Goal: Task Accomplishment & Management: Use online tool/utility

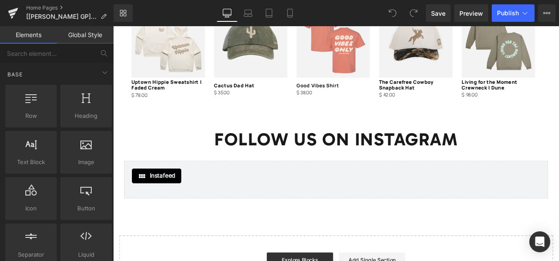
scroll to position [1134, 0]
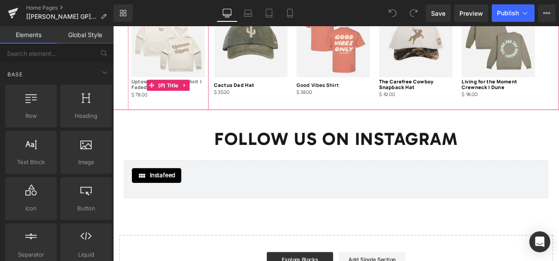
click at [209, 89] on link "Uptown Hippie Sweatshirt | Faded Cream" at bounding box center [178, 96] width 87 height 14
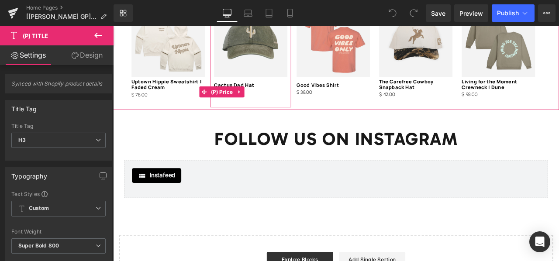
click at [283, 99] on div "$ 0 $ 35.00" at bounding box center [276, 104] width 87 height 10
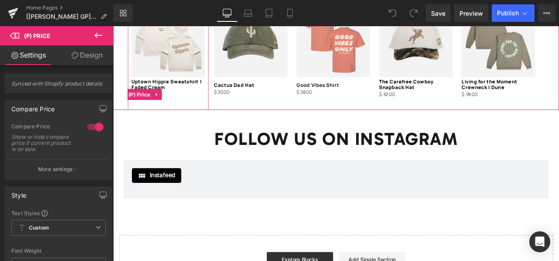
click at [192, 104] on div "$ 0 $ 78.00" at bounding box center [178, 107] width 87 height 10
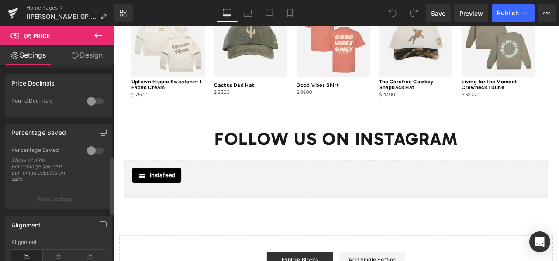
scroll to position [373, 0]
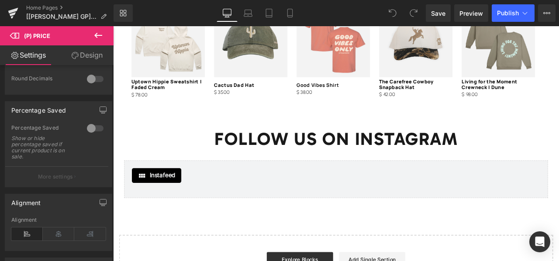
click at [82, 56] on link "Design" at bounding box center [87, 55] width 57 height 20
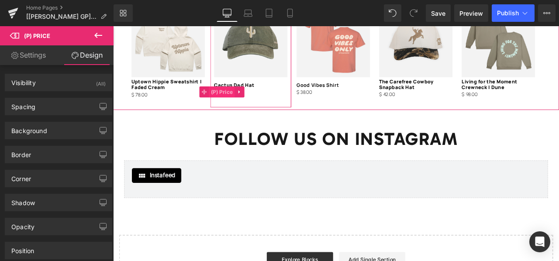
click at [246, 98] on span "(P) Price" at bounding box center [242, 104] width 31 height 13
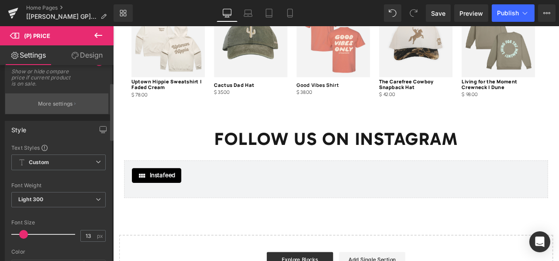
scroll to position [87, 0]
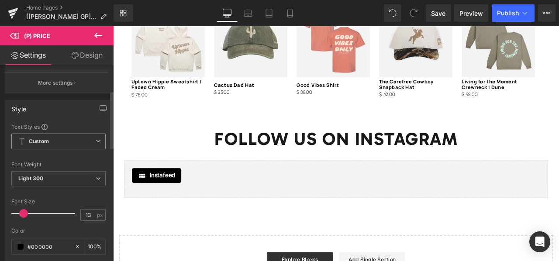
click at [65, 141] on span "Custom" at bounding box center [58, 142] width 94 height 16
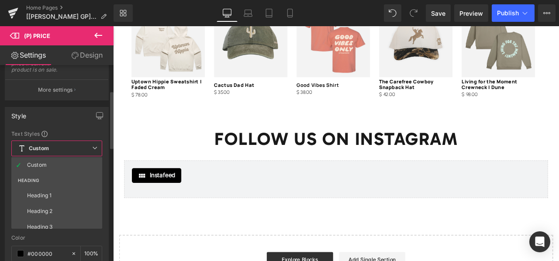
click at [65, 141] on span "Custom" at bounding box center [56, 149] width 91 height 16
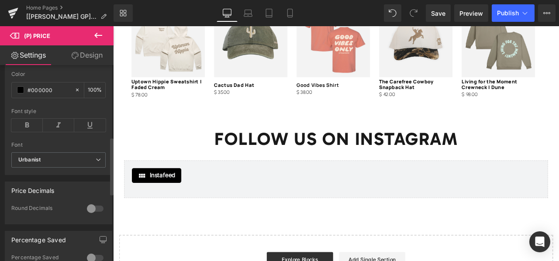
scroll to position [245, 0]
click at [83, 54] on link "Design" at bounding box center [87, 55] width 57 height 20
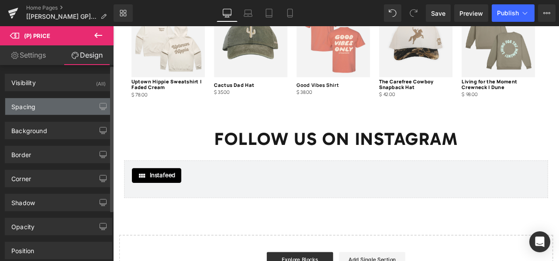
click at [65, 110] on div "Spacing" at bounding box center [58, 106] width 107 height 17
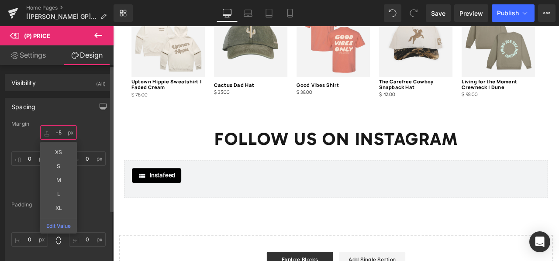
click at [60, 133] on input "-5" at bounding box center [58, 132] width 37 height 14
type input "-5"
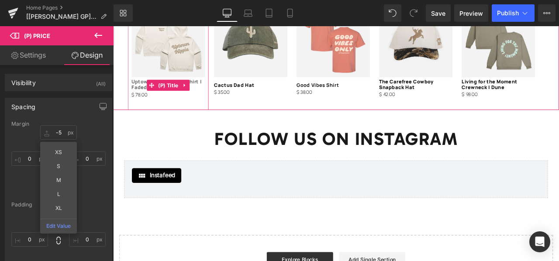
click at [140, 89] on link "Uptown Hippie Sweatshirt | Faded Cream" at bounding box center [178, 96] width 87 height 14
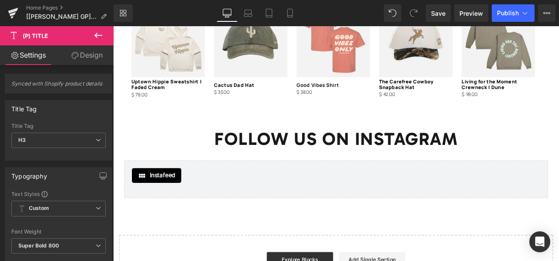
click at [84, 53] on link "Design" at bounding box center [87, 55] width 57 height 20
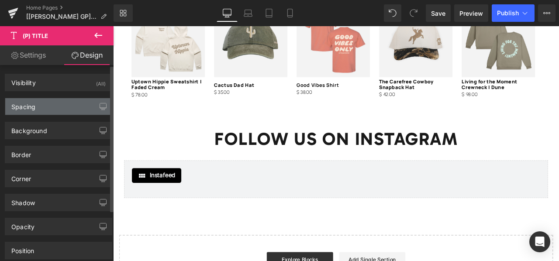
click at [70, 108] on div "Spacing" at bounding box center [58, 106] width 107 height 17
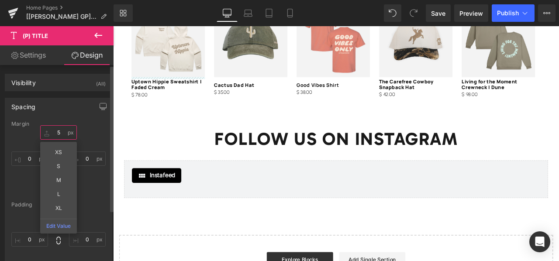
click at [60, 134] on input "text" at bounding box center [58, 132] width 37 height 14
click at [60, 131] on input "text" at bounding box center [58, 132] width 37 height 14
type input "5"
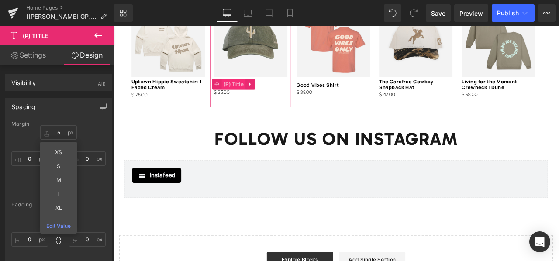
click at [251, 89] on span "(P) Title" at bounding box center [256, 95] width 28 height 13
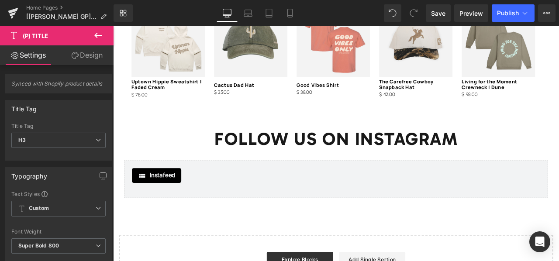
click at [83, 55] on link "Design" at bounding box center [87, 55] width 57 height 20
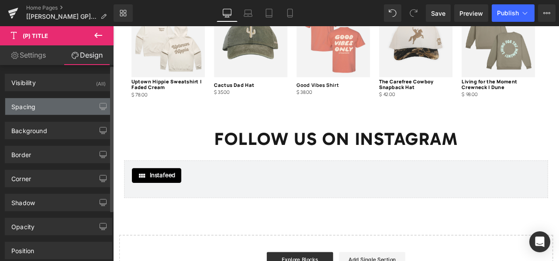
click at [54, 108] on div "Spacing" at bounding box center [58, 106] width 107 height 17
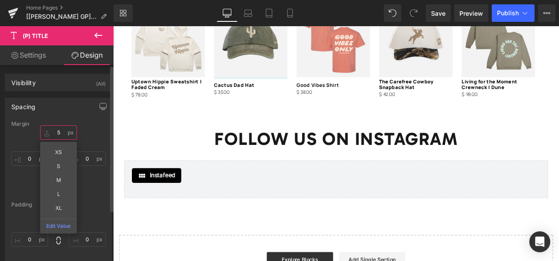
click at [60, 132] on input "text" at bounding box center [58, 132] width 37 height 14
type input "5"
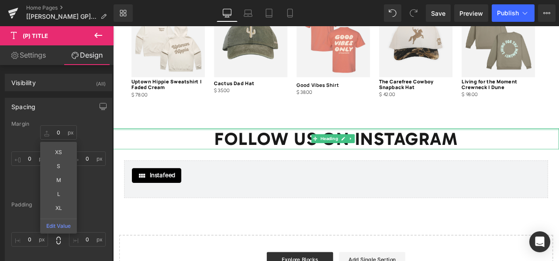
click at [130, 148] on div at bounding box center [377, 149] width 529 height 2
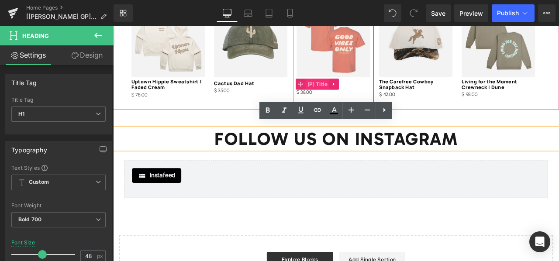
click at [343, 89] on span "(P) Title" at bounding box center [355, 95] width 28 height 13
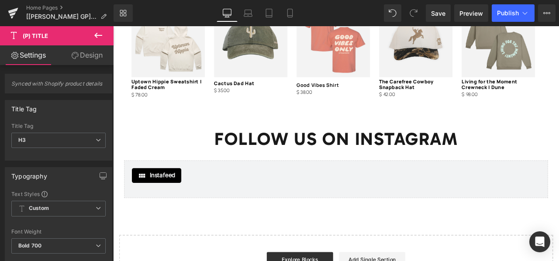
click at [76, 57] on icon at bounding box center [75, 55] width 7 height 7
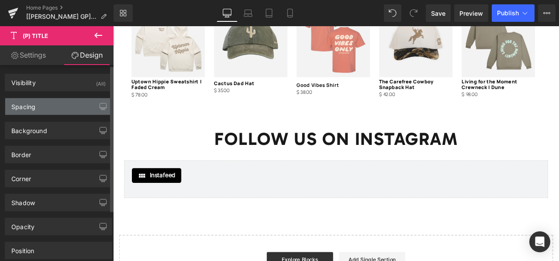
click at [62, 111] on div "Spacing" at bounding box center [58, 106] width 107 height 17
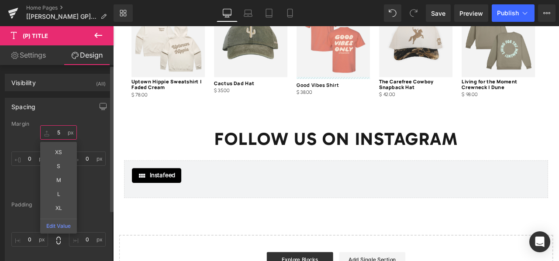
click at [59, 130] on input "text" at bounding box center [58, 132] width 37 height 14
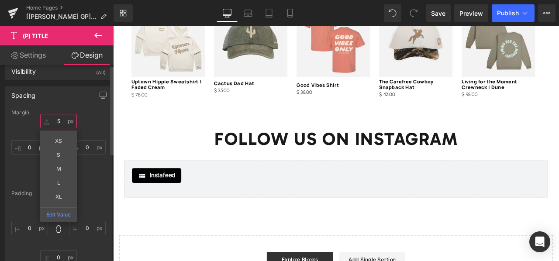
scroll to position [0, 0]
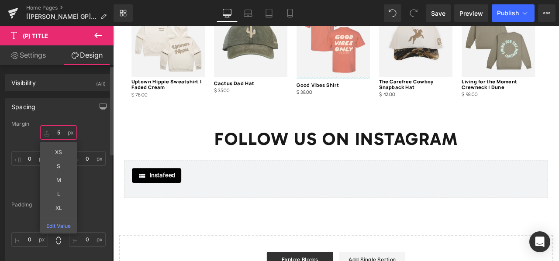
type input "5"
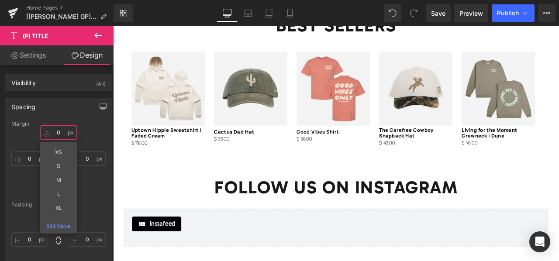
scroll to position [1071, 0]
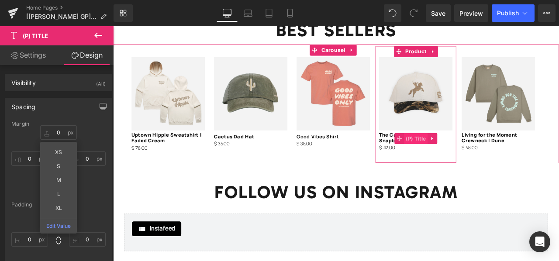
click at [458, 153] on span "(P) Title" at bounding box center [472, 159] width 28 height 13
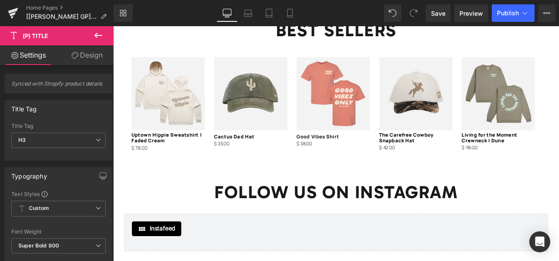
click at [87, 59] on link "Design" at bounding box center [87, 55] width 57 height 20
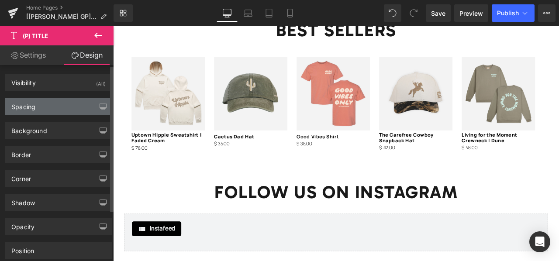
click at [72, 107] on div "Spacing" at bounding box center [58, 106] width 107 height 17
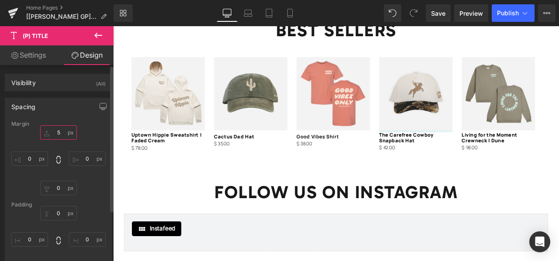
click at [58, 129] on input "text" at bounding box center [58, 132] width 37 height 14
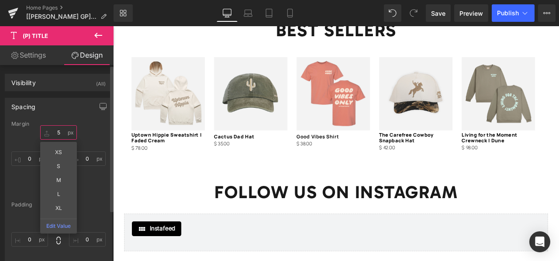
click at [58, 132] on input "text" at bounding box center [58, 132] width 37 height 14
type input "5"
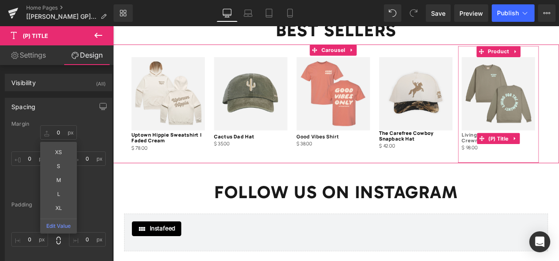
click at [540, 152] on link "Living for the Moment Crewneck | Dune" at bounding box center [569, 159] width 87 height 14
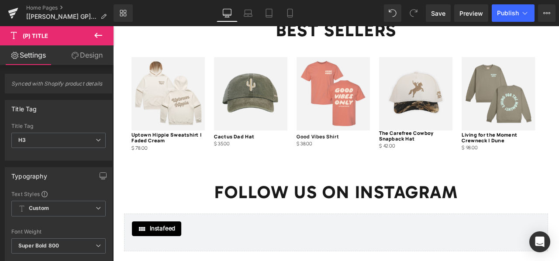
click at [88, 52] on link "Design" at bounding box center [87, 55] width 57 height 20
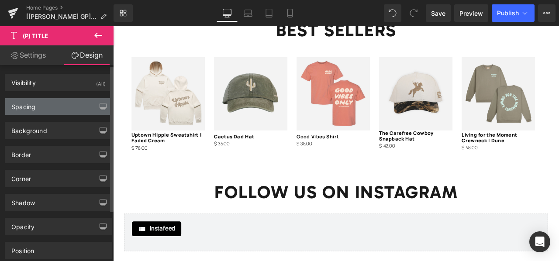
click at [56, 106] on div "Spacing" at bounding box center [58, 106] width 107 height 17
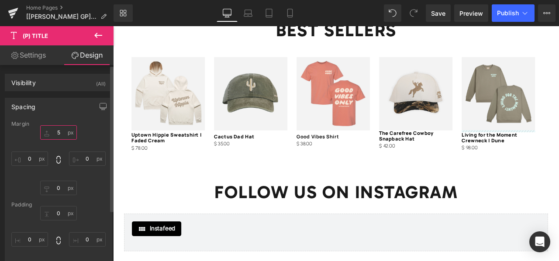
click at [62, 130] on input "text" at bounding box center [58, 132] width 37 height 14
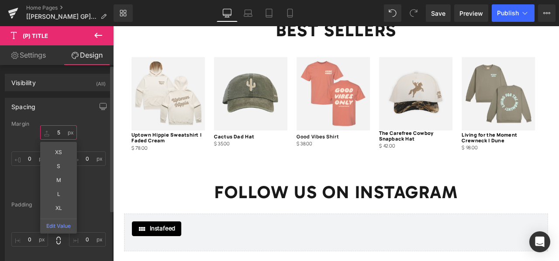
type input "5"
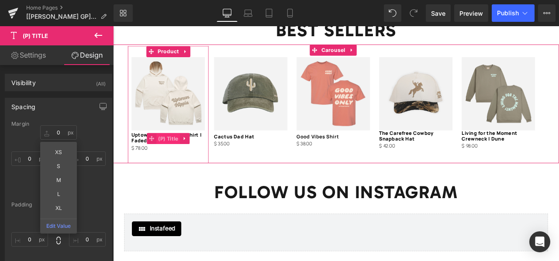
click at [170, 156] on span "(P) Title" at bounding box center [178, 159] width 28 height 13
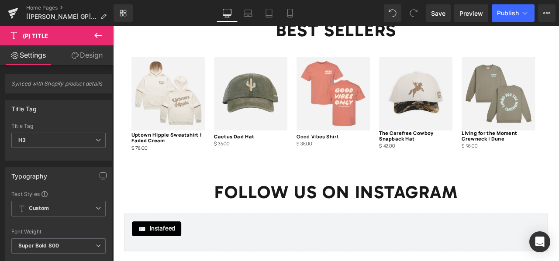
click at [80, 55] on link "Design" at bounding box center [87, 55] width 57 height 20
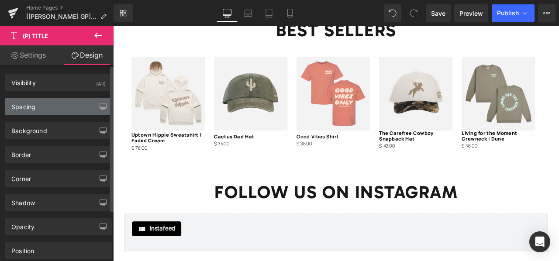
click at [59, 111] on div "Spacing" at bounding box center [58, 106] width 107 height 17
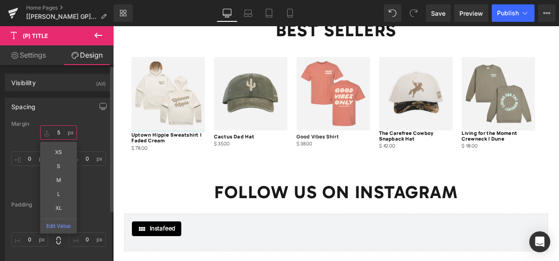
click at [63, 134] on input "text" at bounding box center [58, 132] width 37 height 14
type input "5"
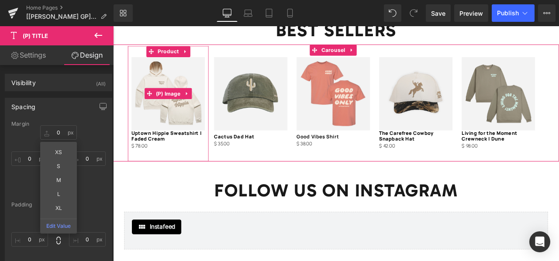
click at [189, 118] on img at bounding box center [178, 106] width 87 height 87
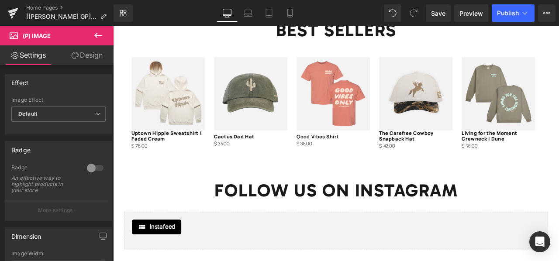
click at [88, 52] on link "Design" at bounding box center [87, 55] width 57 height 20
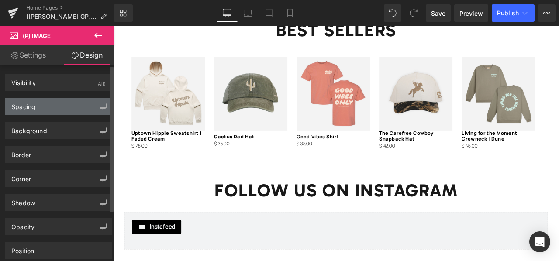
click at [59, 110] on div "Spacing" at bounding box center [58, 106] width 107 height 17
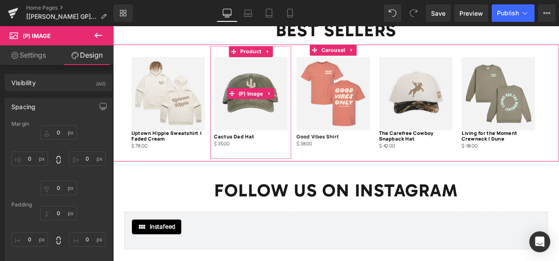
click at [283, 93] on img at bounding box center [276, 106] width 87 height 87
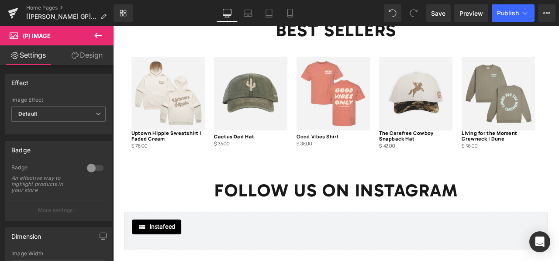
click at [92, 59] on link "Design" at bounding box center [87, 55] width 57 height 20
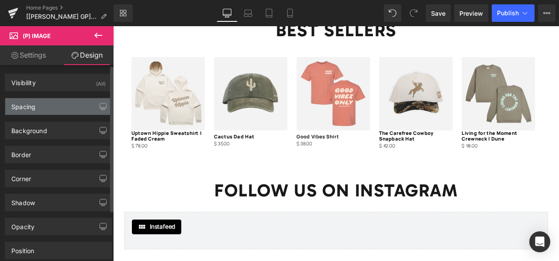
click at [77, 111] on div "Spacing" at bounding box center [58, 106] width 107 height 17
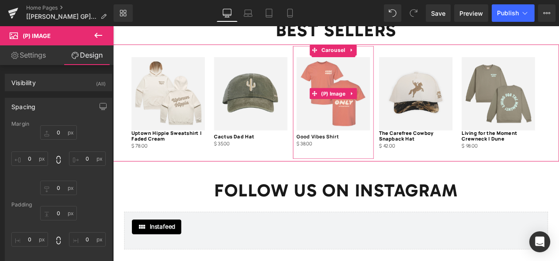
click at [364, 87] on img at bounding box center [374, 106] width 87 height 87
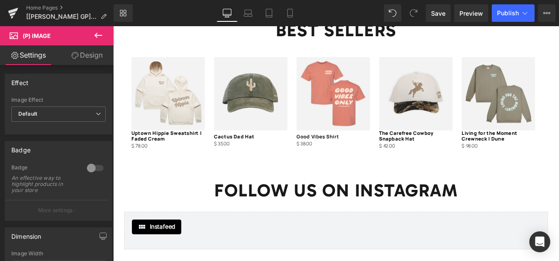
click at [90, 57] on link "Design" at bounding box center [87, 55] width 57 height 20
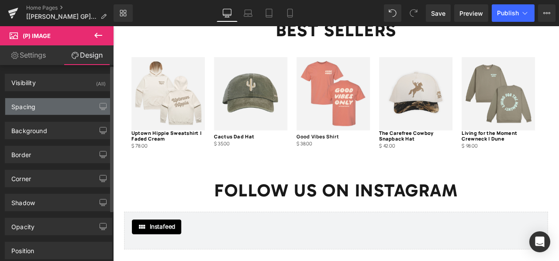
click at [72, 108] on div "Spacing" at bounding box center [58, 106] width 107 height 17
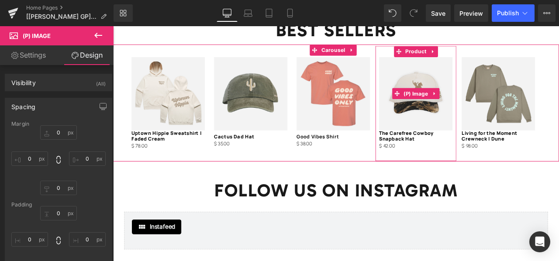
click at [440, 93] on img at bounding box center [472, 106] width 87 height 87
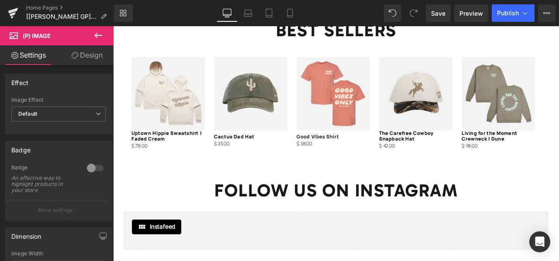
click at [87, 56] on link "Design" at bounding box center [87, 55] width 57 height 20
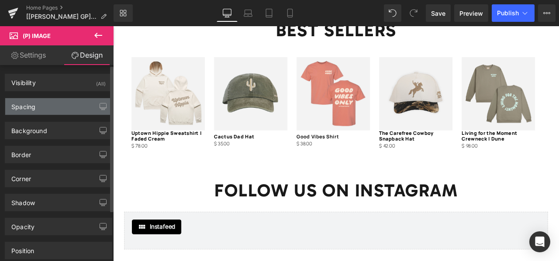
click at [65, 104] on div "Spacing" at bounding box center [58, 106] width 107 height 17
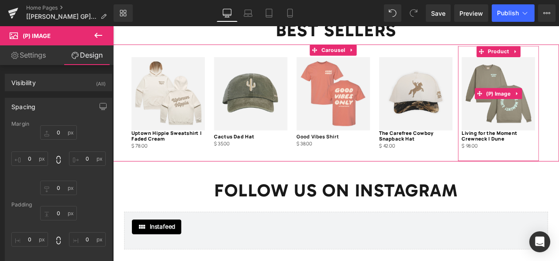
click at [550, 88] on img at bounding box center [569, 106] width 87 height 87
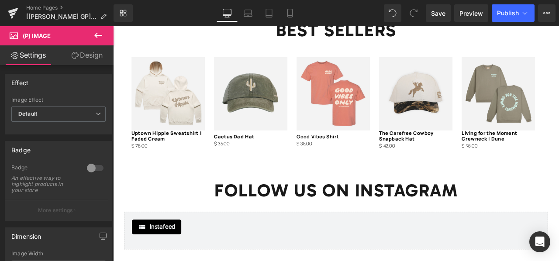
click at [86, 55] on link "Design" at bounding box center [87, 55] width 57 height 20
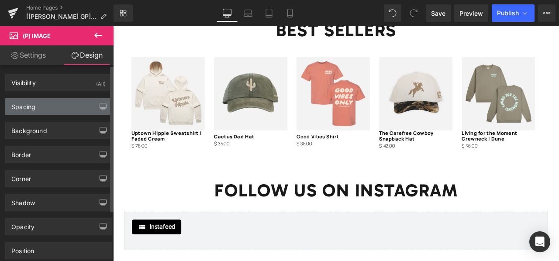
click at [63, 107] on div "Spacing" at bounding box center [58, 106] width 107 height 17
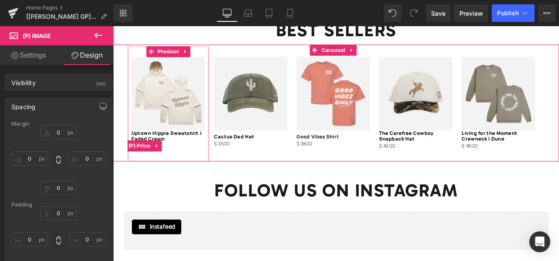
click at [139, 163] on span "(P) Price" at bounding box center [144, 168] width 31 height 13
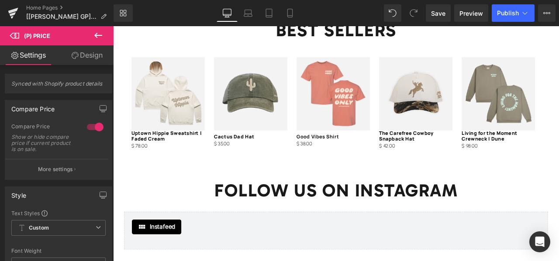
click at [80, 57] on link "Design" at bounding box center [87, 55] width 57 height 20
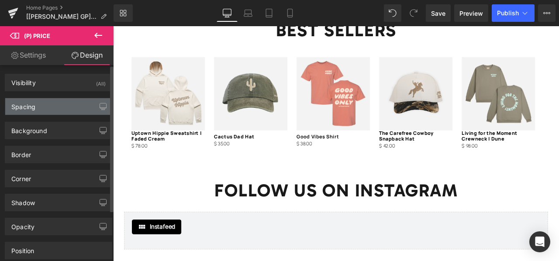
click at [65, 107] on div "Spacing" at bounding box center [58, 106] width 107 height 17
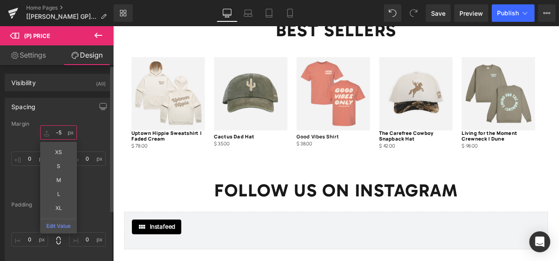
click at [60, 130] on input "text" at bounding box center [58, 132] width 37 height 14
type input "-5"
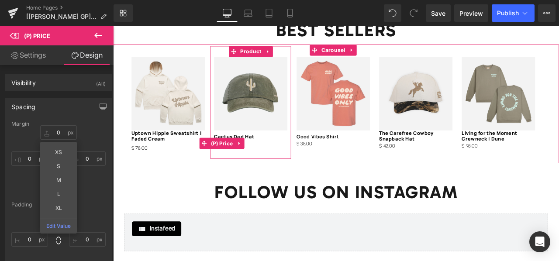
click at [283, 160] on div "$ 0 $ 35.00" at bounding box center [276, 165] width 87 height 10
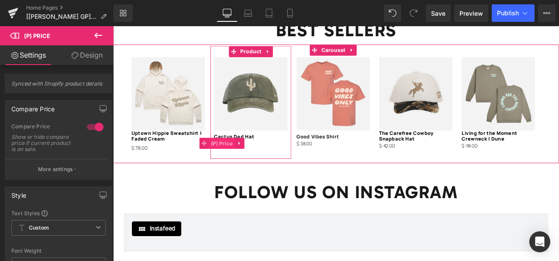
click at [244, 160] on span "(P) Price" at bounding box center [242, 165] width 31 height 13
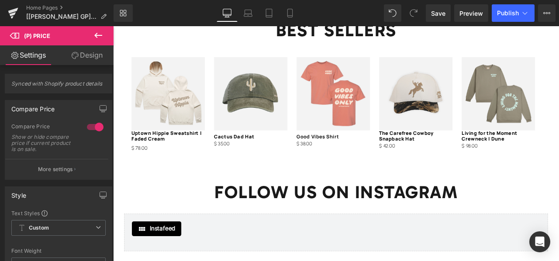
click at [92, 57] on link "Design" at bounding box center [87, 55] width 57 height 20
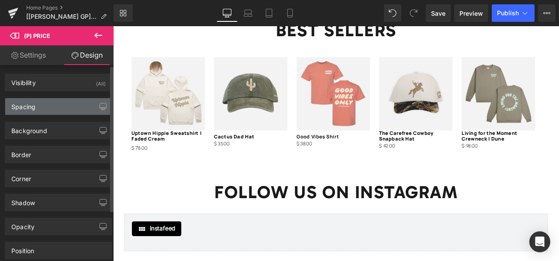
click at [82, 113] on div "Spacing" at bounding box center [58, 106] width 107 height 17
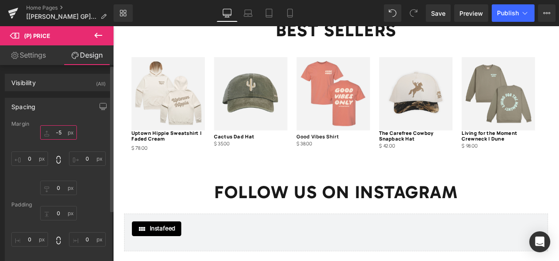
click at [61, 131] on input "text" at bounding box center [58, 132] width 37 height 14
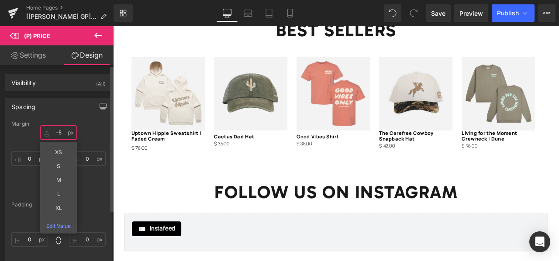
type input "-5"
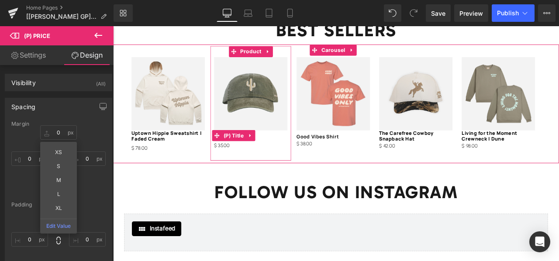
click at [239, 152] on span at bounding box center [236, 155] width 11 height 13
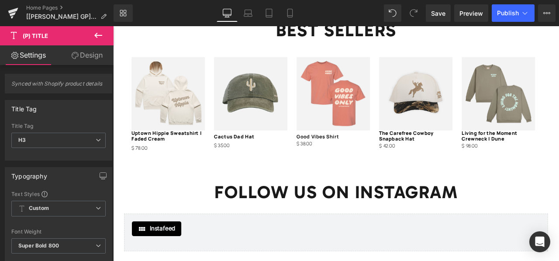
click at [80, 58] on link "Design" at bounding box center [87, 55] width 57 height 20
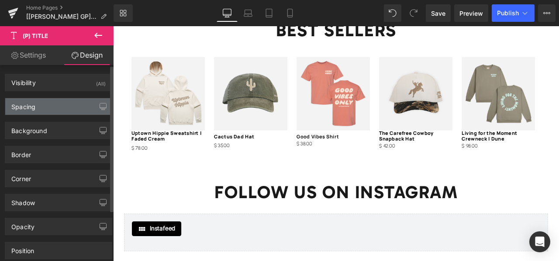
click at [66, 108] on div "Spacing" at bounding box center [58, 106] width 107 height 17
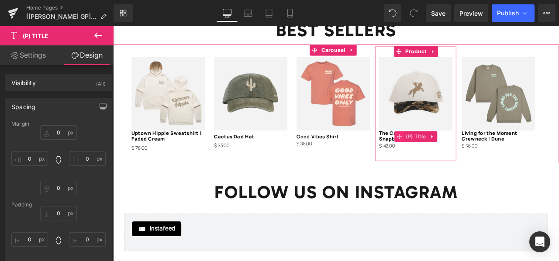
click at [454, 154] on icon at bounding box center [452, 157] width 6 height 6
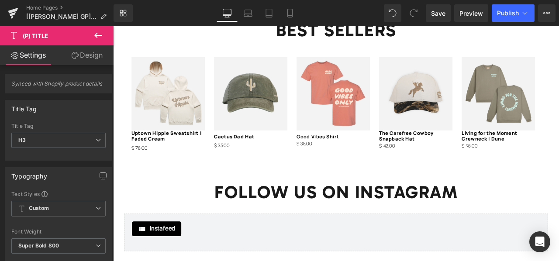
click at [82, 61] on link "Design" at bounding box center [87, 55] width 57 height 20
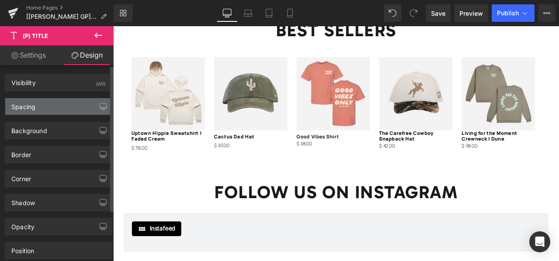
click at [73, 106] on div "Spacing" at bounding box center [58, 106] width 107 height 17
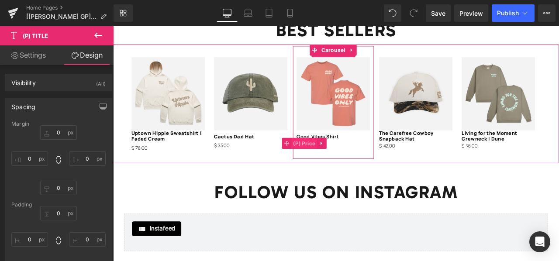
click at [343, 159] on span "(P) Price" at bounding box center [340, 165] width 31 height 13
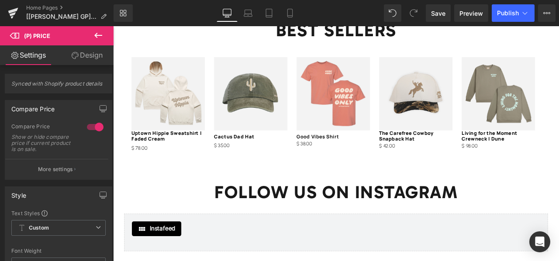
click at [87, 55] on link "Design" at bounding box center [87, 55] width 57 height 20
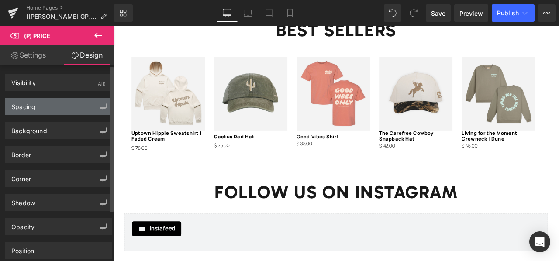
click at [55, 109] on div "Spacing" at bounding box center [58, 106] width 107 height 17
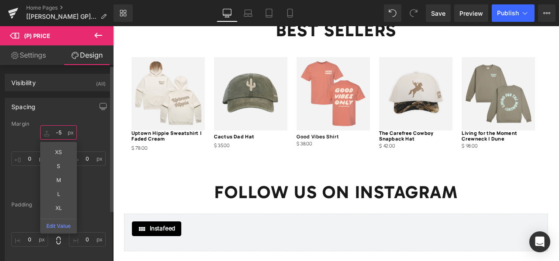
click at [58, 133] on input "text" at bounding box center [58, 132] width 37 height 14
type input "-5"
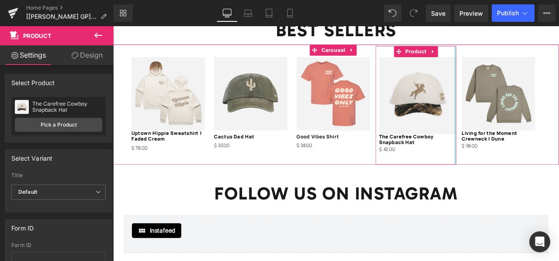
drag, startPoint x: 516, startPoint y: 152, endPoint x: 525, endPoint y: 157, distance: 9.8
click at [525, 157] on div "Sale Off (P) Image Uptown Hippie Sweatshirt | Faded Cream (P) Title $ 0 $ 78.00…" at bounding box center [375, 120] width 489 height 141
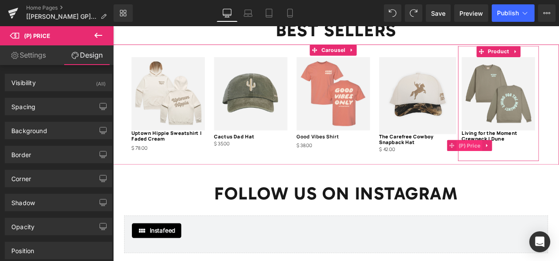
click at [538, 162] on span "(P) Price" at bounding box center [535, 168] width 31 height 13
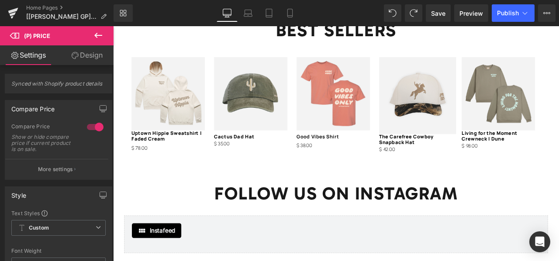
click at [85, 55] on link "Design" at bounding box center [87, 55] width 57 height 20
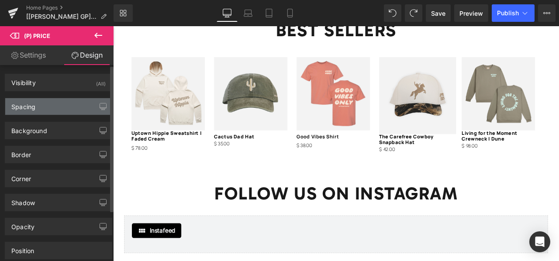
click at [69, 108] on div "Spacing" at bounding box center [58, 106] width 107 height 17
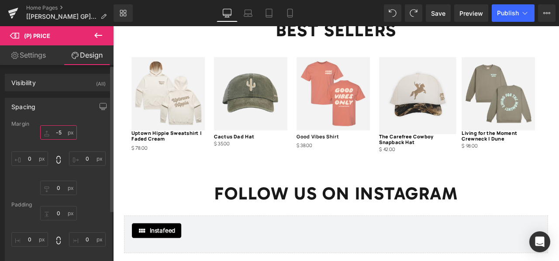
click at [60, 132] on input "text" at bounding box center [58, 132] width 37 height 14
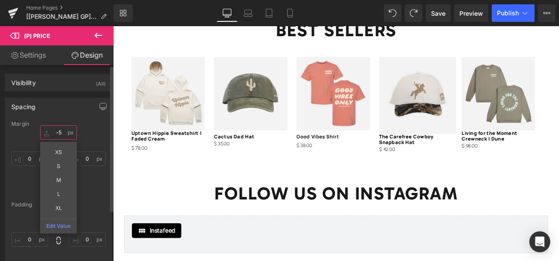
type input "-5"
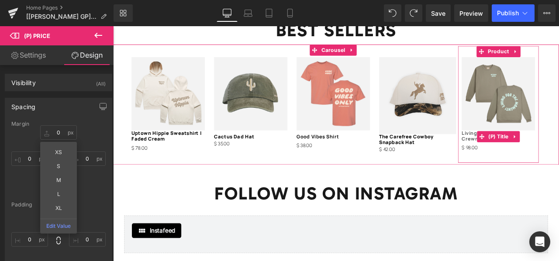
click at [537, 150] on link "Living for the Moment Crewneck | Dune" at bounding box center [569, 157] width 87 height 14
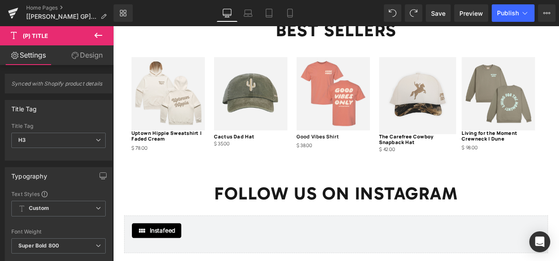
click at [81, 57] on link "Design" at bounding box center [87, 55] width 57 height 20
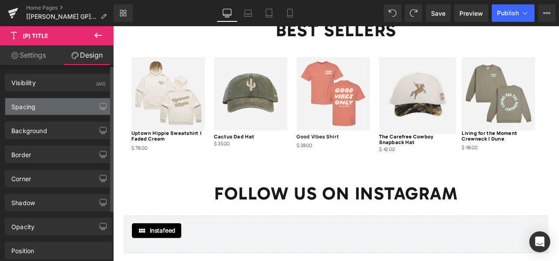
click at [56, 108] on div "Spacing" at bounding box center [58, 106] width 107 height 17
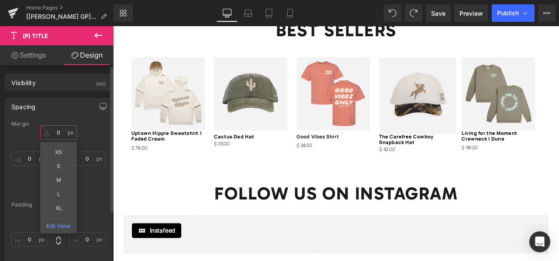
click at [59, 133] on input "text" at bounding box center [58, 132] width 37 height 14
type input "5"
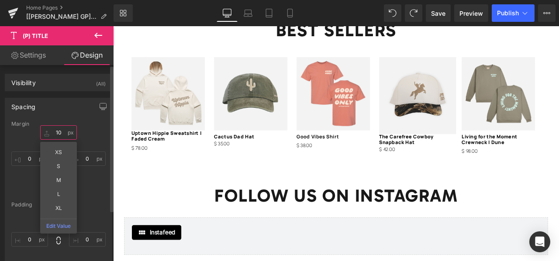
type input "1"
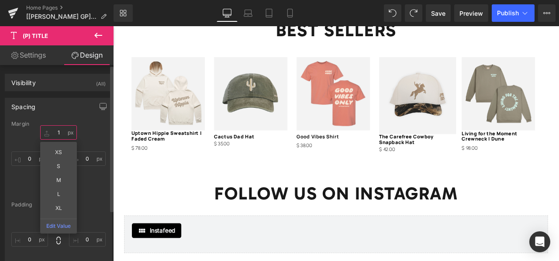
type input "12"
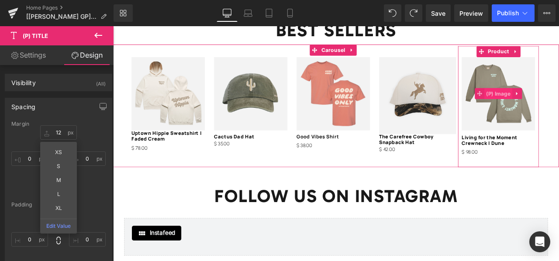
click at [558, 100] on span "(P) Image" at bounding box center [570, 106] width 34 height 13
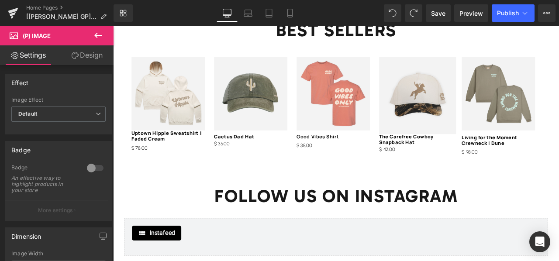
click at [80, 55] on link "Design" at bounding box center [87, 55] width 57 height 20
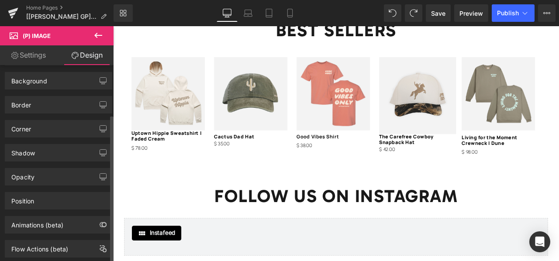
scroll to position [68, 0]
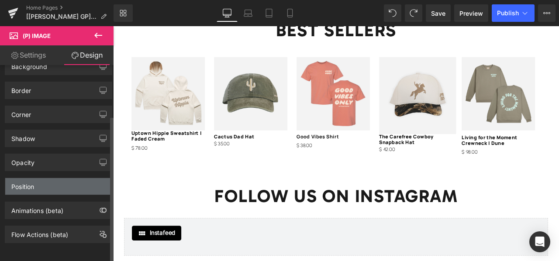
click at [52, 180] on div "Position" at bounding box center [58, 186] width 107 height 17
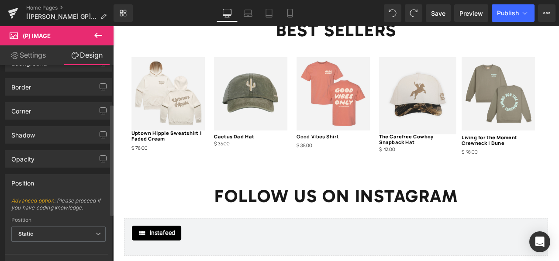
click at [52, 180] on div "Position" at bounding box center [58, 183] width 107 height 17
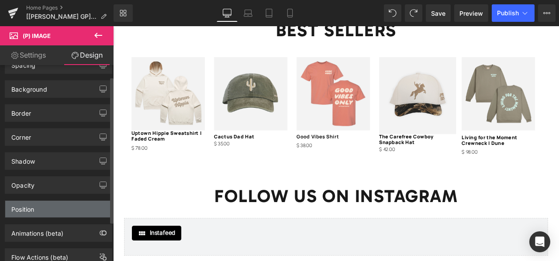
scroll to position [0, 0]
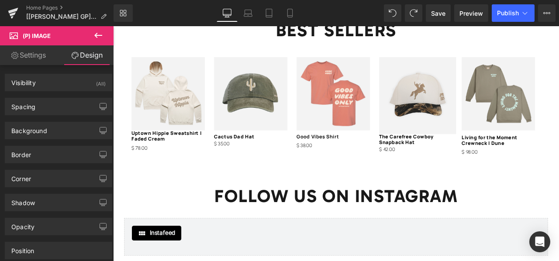
click at [42, 54] on link "Settings" at bounding box center [28, 55] width 57 height 20
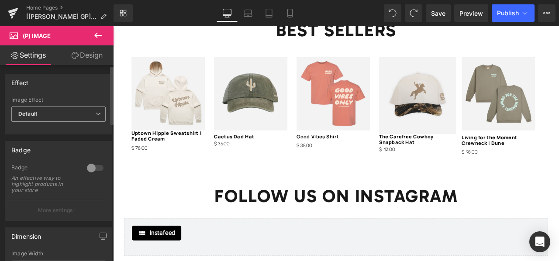
click at [51, 119] on span "Default" at bounding box center [58, 114] width 94 height 15
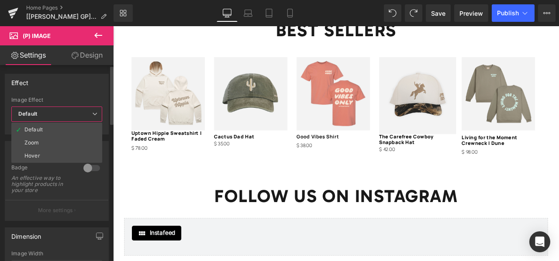
click at [51, 119] on span "Default" at bounding box center [56, 114] width 91 height 15
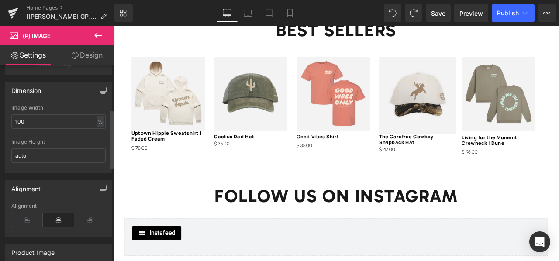
scroll to position [147, 0]
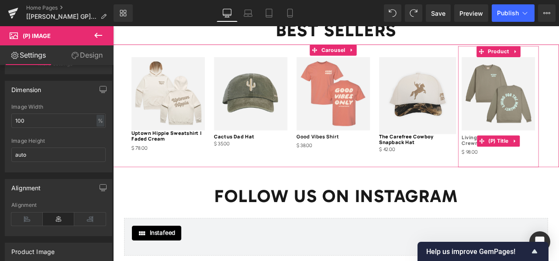
click at [535, 155] on link "Living for the Moment Crewneck | Dune" at bounding box center [569, 162] width 87 height 14
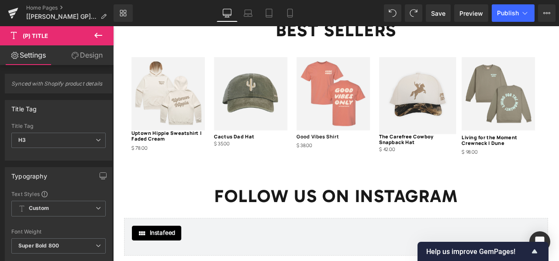
click at [89, 60] on link "Design" at bounding box center [87, 55] width 57 height 20
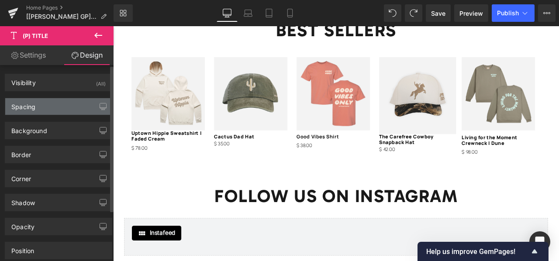
click at [54, 109] on div "Spacing" at bounding box center [58, 106] width 107 height 17
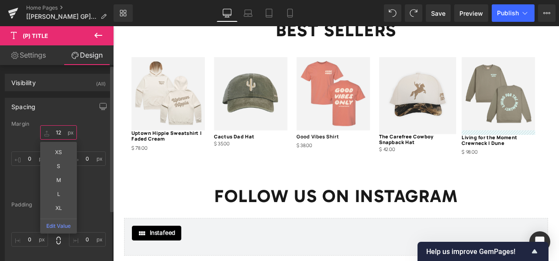
click at [63, 133] on input "text" at bounding box center [58, 132] width 37 height 14
type input "12"
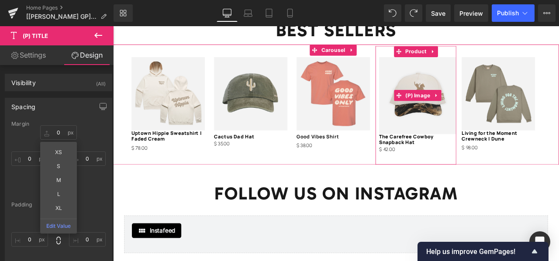
click at [449, 134] on img at bounding box center [474, 108] width 91 height 91
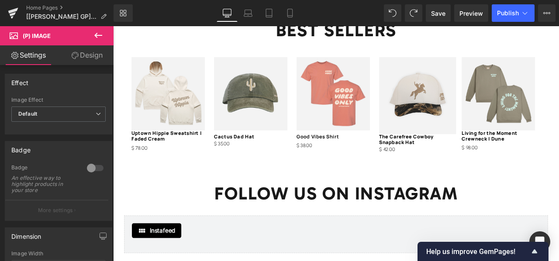
click at [80, 54] on link "Design" at bounding box center [87, 55] width 57 height 20
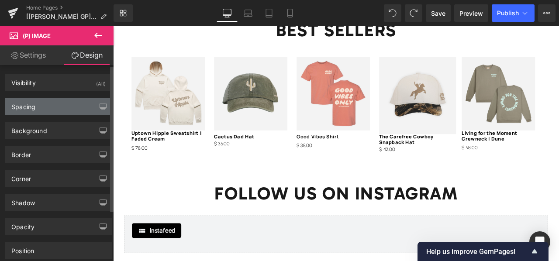
click at [63, 104] on div "Spacing" at bounding box center [58, 106] width 107 height 17
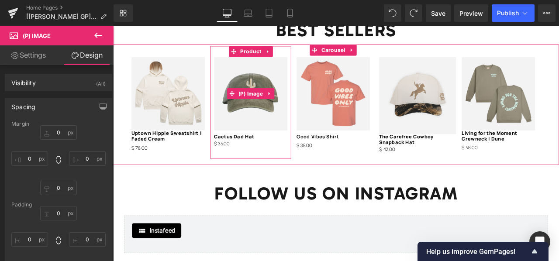
click at [288, 74] on img at bounding box center [276, 106] width 87 height 87
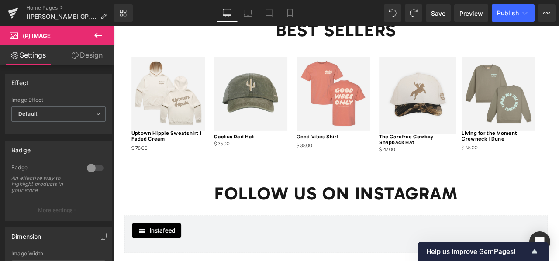
click at [81, 55] on link "Design" at bounding box center [87, 55] width 57 height 20
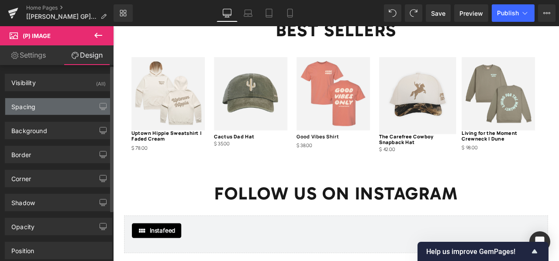
click at [67, 106] on div "Spacing" at bounding box center [58, 106] width 107 height 17
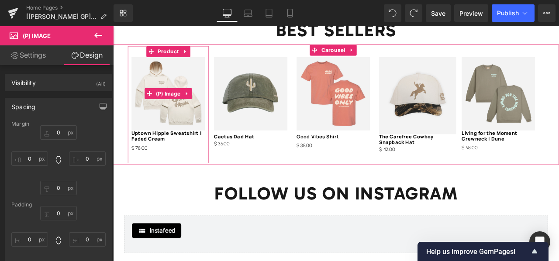
click at [197, 73] on img at bounding box center [178, 106] width 87 height 87
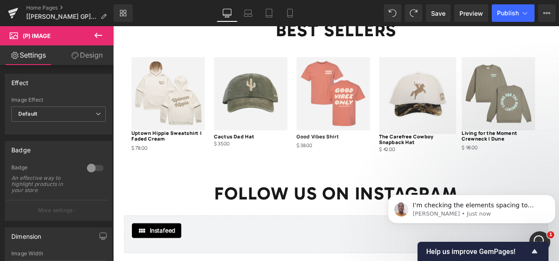
scroll to position [0, 0]
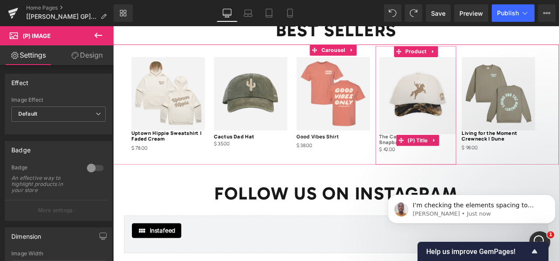
click at [436, 157] on link "The Carefree Cowboy Snapback Hat" at bounding box center [474, 161] width 91 height 14
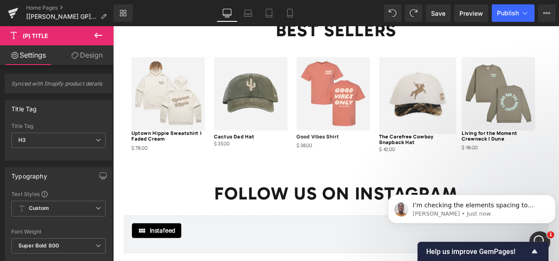
click at [79, 58] on link "Design" at bounding box center [87, 55] width 57 height 20
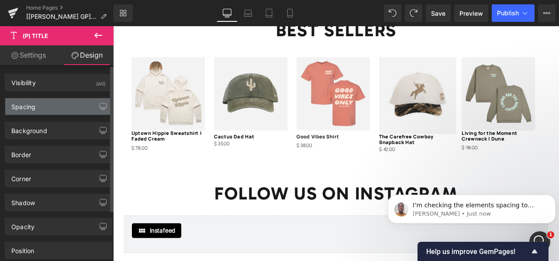
click at [65, 101] on div "Spacing" at bounding box center [58, 106] width 107 height 17
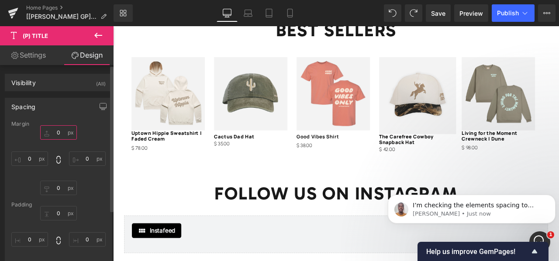
click at [60, 131] on input "text" at bounding box center [58, 132] width 37 height 14
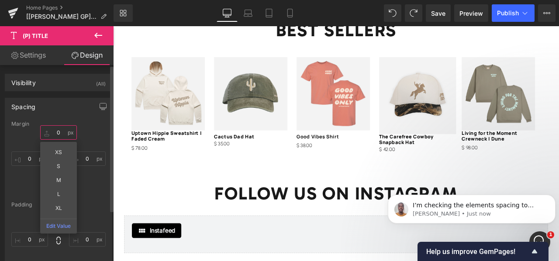
type input "5"
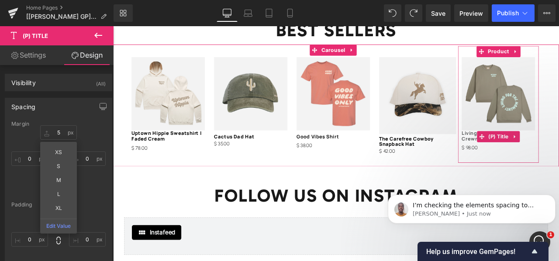
click at [540, 151] on link "Living for the Moment Crewneck | Dune" at bounding box center [569, 157] width 87 height 14
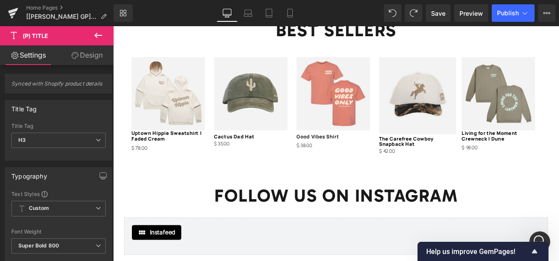
click at [83, 51] on link "Design" at bounding box center [87, 55] width 57 height 20
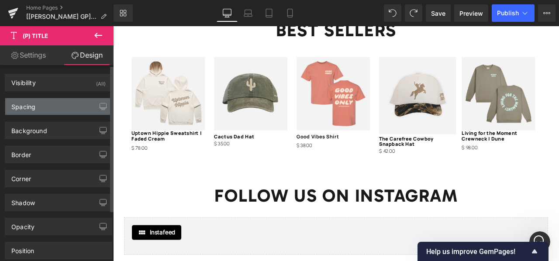
click at [53, 106] on div "Spacing" at bounding box center [58, 106] width 107 height 17
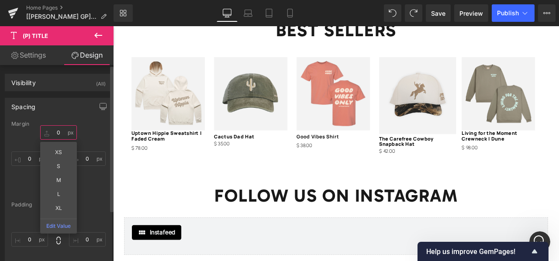
click at [59, 133] on input "text" at bounding box center [58, 132] width 37 height 14
type input "5"
type input "1"
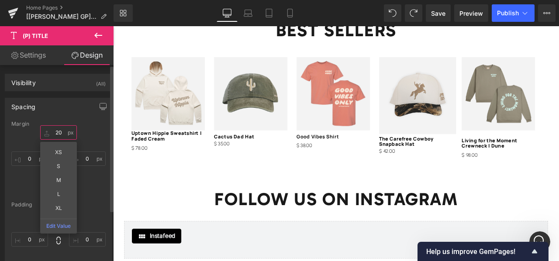
type input "2"
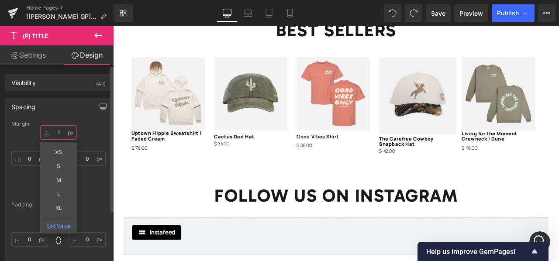
type input "15"
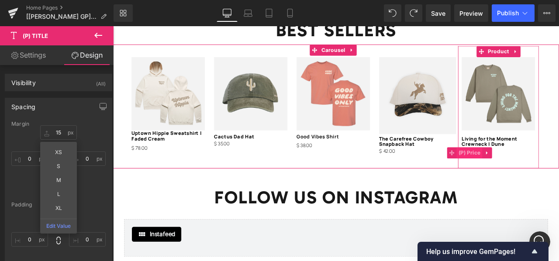
click at [531, 170] on span "(P) Price" at bounding box center [535, 176] width 31 height 13
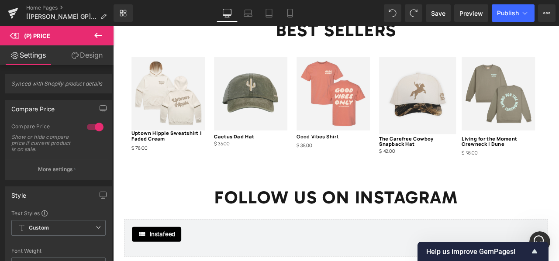
click at [78, 57] on link "Design" at bounding box center [87, 55] width 57 height 20
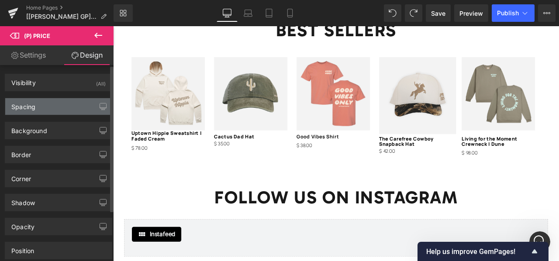
click at [66, 108] on div "Spacing" at bounding box center [58, 106] width 107 height 17
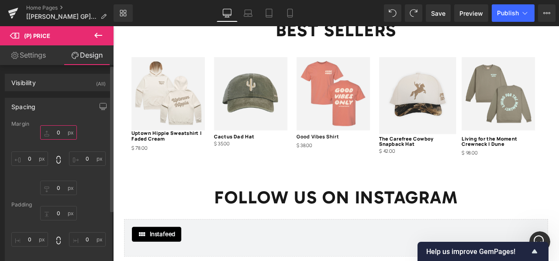
click at [62, 131] on input "text" at bounding box center [58, 132] width 37 height 14
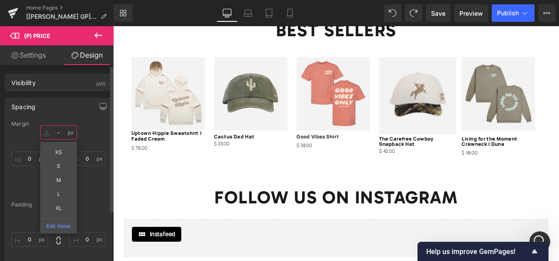
type input "-5"
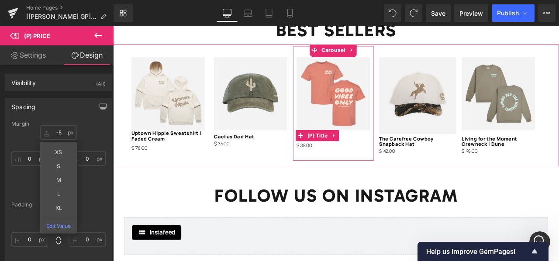
click at [357, 149] on span "(P) Title" at bounding box center [355, 155] width 28 height 13
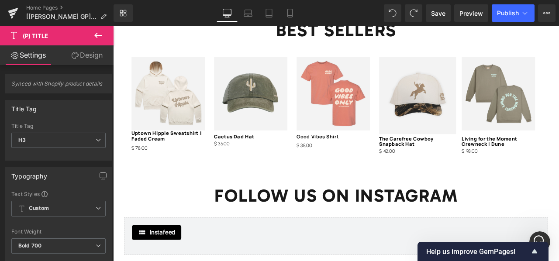
click at [86, 55] on link "Design" at bounding box center [87, 55] width 57 height 20
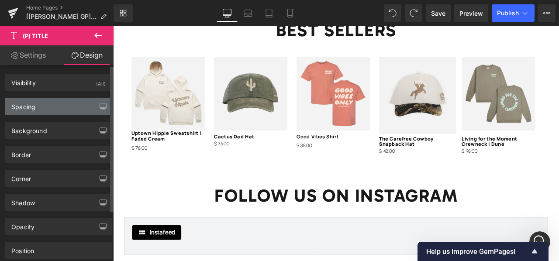
click at [73, 104] on div "Spacing" at bounding box center [58, 106] width 107 height 17
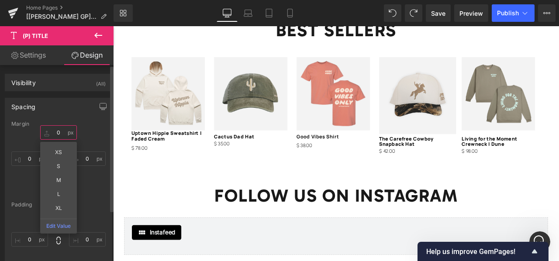
click at [59, 135] on input "text" at bounding box center [58, 132] width 37 height 14
type input "5"
type input "10"
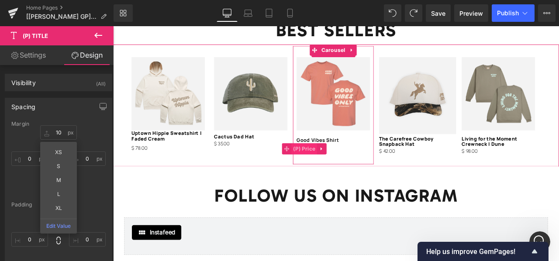
click at [349, 167] on span "(P) Price" at bounding box center [340, 171] width 31 height 13
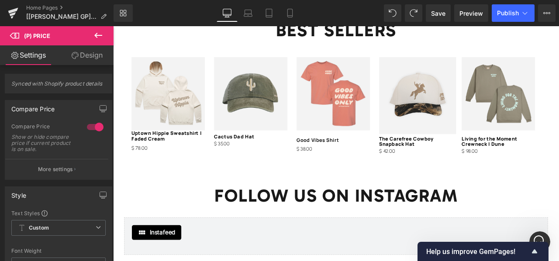
click at [81, 55] on link "Design" at bounding box center [87, 55] width 57 height 20
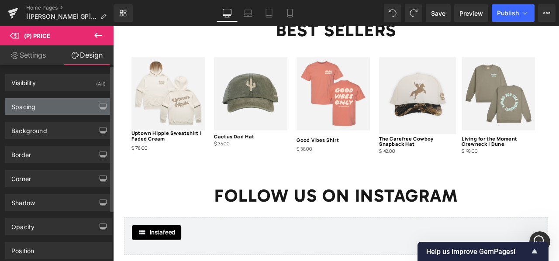
click at [73, 106] on div "Spacing" at bounding box center [58, 106] width 107 height 17
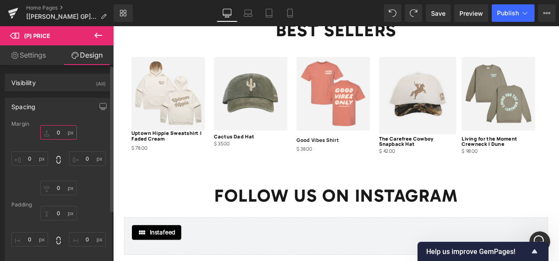
click at [60, 133] on input "text" at bounding box center [58, 132] width 37 height 14
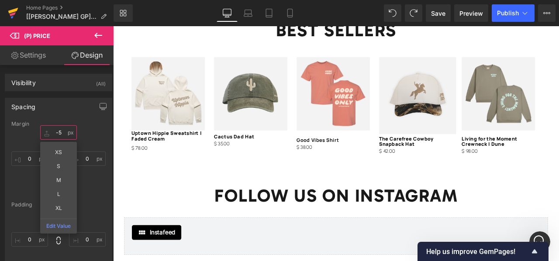
type input "-5"
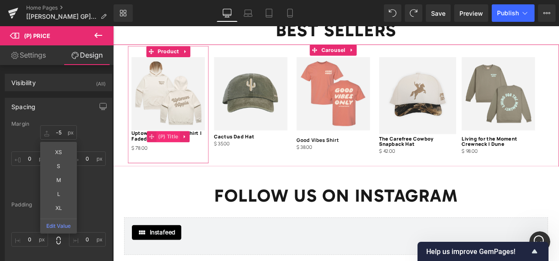
click at [183, 155] on span "(P) Title" at bounding box center [178, 157] width 28 height 13
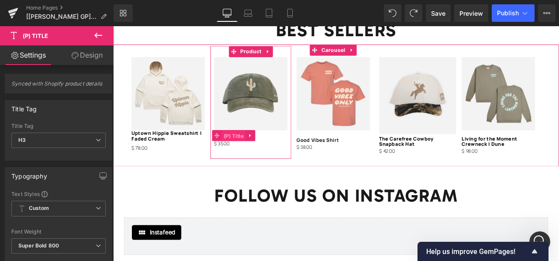
click at [253, 150] on span "(P) Title" at bounding box center [256, 156] width 28 height 13
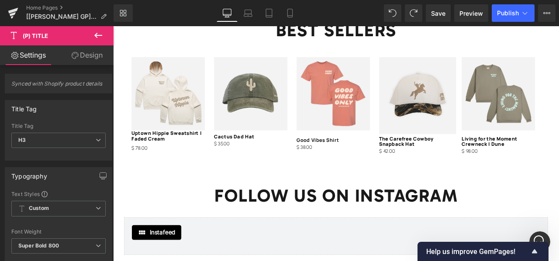
click at [73, 56] on icon at bounding box center [75, 55] width 7 height 7
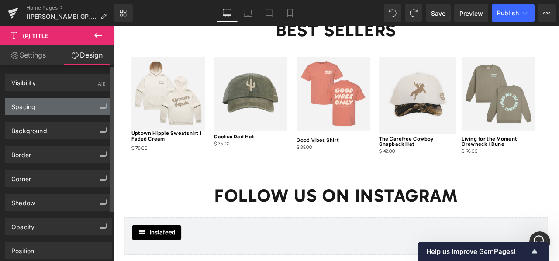
click at [55, 109] on div "Spacing" at bounding box center [58, 106] width 107 height 17
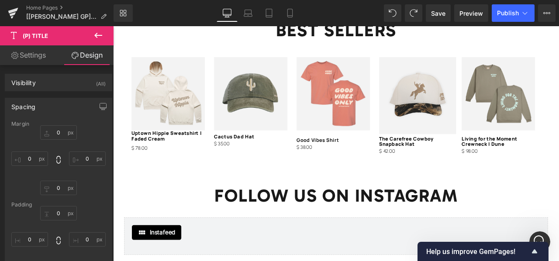
click at [41, 57] on link "Settings" at bounding box center [28, 55] width 57 height 20
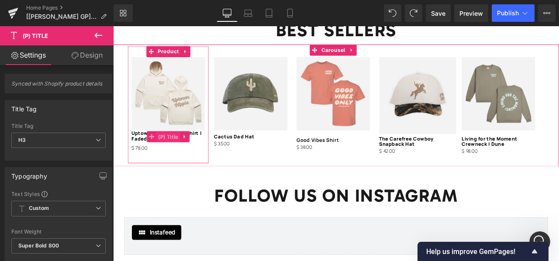
click at [164, 151] on span "(P) Title" at bounding box center [178, 157] width 28 height 13
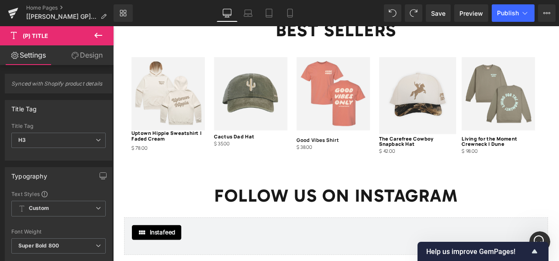
click at [76, 57] on icon at bounding box center [75, 55] width 7 height 7
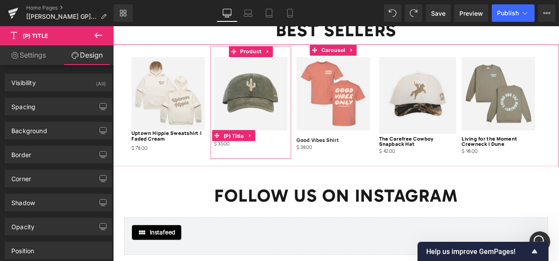
click at [242, 150] on span "(P) Title" at bounding box center [256, 156] width 28 height 13
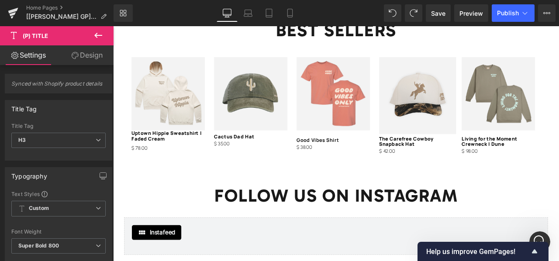
click at [72, 57] on icon at bounding box center [75, 55] width 7 height 7
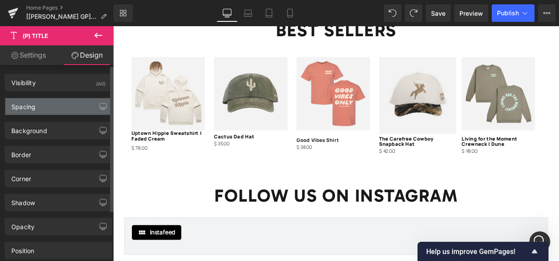
click at [61, 104] on div "Spacing" at bounding box center [58, 106] width 107 height 17
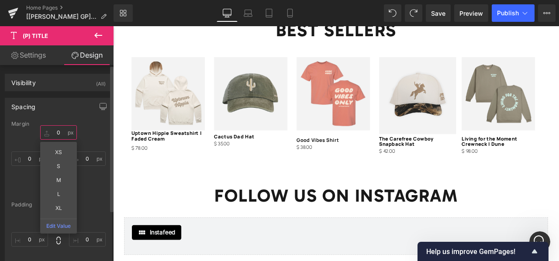
click at [61, 134] on input "text" at bounding box center [58, 132] width 37 height 14
type input "-5"
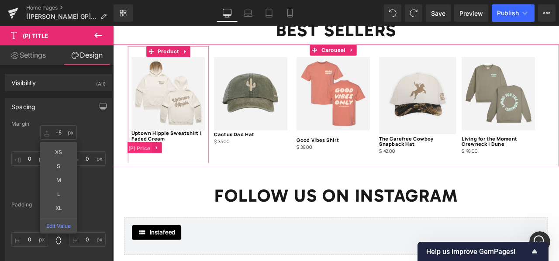
click at [149, 164] on span "(P) Price" at bounding box center [144, 170] width 31 height 13
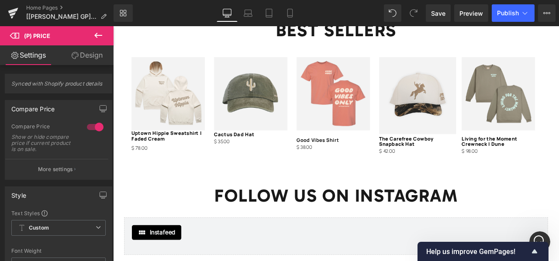
click at [80, 56] on link "Design" at bounding box center [87, 55] width 57 height 20
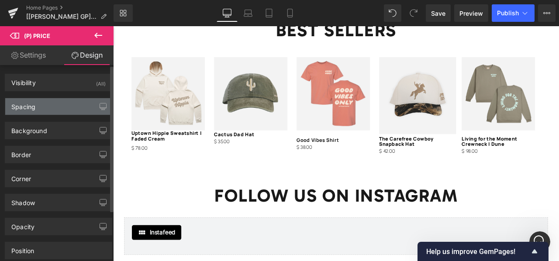
click at [71, 105] on div "Spacing" at bounding box center [58, 106] width 107 height 17
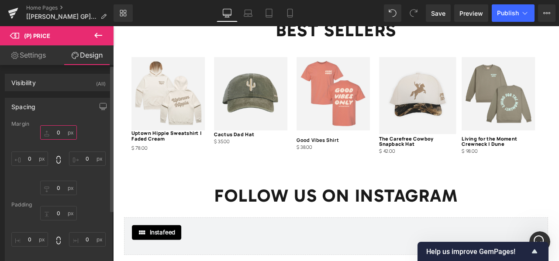
click at [60, 132] on input "0" at bounding box center [58, 132] width 37 height 14
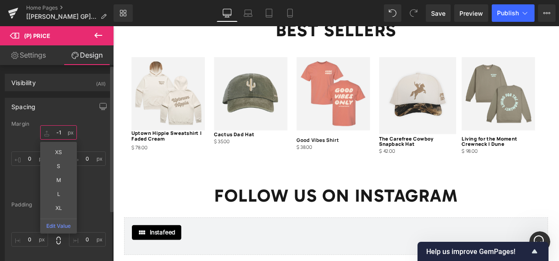
type input "-"
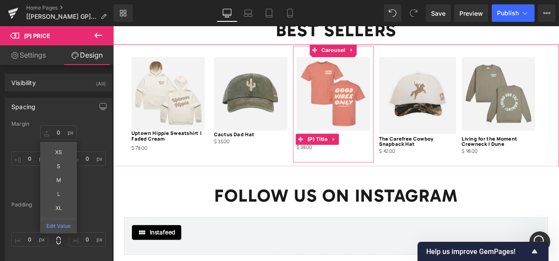
click at [346, 154] on span "(P) Title" at bounding box center [355, 160] width 28 height 13
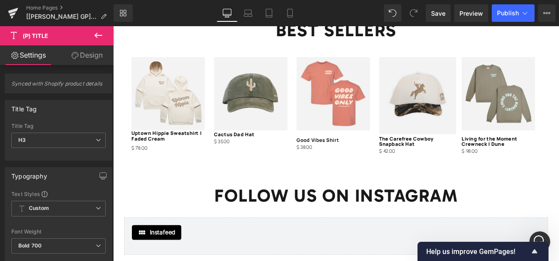
click at [73, 51] on link "Design" at bounding box center [87, 55] width 57 height 20
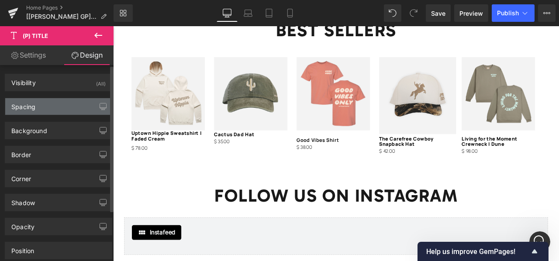
click at [69, 104] on div "Spacing" at bounding box center [58, 106] width 107 height 17
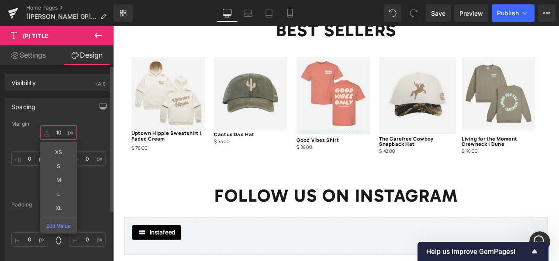
click at [59, 132] on input "text" at bounding box center [58, 132] width 37 height 14
type input "10"
type input "-5"
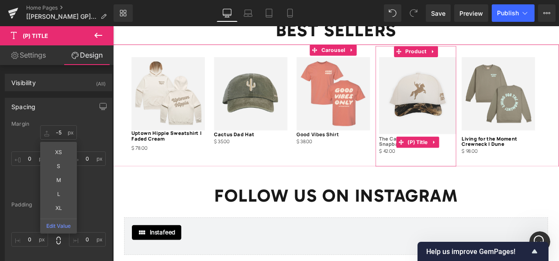
click at [443, 159] on link "The Carefree Cowboy Snapback Hat" at bounding box center [474, 163] width 91 height 14
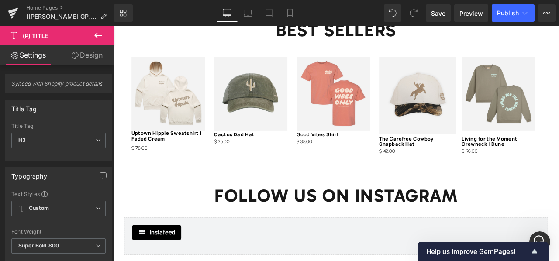
click at [92, 55] on link "Design" at bounding box center [87, 55] width 57 height 20
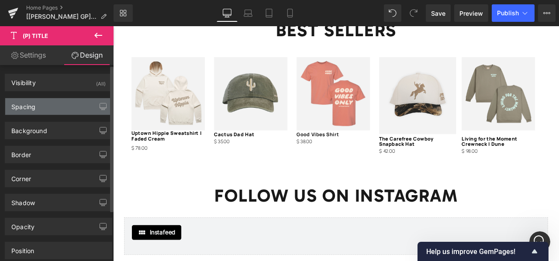
click at [52, 110] on div "Spacing" at bounding box center [58, 106] width 107 height 17
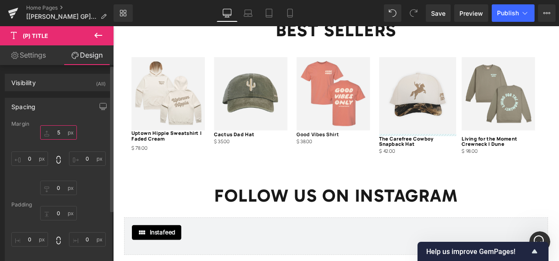
click at [59, 132] on input "text" at bounding box center [58, 132] width 37 height 14
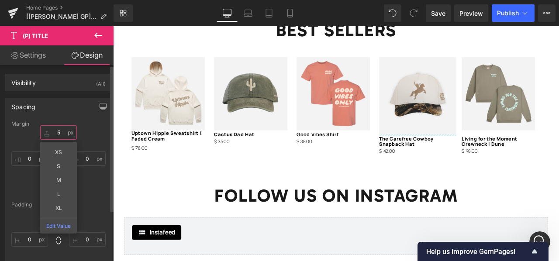
type input "5"
type input "-5"
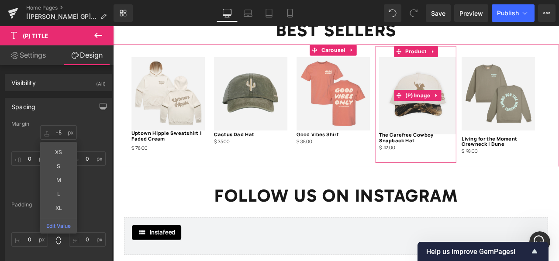
click at [444, 89] on img at bounding box center [474, 108] width 91 height 91
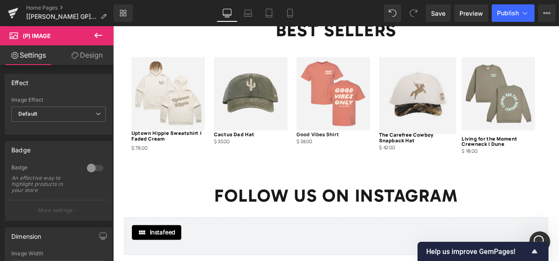
click at [85, 54] on link "Design" at bounding box center [87, 55] width 57 height 20
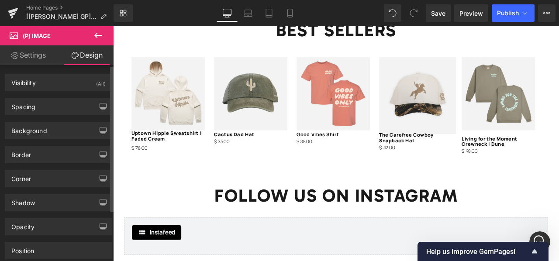
click at [56, 119] on div "Background Color & Image color Color % Image Replace Image Upload image or Brow…" at bounding box center [59, 127] width 118 height 24
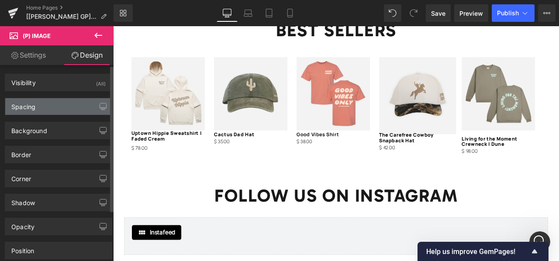
click at [56, 111] on div "Spacing" at bounding box center [58, 106] width 107 height 17
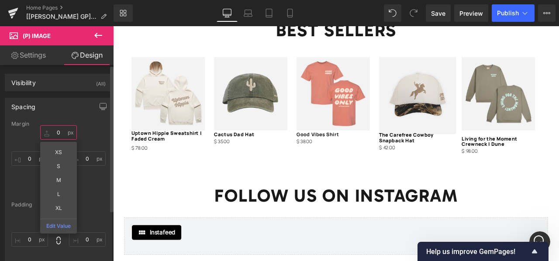
click at [57, 136] on input "text" at bounding box center [58, 132] width 37 height 14
click at [59, 132] on input "text" at bounding box center [58, 132] width 37 height 14
type input "0-"
type input "5"
type input "-5"
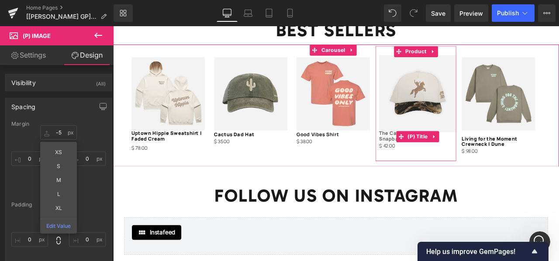
click at [438, 152] on link "The Carefree Cowboy Snapback Hat" at bounding box center [474, 157] width 91 height 14
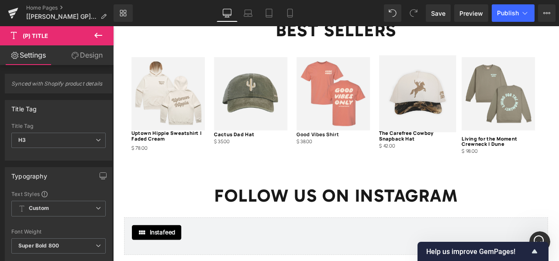
click at [89, 62] on link "Design" at bounding box center [87, 55] width 57 height 20
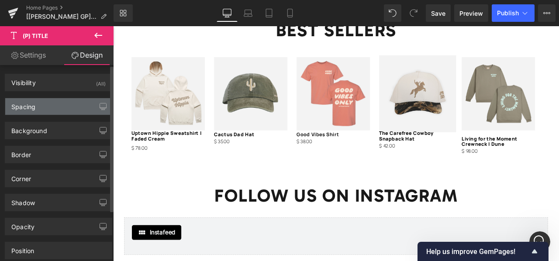
click at [66, 111] on div "Spacing" at bounding box center [58, 106] width 107 height 17
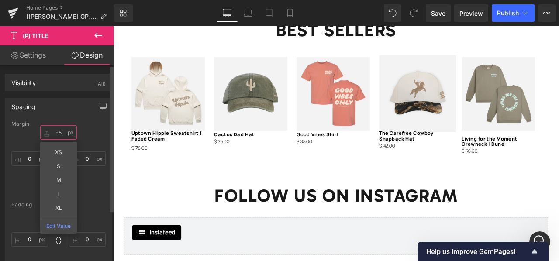
click at [60, 132] on input "text" at bounding box center [58, 132] width 37 height 14
type input "-5"
type input "-"
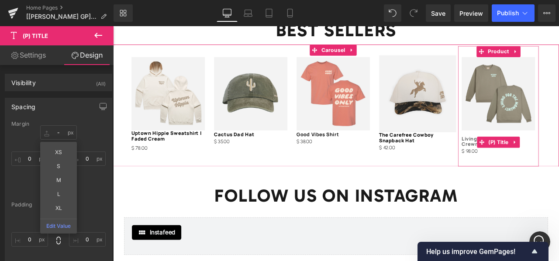
click at [538, 156] on link "Living for the Moment Crewneck | Dune" at bounding box center [569, 163] width 87 height 14
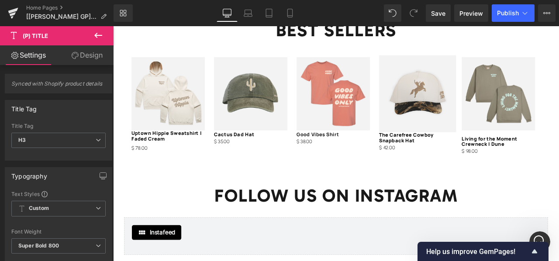
click at [87, 59] on link "Design" at bounding box center [87, 55] width 57 height 20
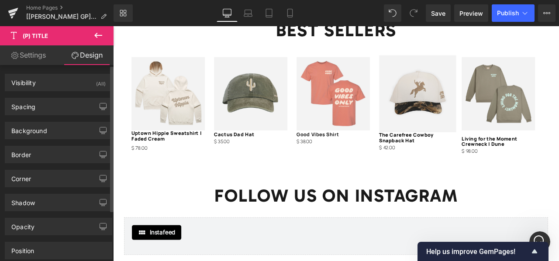
click at [67, 117] on div "Background Color & Image color Color % Image Replace Image Upload image or Brow…" at bounding box center [59, 127] width 118 height 24
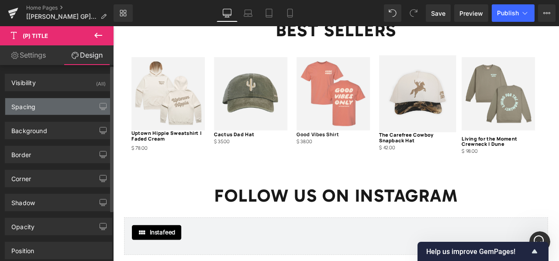
click at [66, 109] on div "Spacing" at bounding box center [58, 106] width 107 height 17
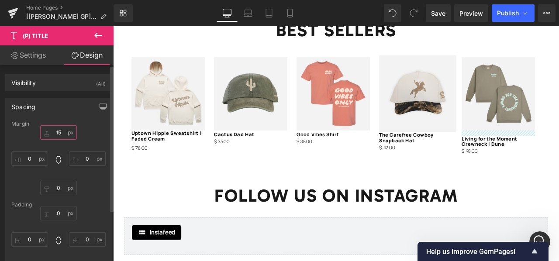
click at [58, 133] on input "text" at bounding box center [58, 132] width 37 height 14
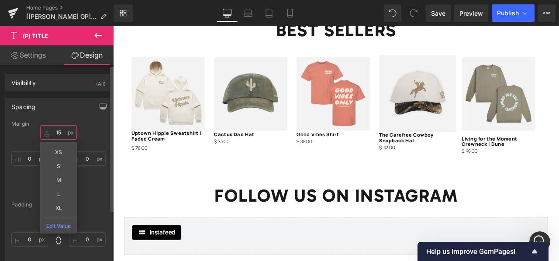
type input "15"
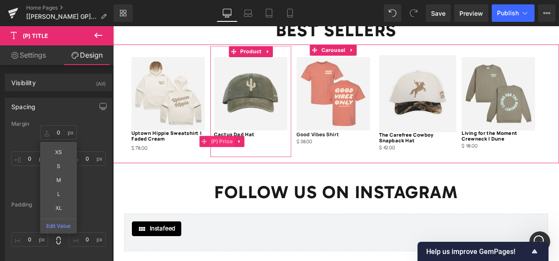
click at [249, 157] on span "(P) Price" at bounding box center [242, 162] width 31 height 13
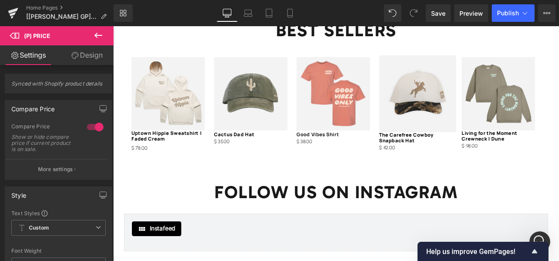
click at [74, 54] on icon at bounding box center [75, 55] width 7 height 7
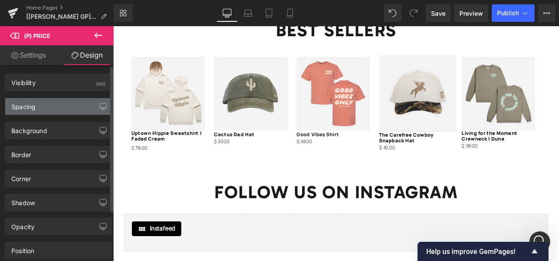
click at [54, 105] on div "Spacing" at bounding box center [58, 106] width 107 height 17
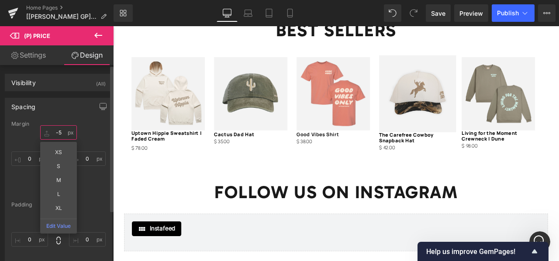
click at [62, 132] on input "text" at bounding box center [58, 132] width 37 height 14
type input "-5"
type input "15"
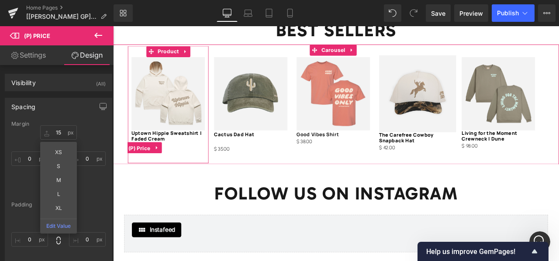
click at [142, 164] on span "(P) Price" at bounding box center [144, 170] width 31 height 13
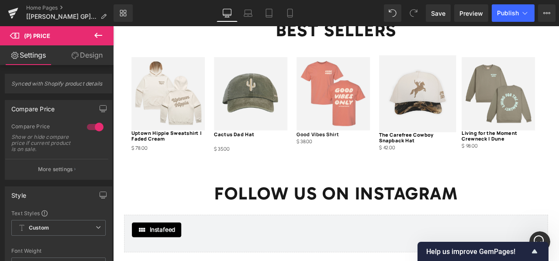
click at [83, 56] on link "Design" at bounding box center [87, 55] width 57 height 20
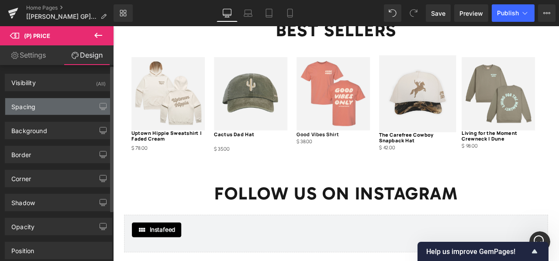
click at [64, 108] on div "Spacing" at bounding box center [58, 106] width 107 height 17
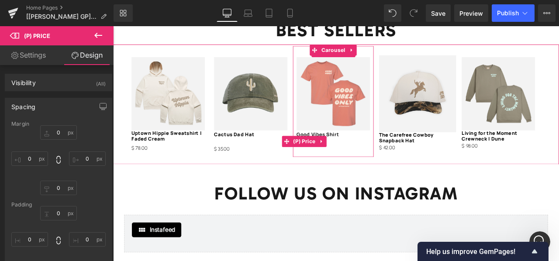
click at [339, 156] on span "(P) Price" at bounding box center [340, 162] width 31 height 13
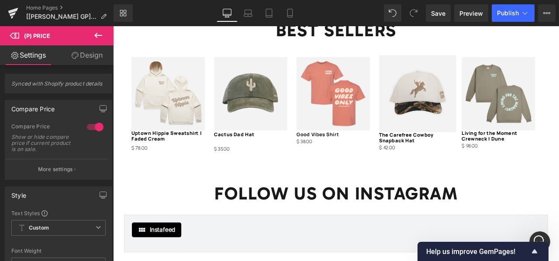
click at [85, 54] on link "Design" at bounding box center [87, 55] width 57 height 20
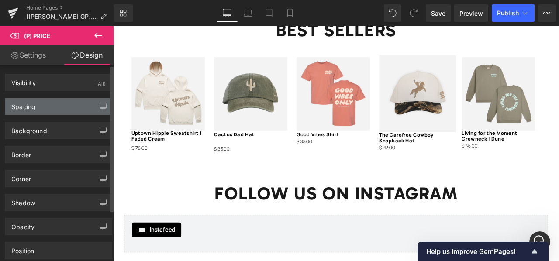
click at [73, 104] on div "Spacing" at bounding box center [58, 106] width 107 height 17
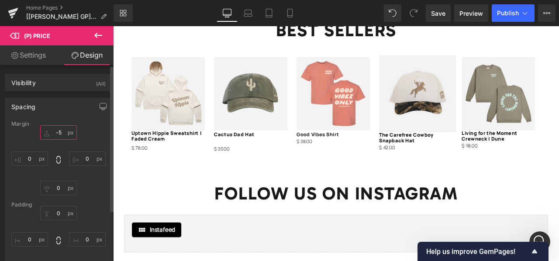
click at [62, 130] on input "text" at bounding box center [58, 132] width 37 height 14
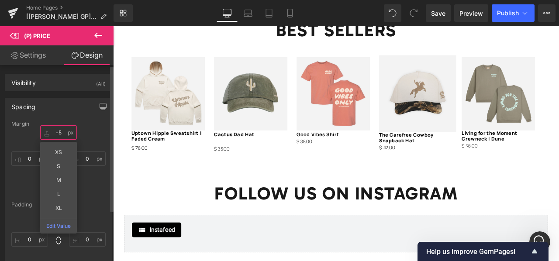
type input "-5"
type input "15"
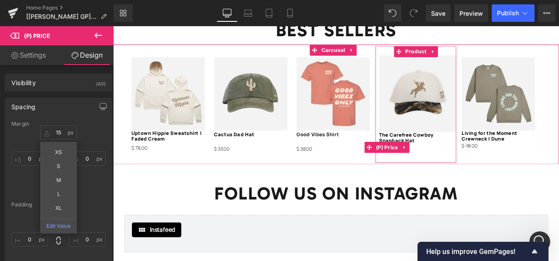
click at [444, 165] on span "(P) Price" at bounding box center [437, 169] width 31 height 13
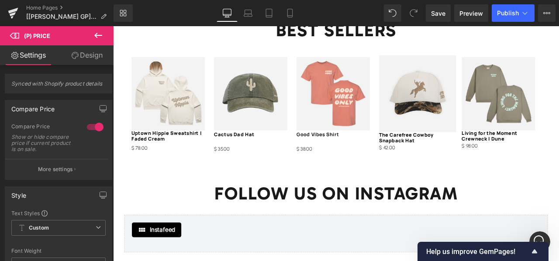
click at [80, 55] on link "Design" at bounding box center [87, 55] width 57 height 20
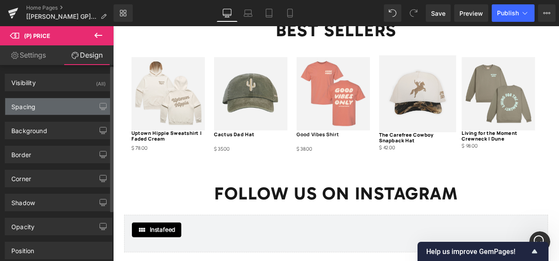
click at [71, 109] on div "Spacing" at bounding box center [58, 106] width 107 height 17
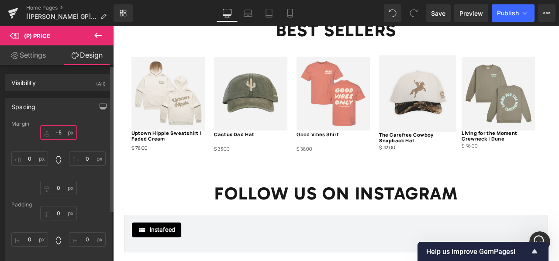
click at [59, 131] on input "text" at bounding box center [58, 132] width 37 height 14
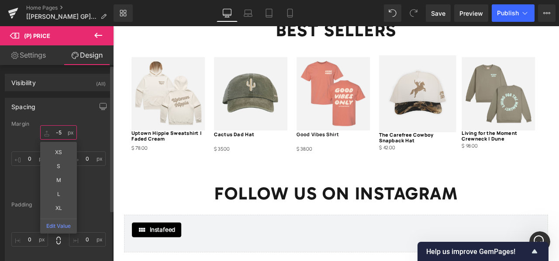
type input "-5"
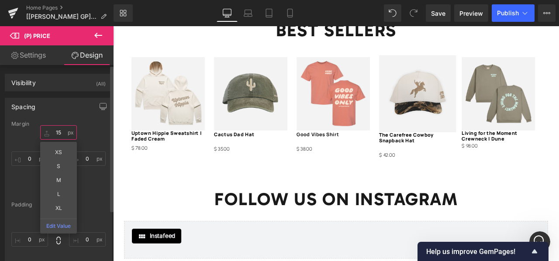
type input "1"
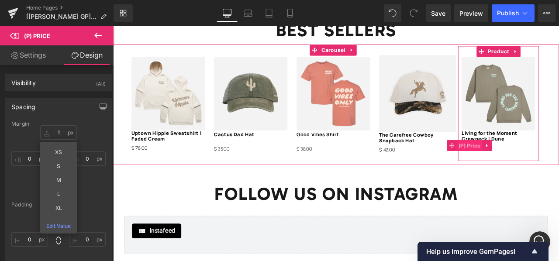
click at [534, 161] on span "(P) Price" at bounding box center [535, 167] width 31 height 13
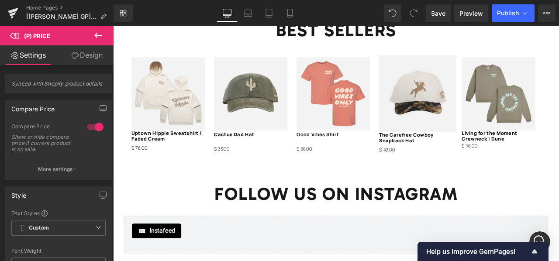
click at [92, 61] on link "Design" at bounding box center [87, 55] width 57 height 20
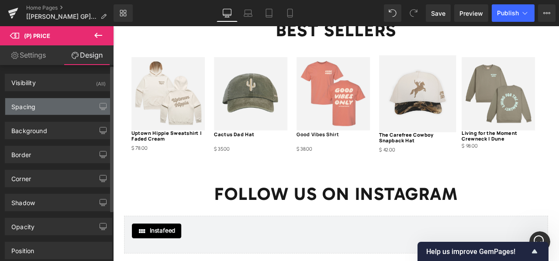
click at [65, 114] on div "Spacing" at bounding box center [58, 106] width 107 height 17
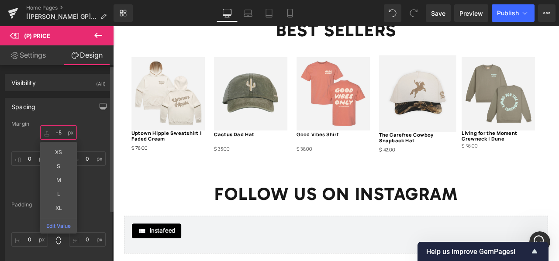
click at [62, 134] on input "text" at bounding box center [58, 132] width 37 height 14
type input "-5"
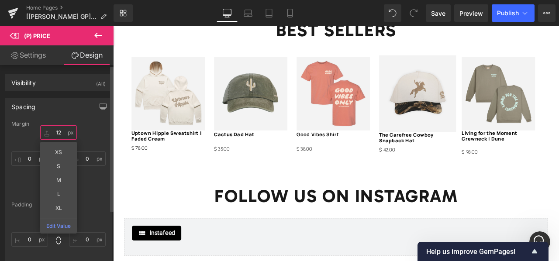
type input "1"
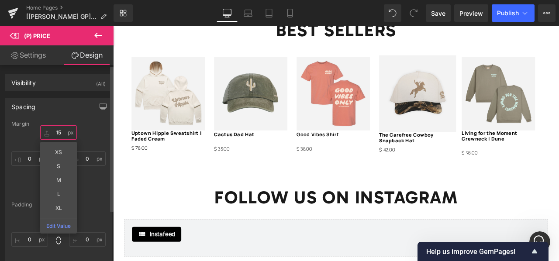
type input "1"
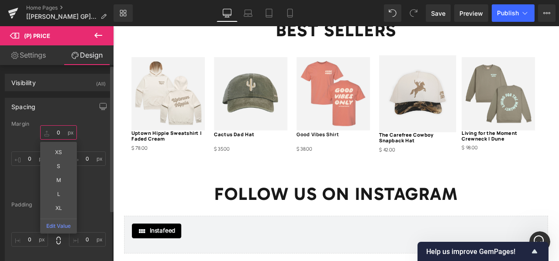
type input "5"
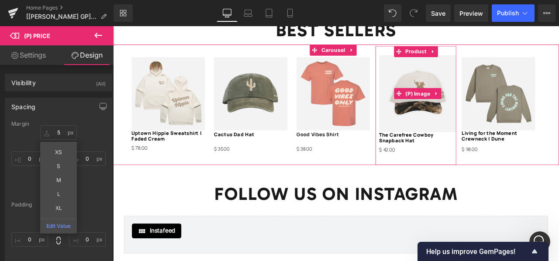
click at [441, 81] on img at bounding box center [474, 106] width 91 height 91
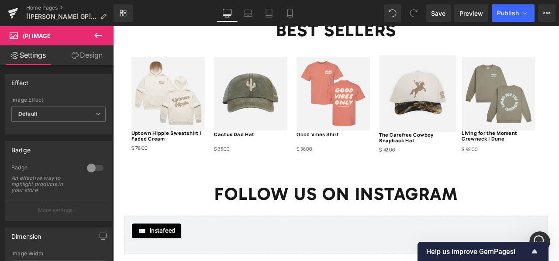
click at [90, 52] on link "Design" at bounding box center [87, 55] width 57 height 20
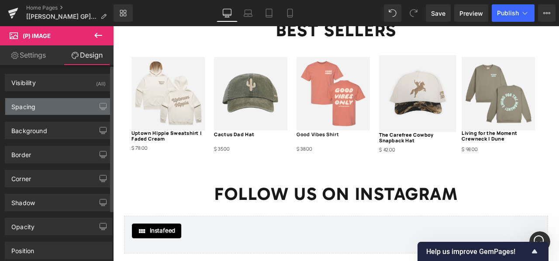
click at [56, 109] on div "Spacing" at bounding box center [58, 106] width 107 height 17
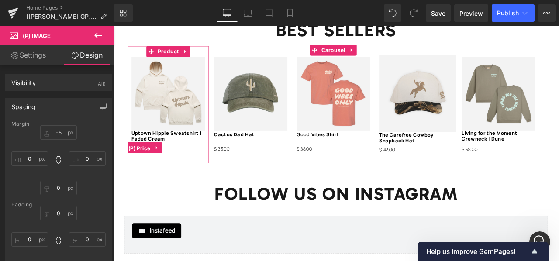
click at [147, 164] on span "(P) Price" at bounding box center [144, 170] width 31 height 13
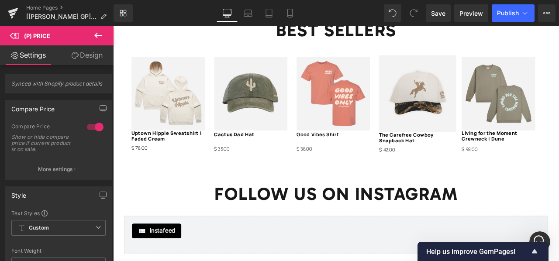
click at [74, 57] on icon at bounding box center [75, 55] width 7 height 7
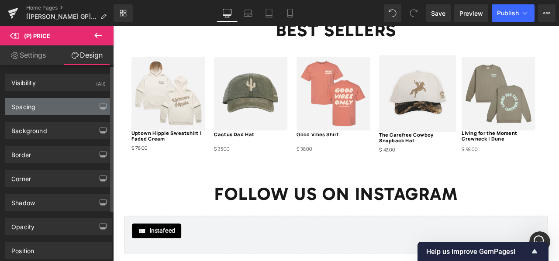
click at [60, 107] on div "Spacing" at bounding box center [58, 106] width 107 height 17
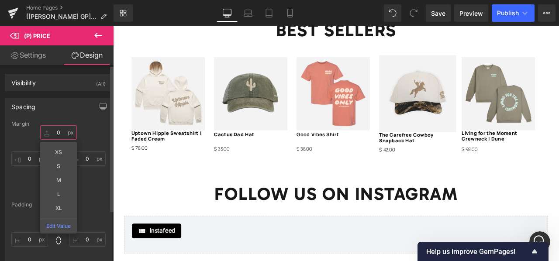
click at [58, 133] on input "text" at bounding box center [58, 132] width 37 height 14
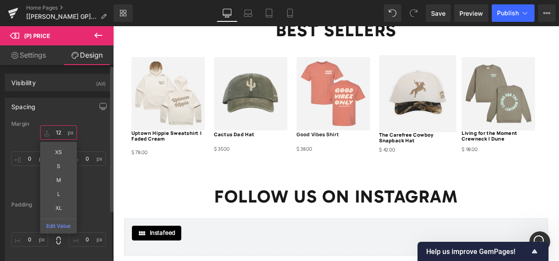
type input "1"
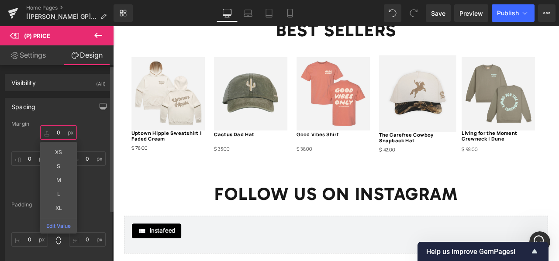
type input "5"
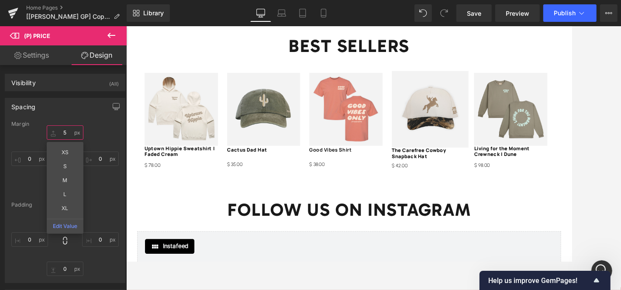
scroll to position [1056, 0]
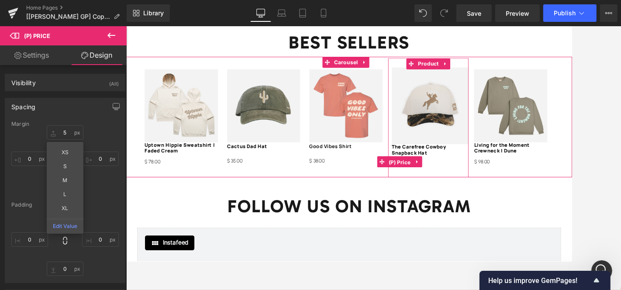
click at [450, 180] on span "(P) Price" at bounding box center [450, 186] width 31 height 13
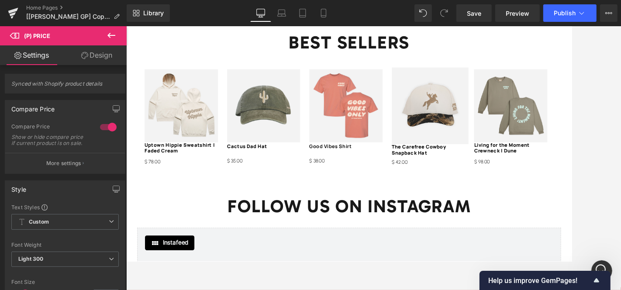
click at [93, 55] on link "Design" at bounding box center [96, 55] width 63 height 20
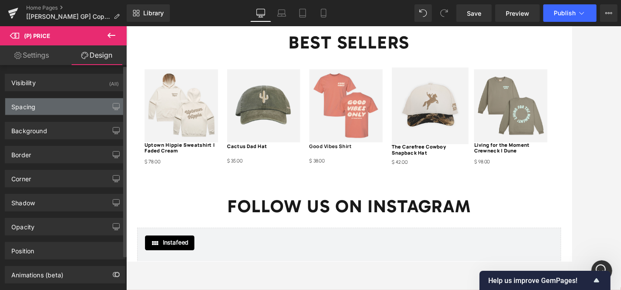
click at [81, 104] on div "Spacing" at bounding box center [65, 106] width 120 height 17
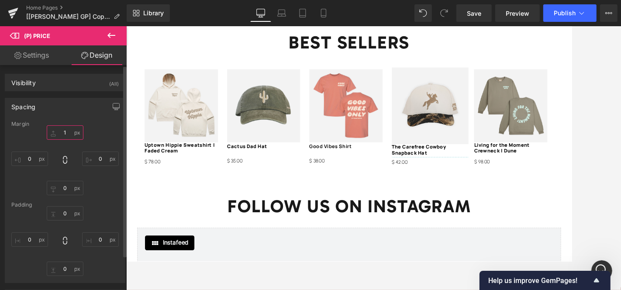
click at [68, 130] on input "text" at bounding box center [65, 132] width 37 height 14
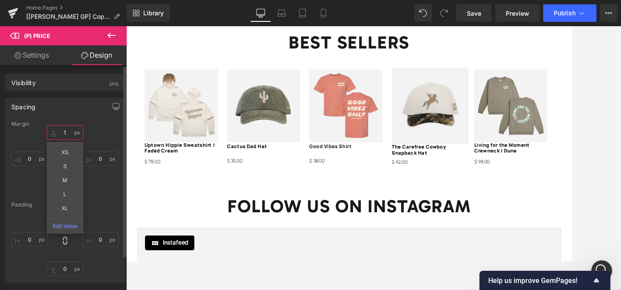
type input "1"
type input "5"
type input "3"
type input "2"
type input "4"
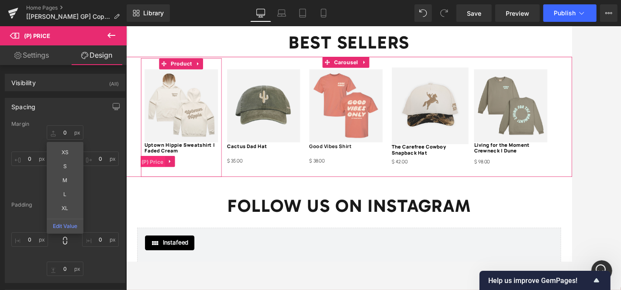
click at [156, 180] on span "(P) Price" at bounding box center [157, 186] width 31 height 13
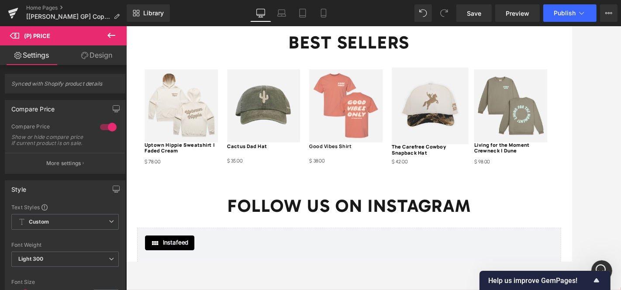
click at [85, 56] on icon at bounding box center [84, 55] width 7 height 7
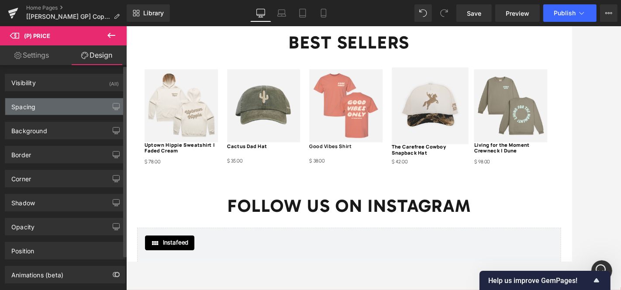
click at [64, 105] on div "Spacing" at bounding box center [65, 106] width 120 height 17
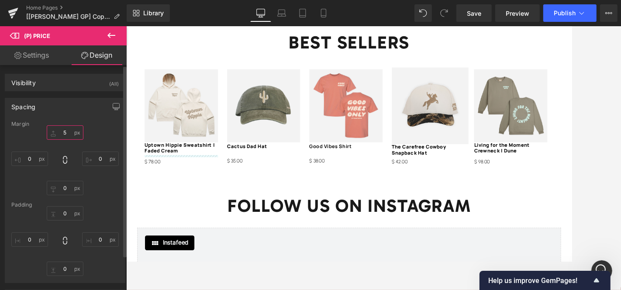
click at [65, 132] on input "text" at bounding box center [65, 132] width 37 height 14
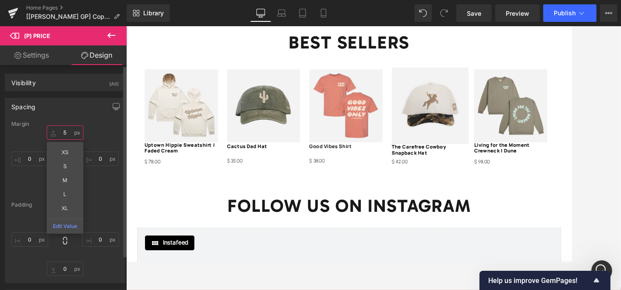
type input "5"
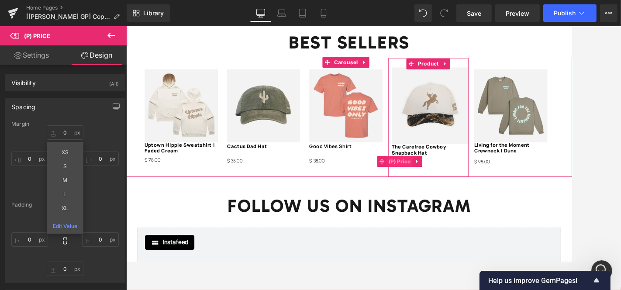
click at [458, 180] on span "(P) Price" at bounding box center [450, 186] width 31 height 13
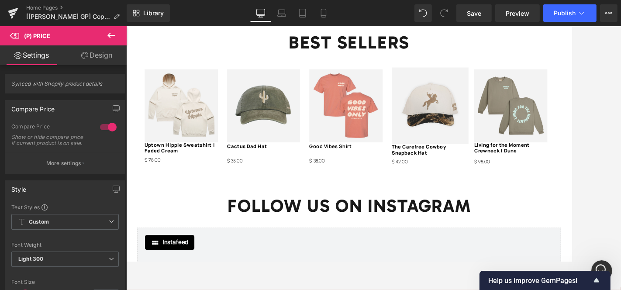
click at [93, 59] on link "Design" at bounding box center [96, 55] width 63 height 20
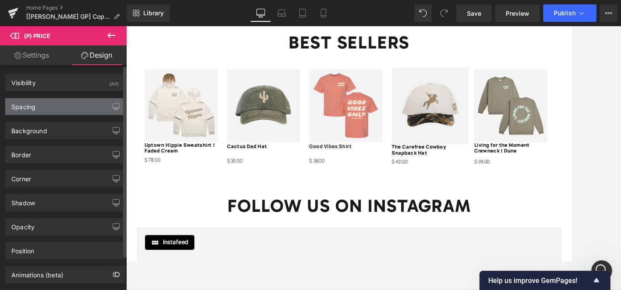
click at [76, 112] on div "Spacing" at bounding box center [65, 106] width 120 height 17
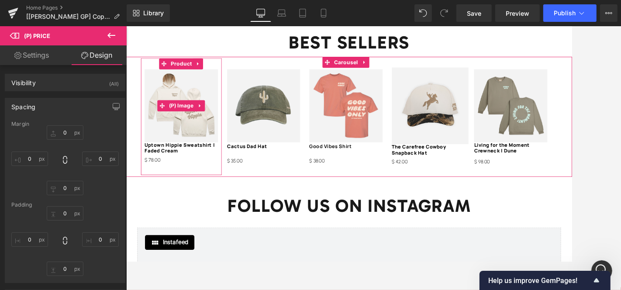
click at [170, 87] on img at bounding box center [191, 120] width 87 height 87
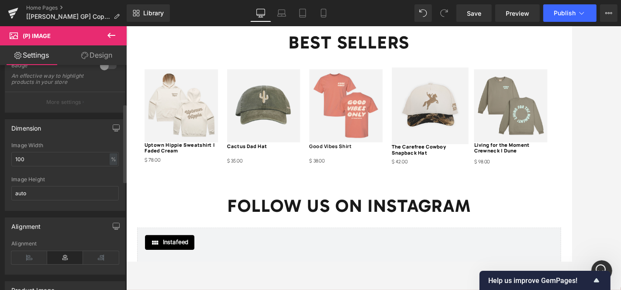
scroll to position [110, 0]
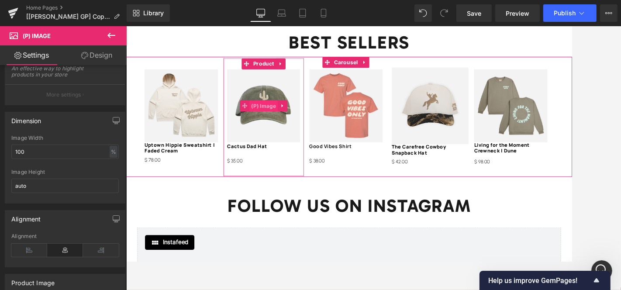
click at [294, 114] on span "(P) Image" at bounding box center [289, 120] width 34 height 13
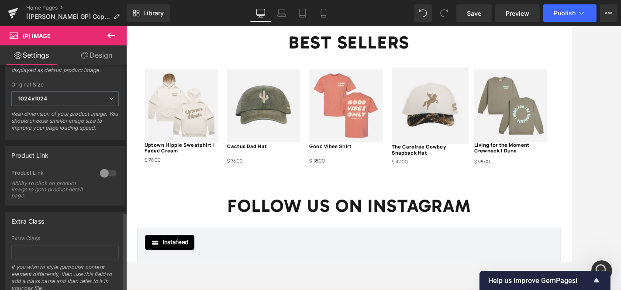
scroll to position [419, 0]
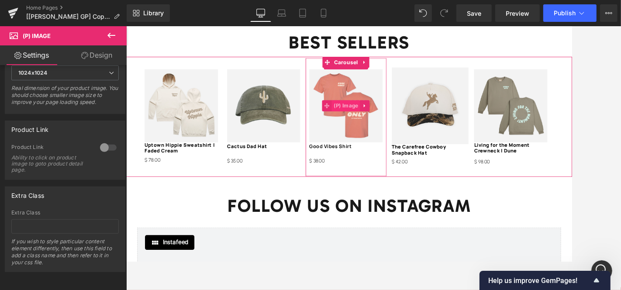
click at [390, 115] on span "(P) Image" at bounding box center [387, 120] width 34 height 13
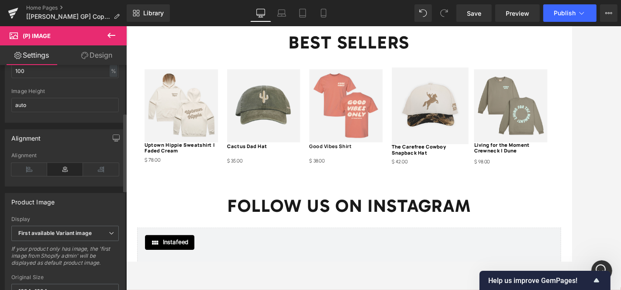
scroll to position [192, 0]
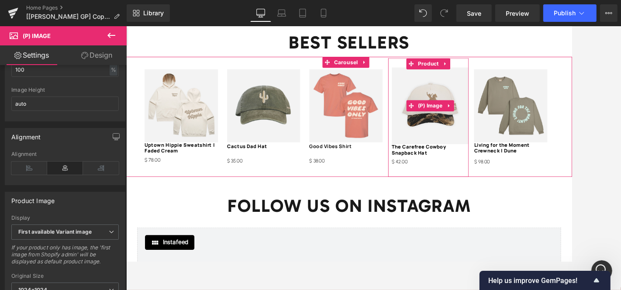
click at [484, 132] on img at bounding box center [486, 120] width 91 height 91
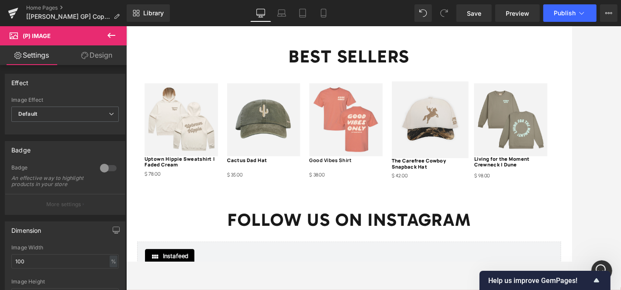
scroll to position [1029, 0]
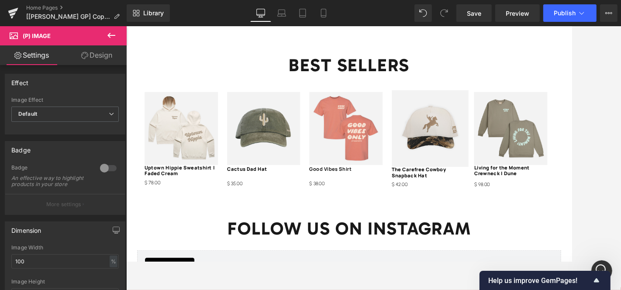
click at [559, 119] on img at bounding box center [581, 147] width 87 height 87
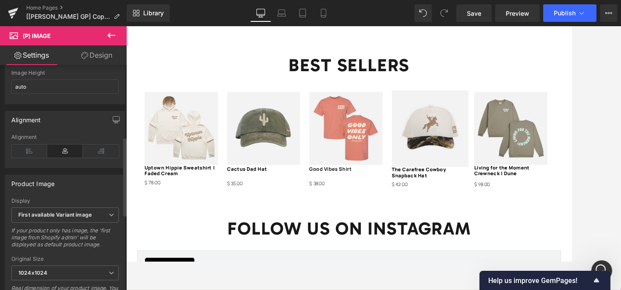
scroll to position [215, 0]
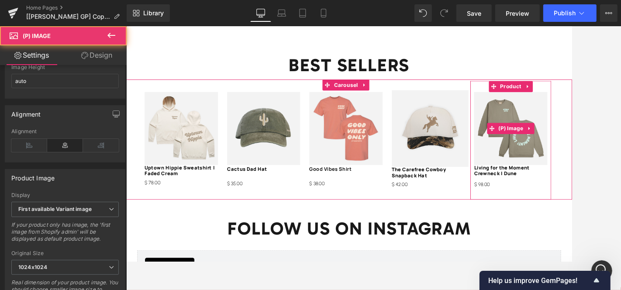
click at [559, 124] on img at bounding box center [581, 147] width 87 height 87
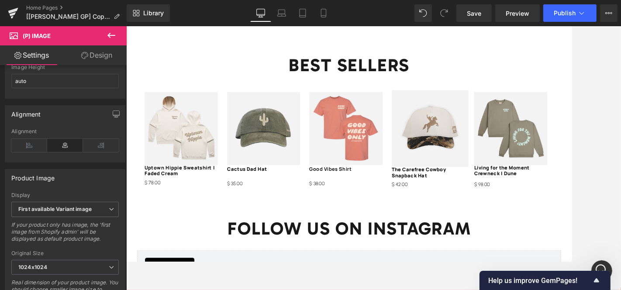
click at [92, 53] on link "Design" at bounding box center [96, 55] width 63 height 20
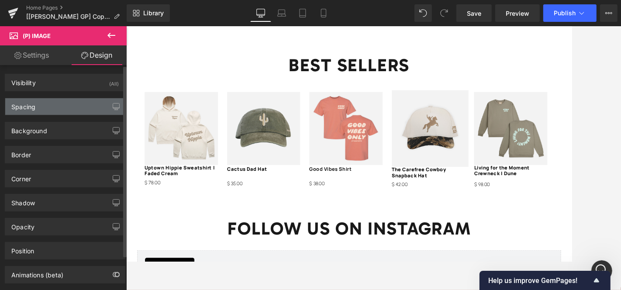
click at [77, 106] on div "Spacing" at bounding box center [65, 106] width 120 height 17
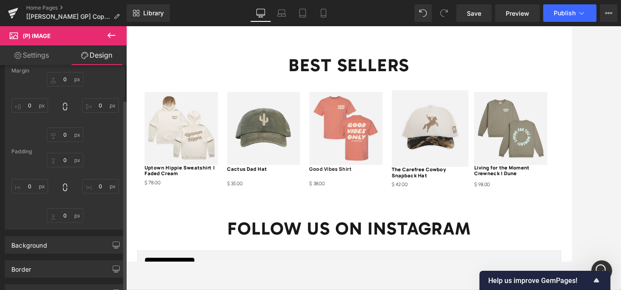
scroll to position [48, 0]
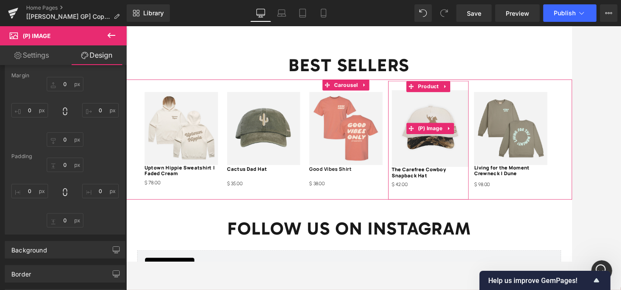
click at [454, 155] on img at bounding box center [486, 147] width 91 height 91
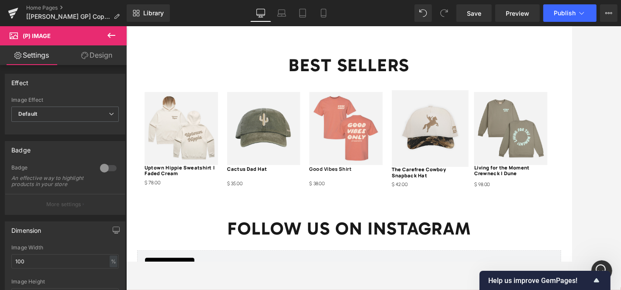
click at [98, 59] on link "Design" at bounding box center [96, 55] width 63 height 20
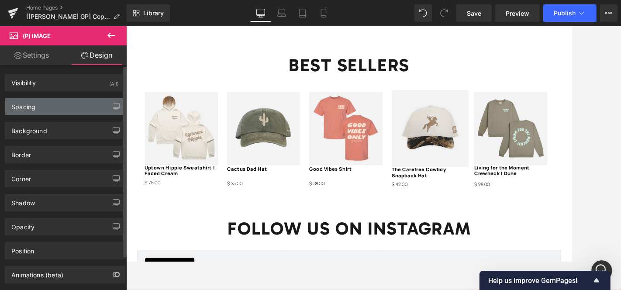
click at [60, 106] on div "Spacing" at bounding box center [65, 106] width 120 height 17
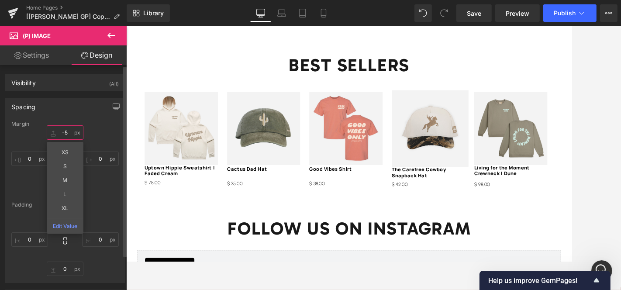
click at [67, 131] on input "text" at bounding box center [65, 132] width 37 height 14
type input "-5"
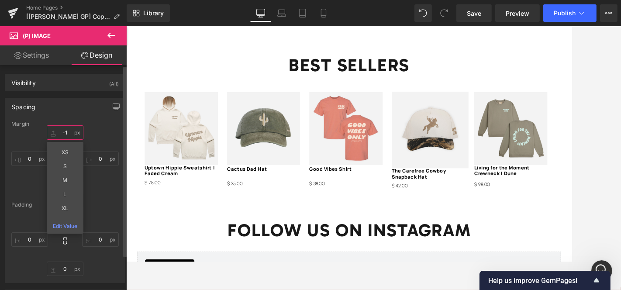
type input "-12"
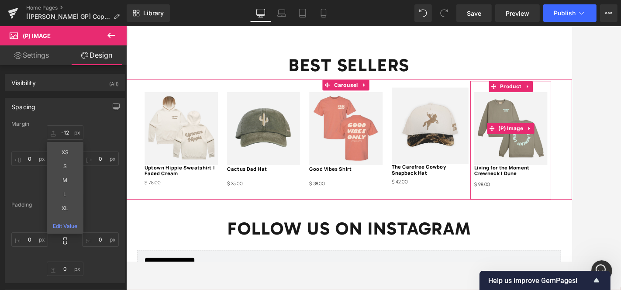
click at [545, 109] on img at bounding box center [581, 147] width 87 height 87
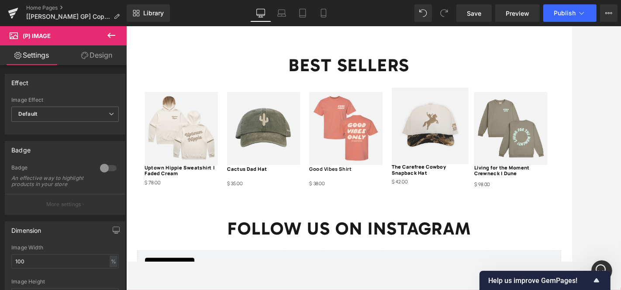
click at [99, 47] on link "Design" at bounding box center [96, 55] width 63 height 20
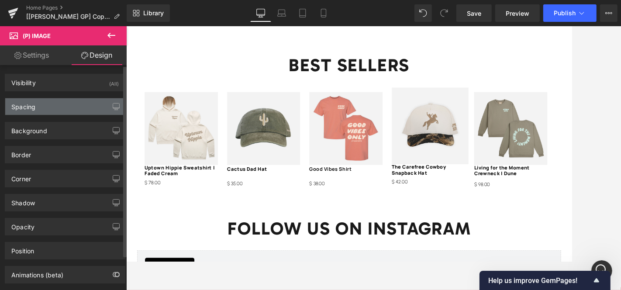
click at [62, 109] on div "Spacing" at bounding box center [65, 106] width 120 height 17
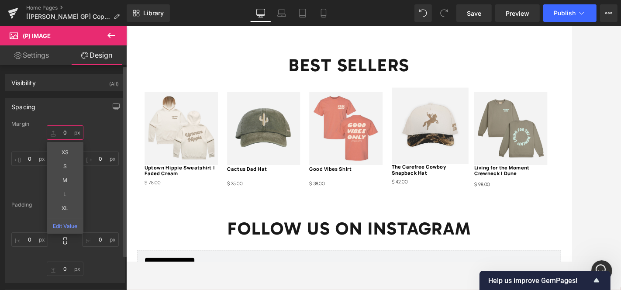
click at [65, 132] on input "text" at bounding box center [65, 132] width 37 height 14
type input "0"
type input "-"
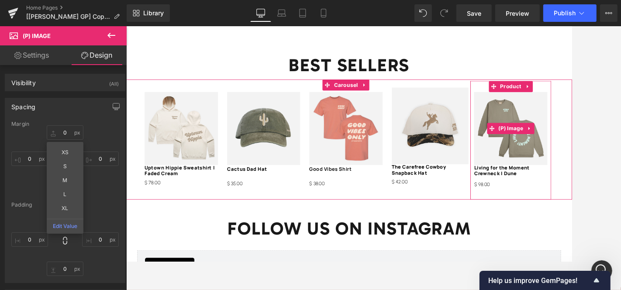
click at [559, 156] on img at bounding box center [581, 147] width 87 height 87
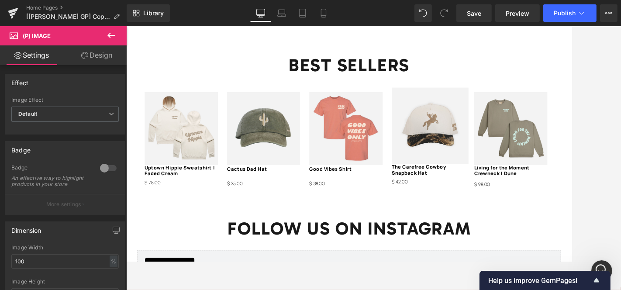
click at [90, 59] on link "Design" at bounding box center [96, 55] width 63 height 20
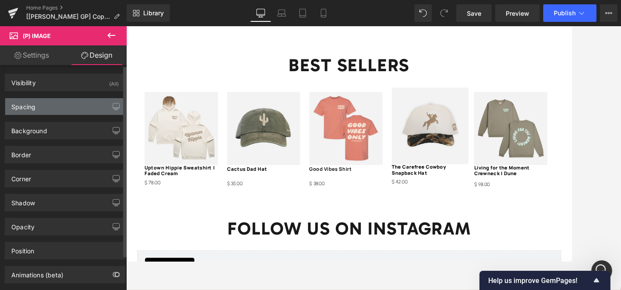
click at [69, 108] on div "Spacing" at bounding box center [65, 106] width 120 height 17
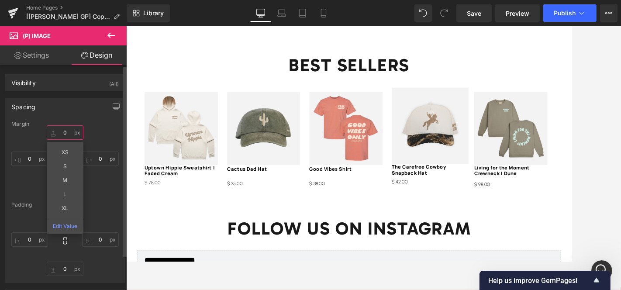
click at [69, 132] on input "text" at bounding box center [65, 132] width 37 height 14
type input "0"
type input "-2"
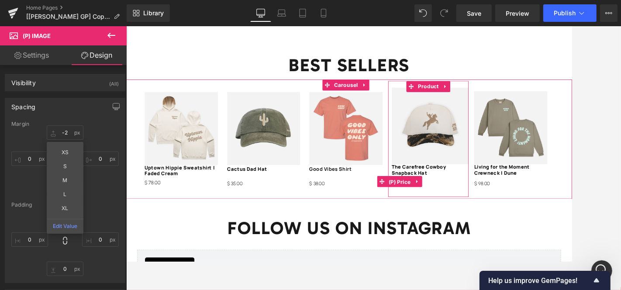
click at [447, 206] on span "(P) Price" at bounding box center [450, 210] width 31 height 13
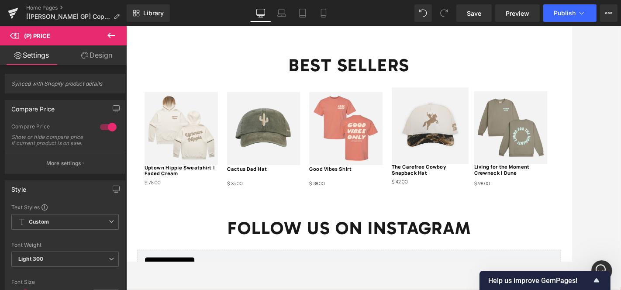
click at [85, 59] on link "Design" at bounding box center [96, 55] width 63 height 20
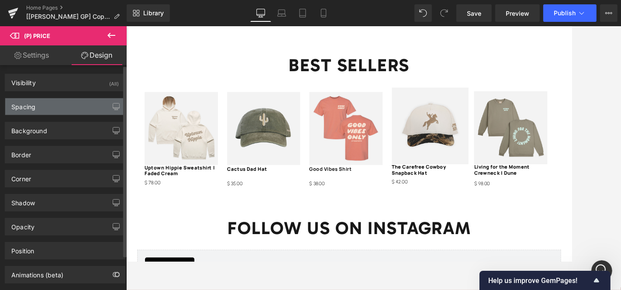
click at [71, 108] on div "Spacing" at bounding box center [65, 106] width 120 height 17
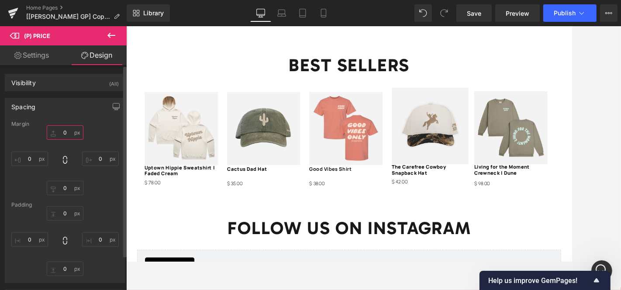
click at [67, 132] on input "text" at bounding box center [65, 132] width 37 height 14
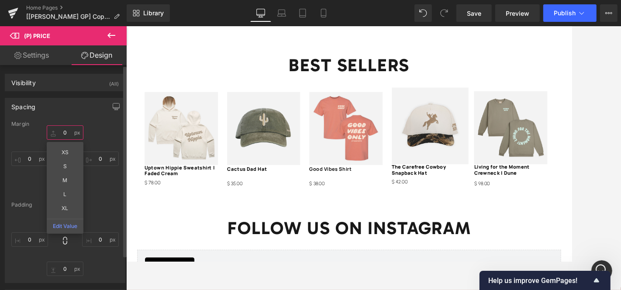
type input "3"
type input "5"
type input "4"
type input "3"
type input "6"
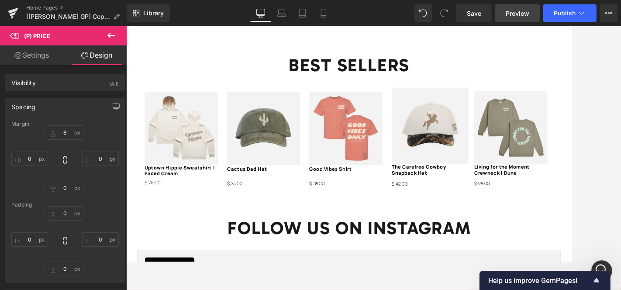
click at [522, 10] on span "Preview" at bounding box center [518, 13] width 24 height 9
click at [525, 10] on span "Preview" at bounding box center [518, 13] width 24 height 9
click at [479, 9] on span "Save" at bounding box center [474, 13] width 14 height 9
click at [522, 11] on span "Preview" at bounding box center [518, 13] width 24 height 9
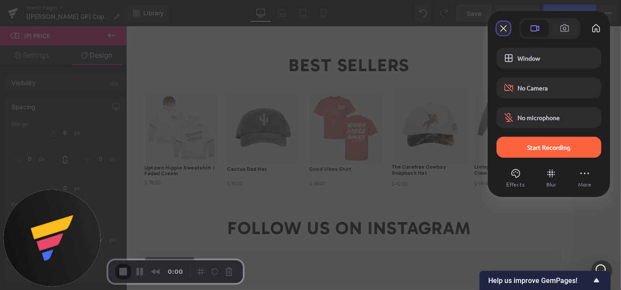
click at [506, 34] on button "Close" at bounding box center [504, 28] width 14 height 14
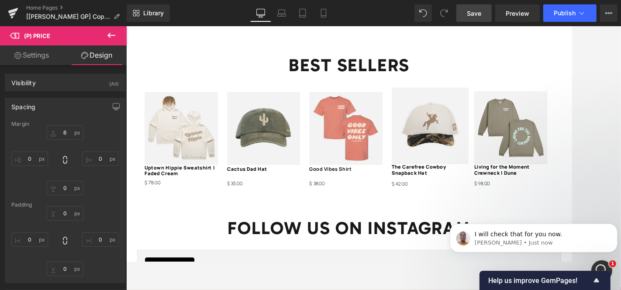
scroll to position [0, 0]
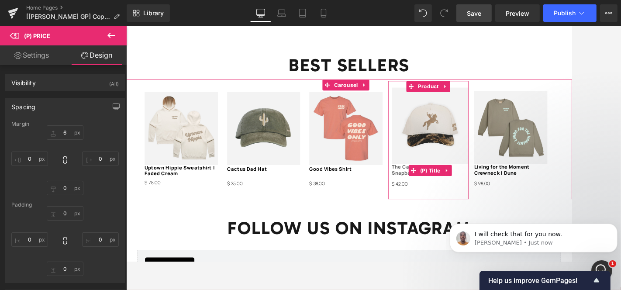
click at [447, 190] on link "The Carefree Cowboy Snapback Hat" at bounding box center [486, 197] width 91 height 14
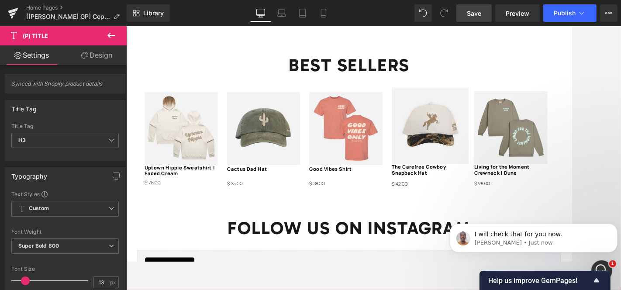
click at [90, 52] on link "Design" at bounding box center [96, 55] width 63 height 20
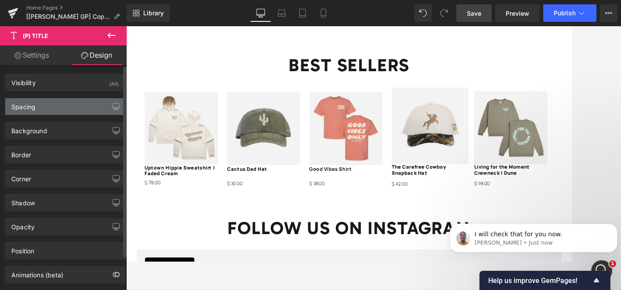
click at [72, 107] on div "Spacing" at bounding box center [65, 106] width 120 height 17
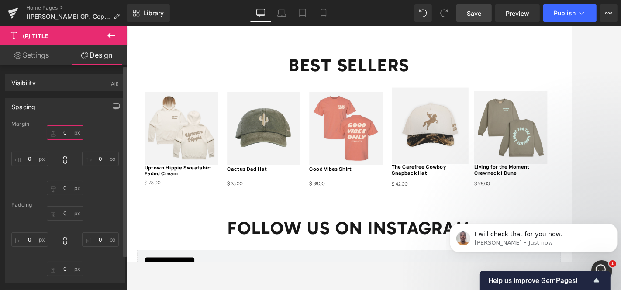
click at [66, 130] on input "text" at bounding box center [65, 132] width 37 height 14
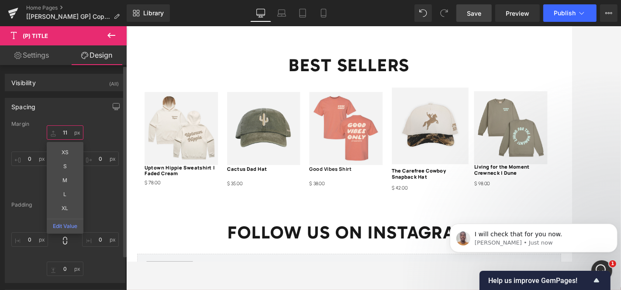
type input "1"
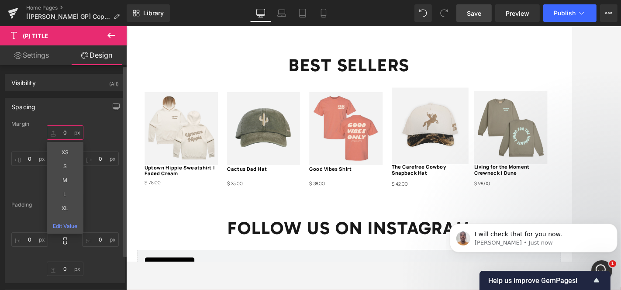
type input "3"
type input "4"
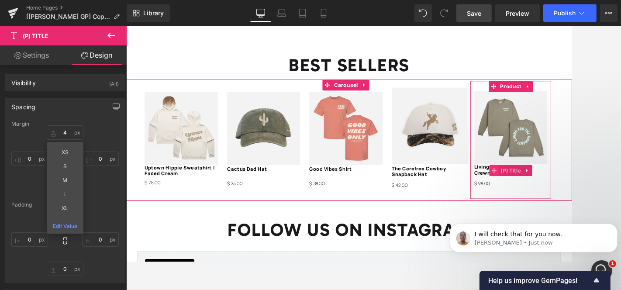
click at [556, 190] on span at bounding box center [561, 196] width 11 height 13
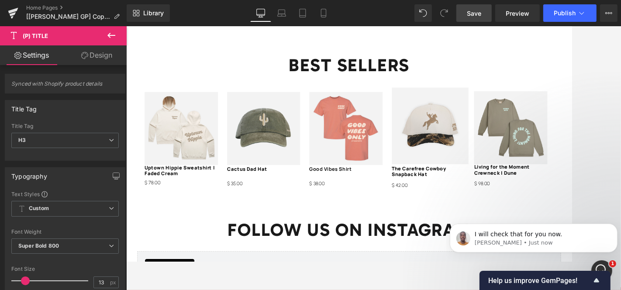
click at [88, 57] on link "Design" at bounding box center [96, 55] width 63 height 20
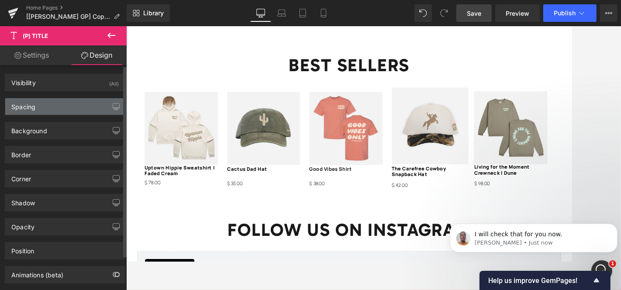
click at [60, 113] on div "Spacing" at bounding box center [65, 106] width 120 height 17
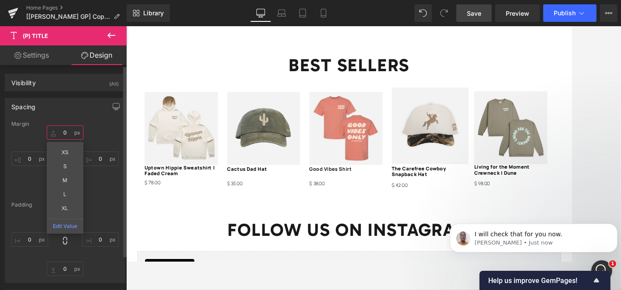
click at [65, 133] on input "text" at bounding box center [65, 132] width 37 height 14
type input "4"
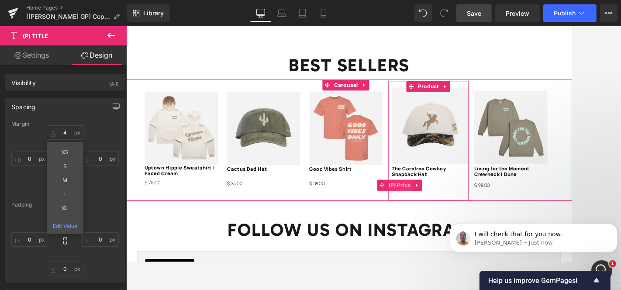
click at [449, 210] on span "(P) Price" at bounding box center [450, 214] width 31 height 13
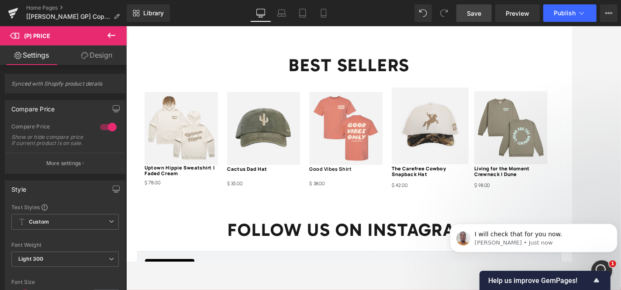
click at [93, 58] on link "Design" at bounding box center [96, 55] width 63 height 20
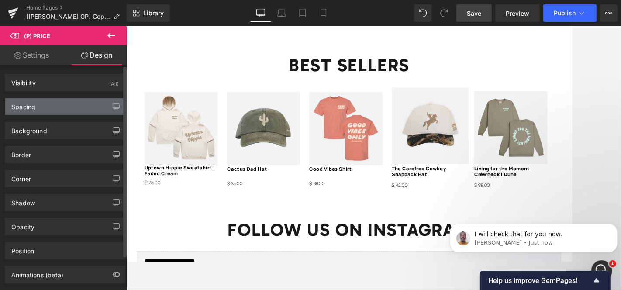
click at [76, 100] on div "Spacing" at bounding box center [65, 106] width 120 height 17
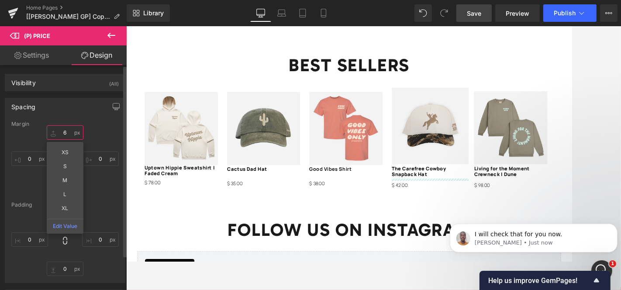
click at [64, 132] on input "text" at bounding box center [65, 132] width 37 height 14
type input "6"
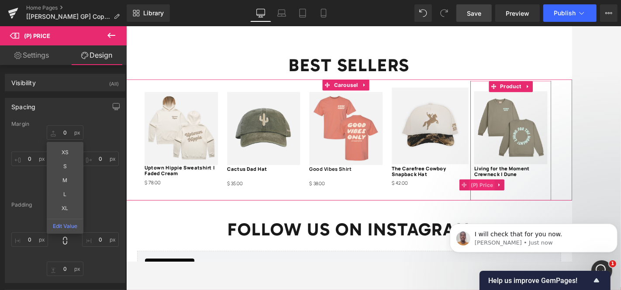
click at [550, 208] on span "(P) Price" at bounding box center [547, 214] width 31 height 13
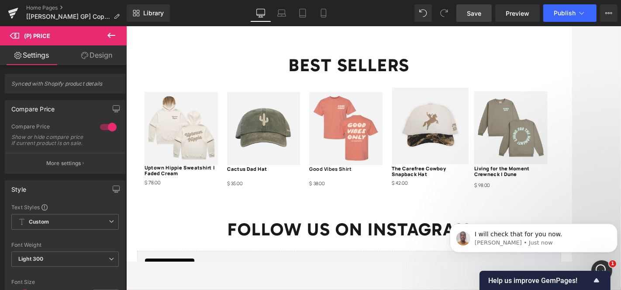
click at [92, 51] on link "Design" at bounding box center [96, 55] width 63 height 20
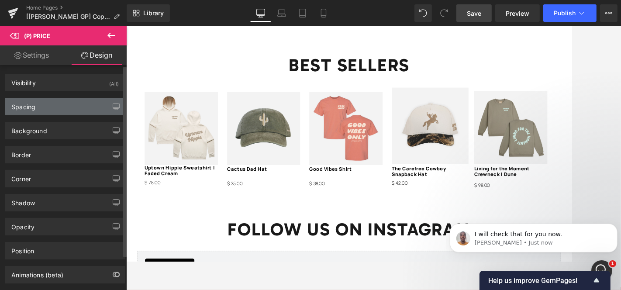
click at [78, 104] on div "Spacing" at bounding box center [65, 106] width 120 height 17
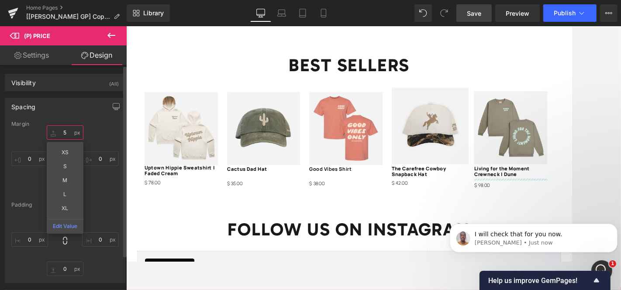
click at [66, 132] on input "text" at bounding box center [65, 132] width 37 height 14
type input "5"
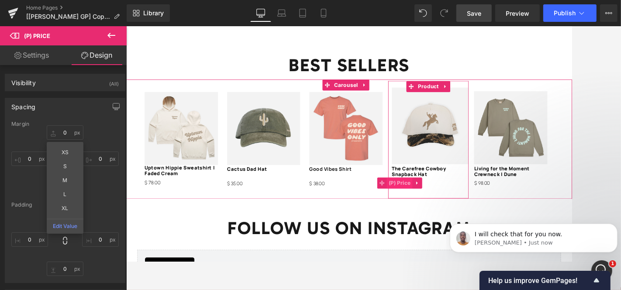
click at [450, 208] on span "(P) Price" at bounding box center [450, 211] width 31 height 13
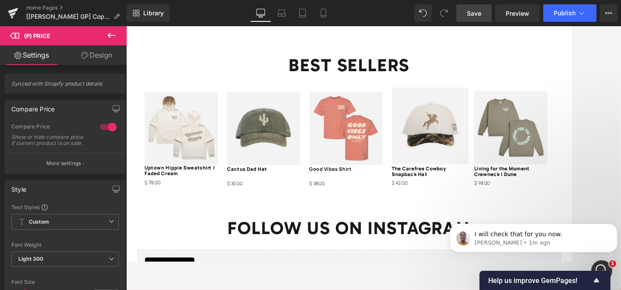
click at [87, 59] on link "Design" at bounding box center [96, 55] width 63 height 20
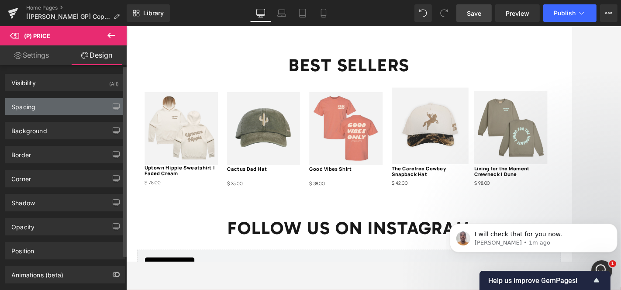
click at [80, 98] on div "Spacing" at bounding box center [65, 106] width 120 height 17
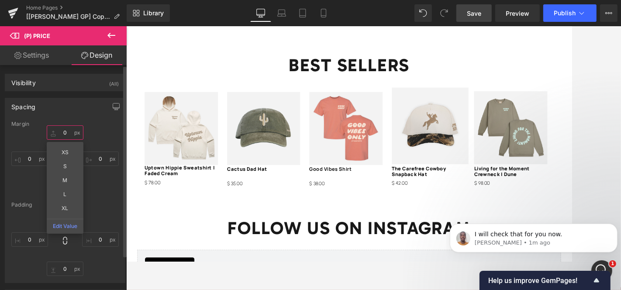
click at [69, 133] on input "text" at bounding box center [65, 132] width 37 height 14
type input "2"
type input "3"
type input "4"
type input "3"
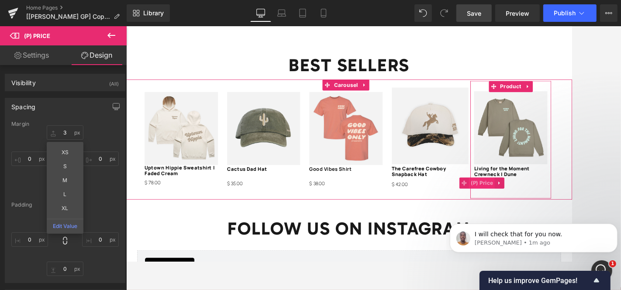
click at [547, 209] on span "(P) Price" at bounding box center [547, 211] width 31 height 13
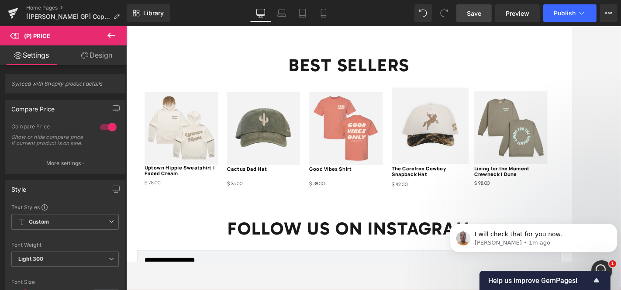
click at [99, 58] on link "Design" at bounding box center [96, 55] width 63 height 20
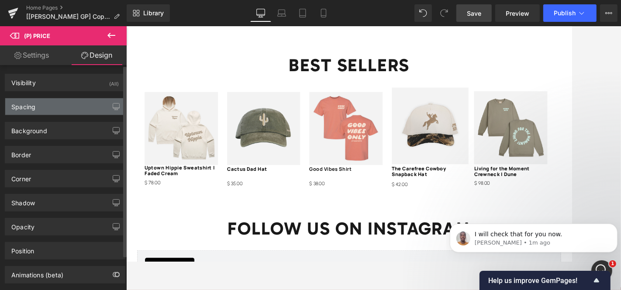
click at [80, 112] on div "Spacing" at bounding box center [65, 106] width 120 height 17
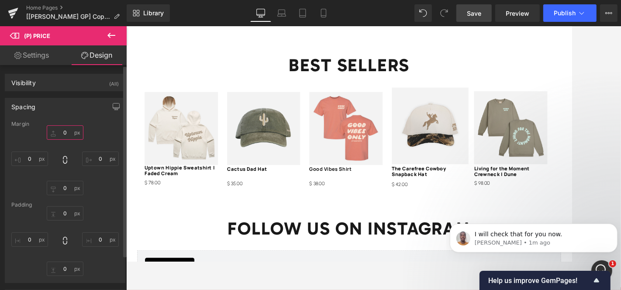
click at [69, 128] on input "text" at bounding box center [65, 132] width 37 height 14
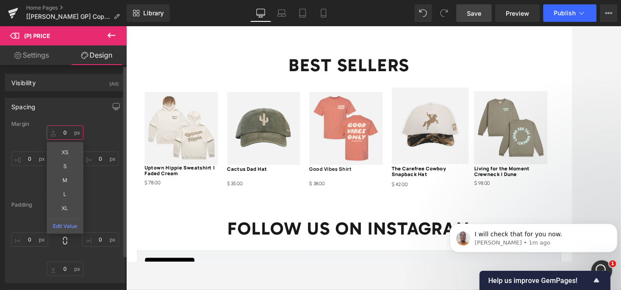
type input "3"
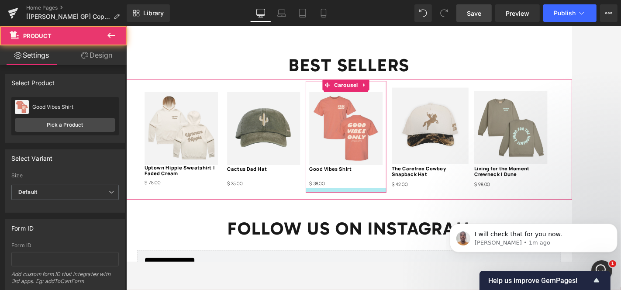
drag, startPoint x: 358, startPoint y: 211, endPoint x: 352, endPoint y: 204, distance: 10.2
click at [352, 204] on div "Sale Off (P) Image Good Vibes Shirt (P) Title $ 0 $ 38.00 (P) Price Product" at bounding box center [387, 157] width 96 height 133
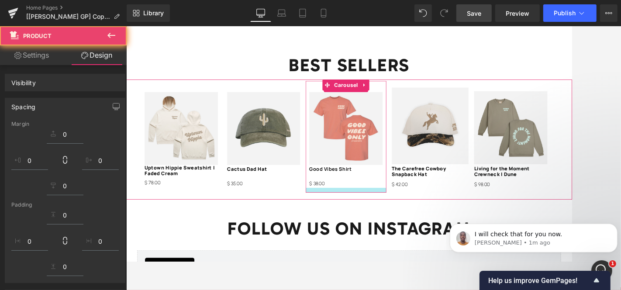
click at [352, 207] on div "$ 0 $ 38.00 (P) Price" at bounding box center [386, 212] width 87 height 10
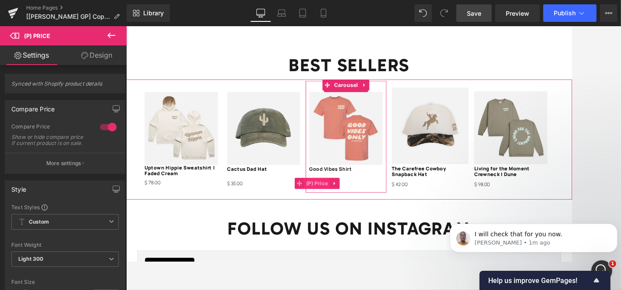
click at [353, 206] on span "(P) Price" at bounding box center [352, 212] width 31 height 13
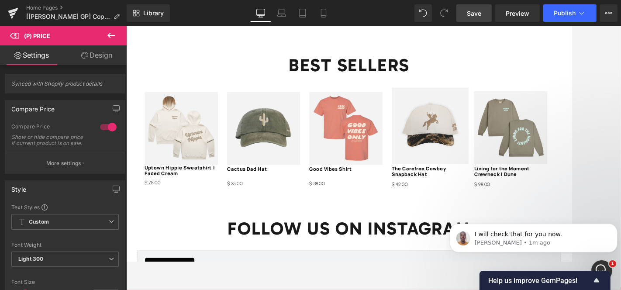
click at [96, 58] on link "Design" at bounding box center [96, 55] width 63 height 20
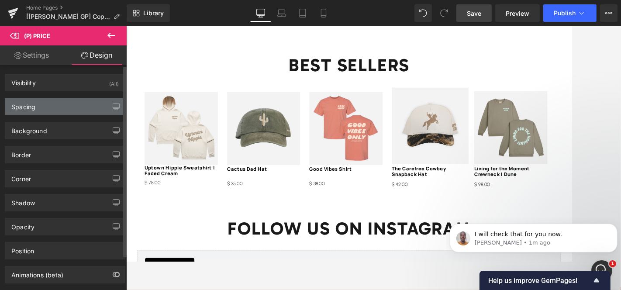
click at [84, 105] on div "Spacing" at bounding box center [65, 106] width 120 height 17
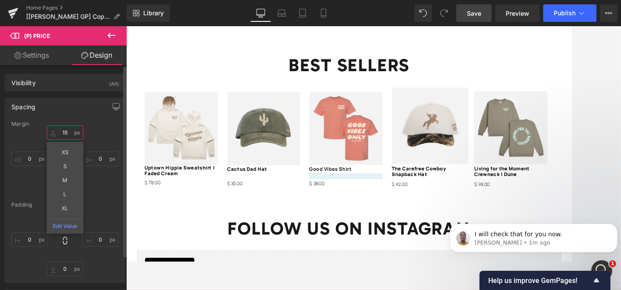
click at [66, 131] on input "text" at bounding box center [65, 132] width 37 height 14
type input "15"
type input "17"
click at [469, 11] on span "Save" at bounding box center [474, 13] width 14 height 9
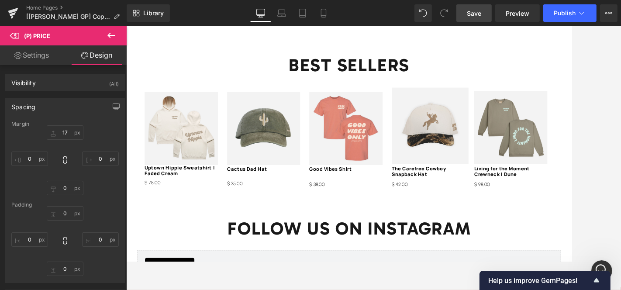
click at [480, 14] on span "Save" at bounding box center [474, 13] width 14 height 9
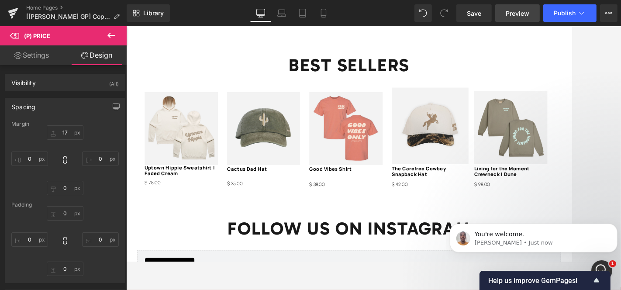
click at [510, 10] on span "Preview" at bounding box center [518, 13] width 24 height 9
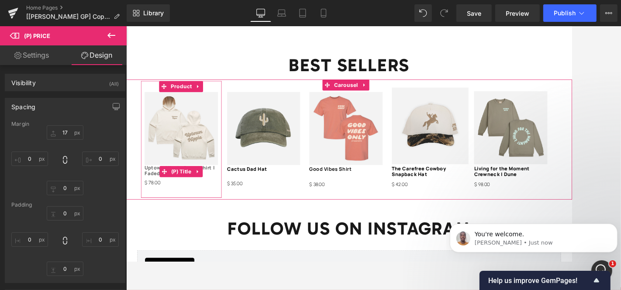
click at [158, 192] on link "Uptown Hippie Sweatshirt | Faded Cream" at bounding box center [191, 197] width 87 height 14
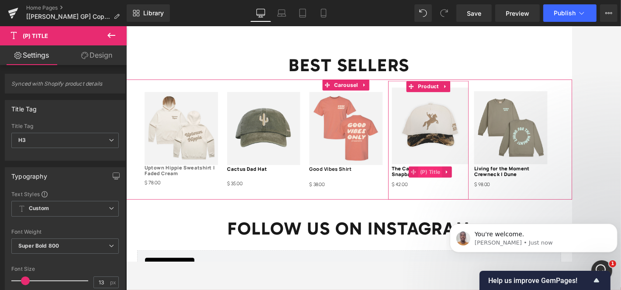
click at [474, 192] on span "(P) Title" at bounding box center [486, 198] width 28 height 13
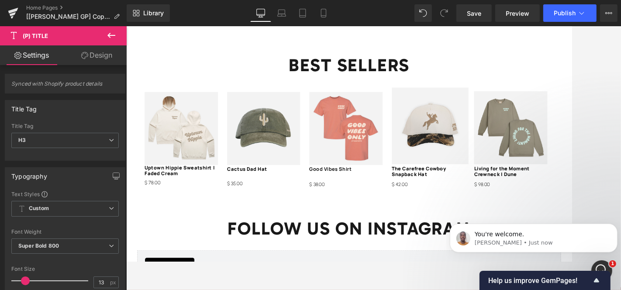
click at [87, 51] on link "Design" at bounding box center [96, 55] width 63 height 20
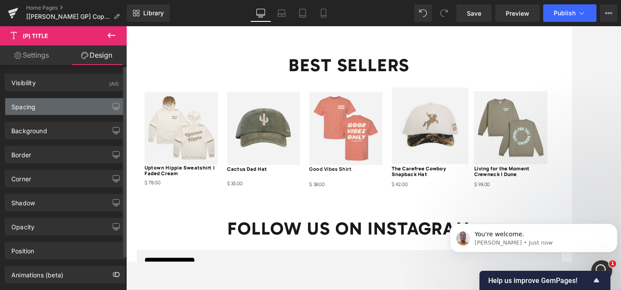
click at [51, 113] on div "Spacing" at bounding box center [65, 106] width 120 height 17
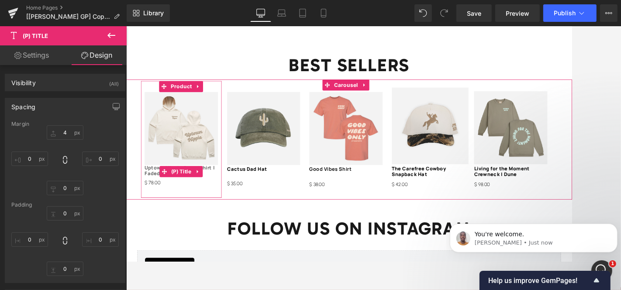
click at [154, 190] on link "Uptown Hippie Sweatshirt | Faded Cream" at bounding box center [191, 197] width 87 height 14
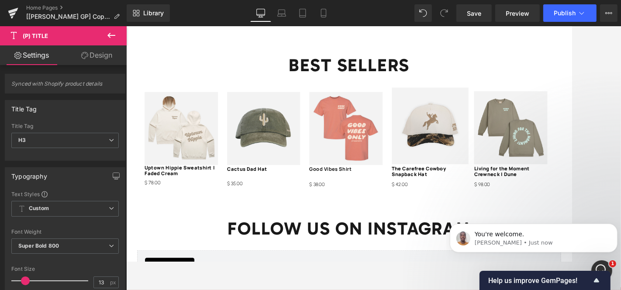
click at [88, 57] on link "Design" at bounding box center [96, 55] width 63 height 20
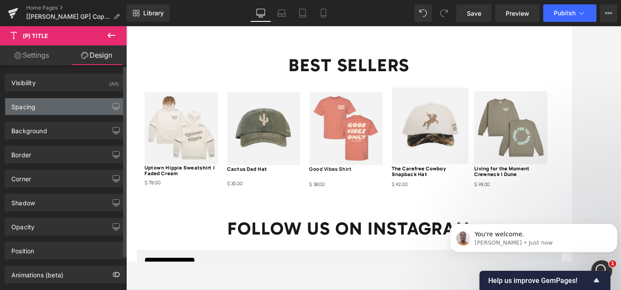
click at [70, 114] on div "Spacing" at bounding box center [65, 106] width 120 height 17
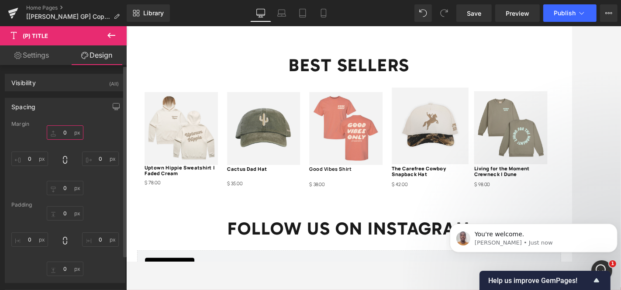
click at [67, 132] on input "text" at bounding box center [65, 132] width 37 height 14
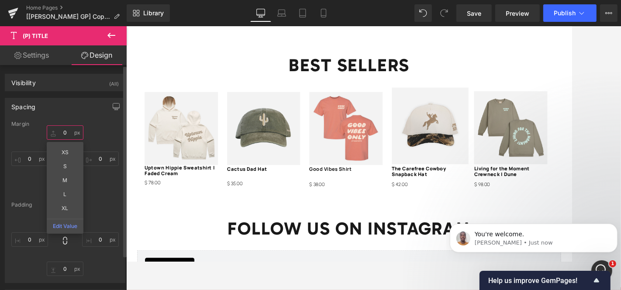
type input "4"
type input "2"
click at [468, 13] on span "Save" at bounding box center [474, 13] width 14 height 9
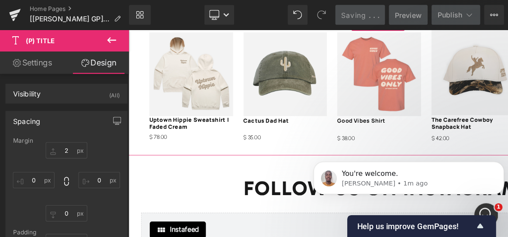
scroll to position [1111, 0]
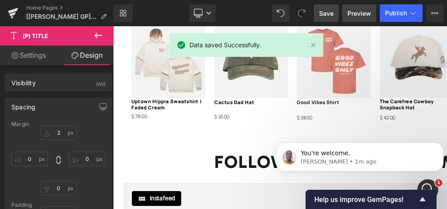
click at [355, 7] on link "Preview" at bounding box center [360, 12] width 34 height 17
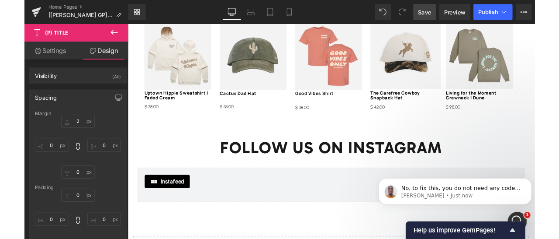
scroll to position [0, 0]
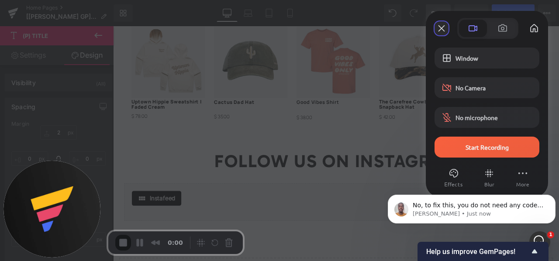
click at [438, 27] on button "Close" at bounding box center [442, 28] width 14 height 14
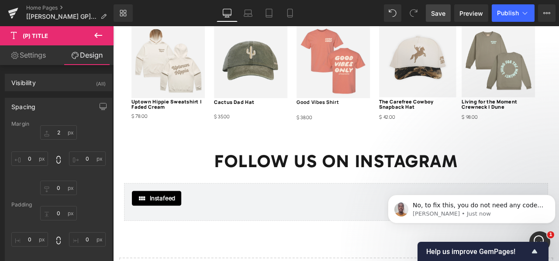
click at [29, 55] on link "Settings" at bounding box center [28, 55] width 57 height 20
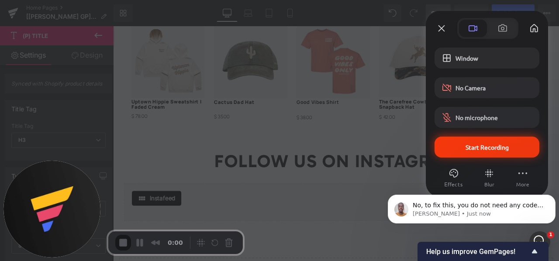
click at [456, 154] on div "Start Recording" at bounding box center [487, 147] width 105 height 21
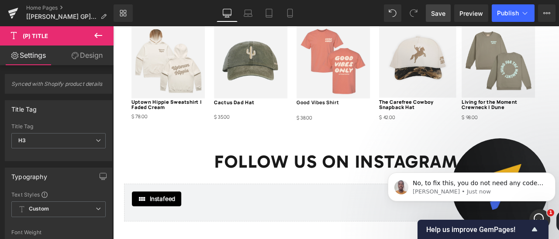
drag, startPoint x: 46, startPoint y: 181, endPoint x: 495, endPoint y: 239, distance: 451.9
click at [495, 239] on html "(P) Title You are previewing how the will restyle your page. You can not edit E…" at bounding box center [279, 119] width 559 height 239
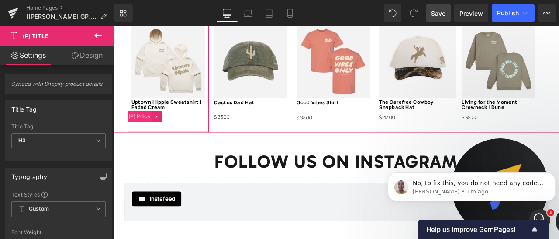
click at [145, 126] on span "(P) Price" at bounding box center [144, 132] width 31 height 13
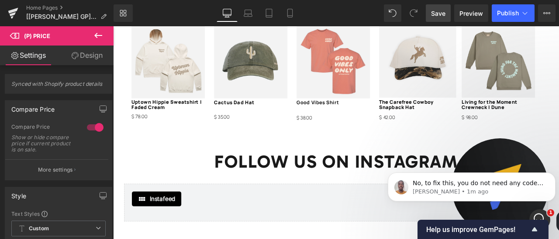
click at [76, 62] on link "Design" at bounding box center [87, 55] width 57 height 20
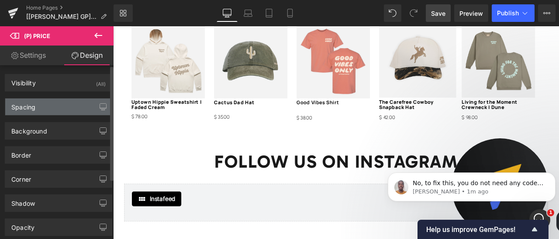
click at [50, 108] on div "Spacing" at bounding box center [58, 106] width 107 height 17
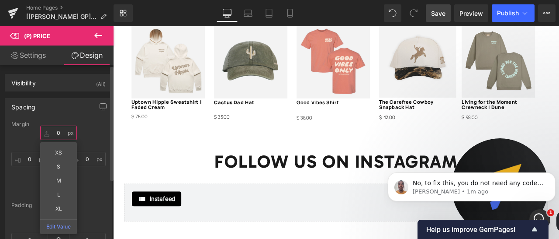
click at [58, 131] on input "0" at bounding box center [58, 132] width 37 height 14
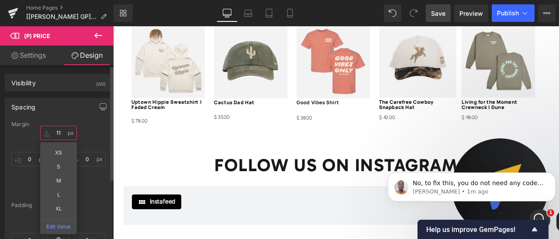
type input "1"
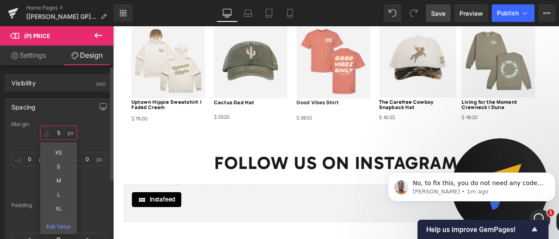
type input "5"
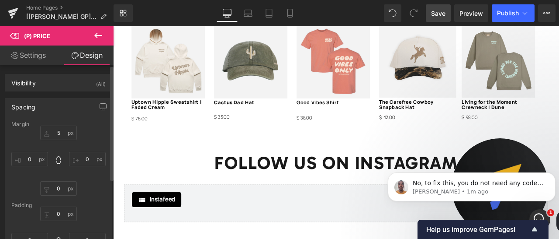
click at [83, 129] on div "5 0 0 0" at bounding box center [58, 160] width 94 height 70
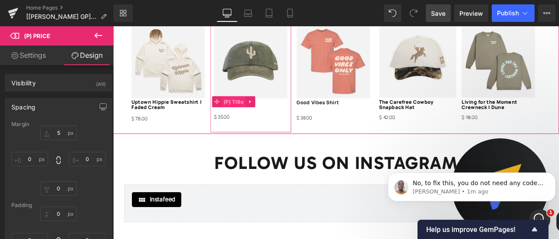
click at [251, 111] on span "(P) Title" at bounding box center [256, 115] width 28 height 13
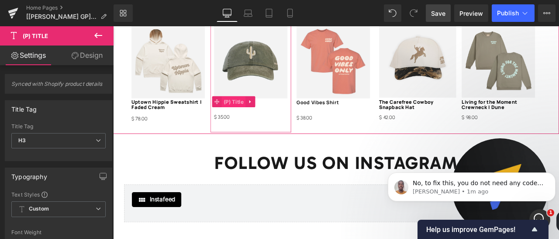
click at [244, 111] on span "(P) Title" at bounding box center [256, 115] width 28 height 13
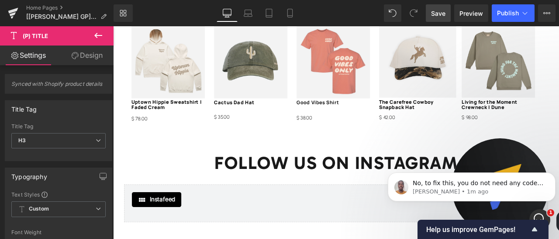
click at [87, 57] on link "Design" at bounding box center [87, 55] width 57 height 20
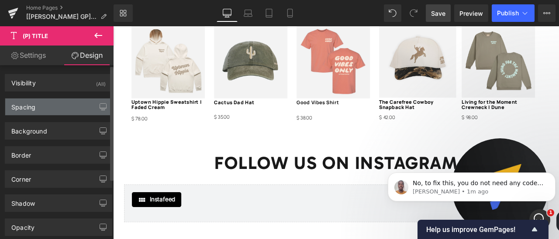
click at [57, 107] on div "Spacing" at bounding box center [58, 106] width 107 height 17
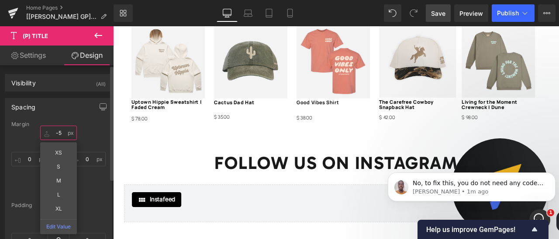
click at [60, 132] on input "text" at bounding box center [58, 132] width 37 height 14
type input "-5"
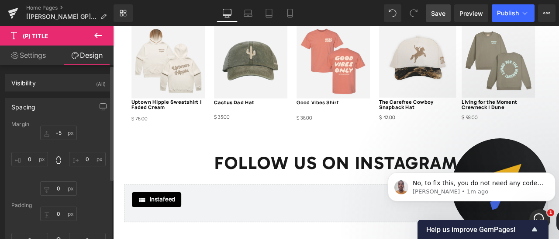
click at [91, 127] on div "-5" at bounding box center [58, 160] width 94 height 70
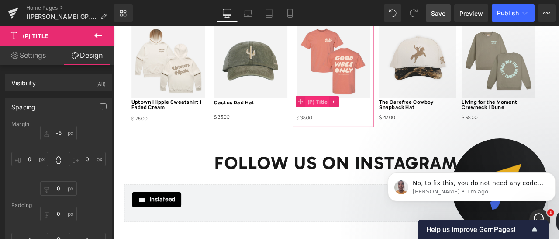
click at [354, 109] on span "(P) Title" at bounding box center [355, 115] width 28 height 13
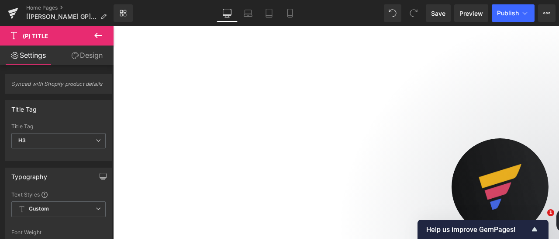
click at [83, 59] on link "Design" at bounding box center [87, 55] width 57 height 20
click at [0, 0] on div "Spacing" at bounding box center [0, 0] width 0 height 0
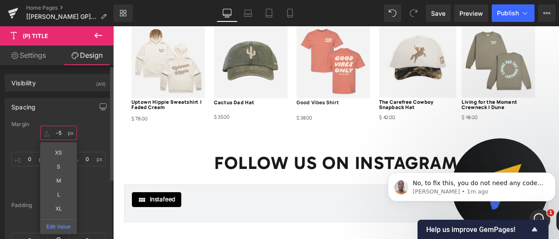
click at [59, 132] on input "-5" at bounding box center [58, 132] width 37 height 14
type input "1"
type input "2"
type input "4"
type input "-5"
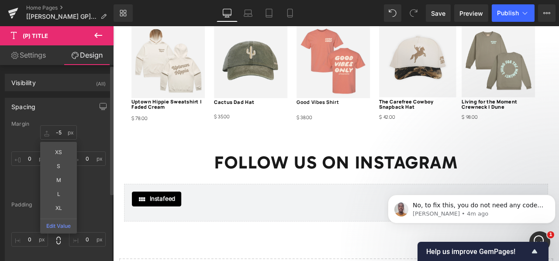
click at [84, 139] on div "-5 -5 XS S M L XL Edit Value 0px 0 0px 0 0px 0" at bounding box center [58, 160] width 94 height 70
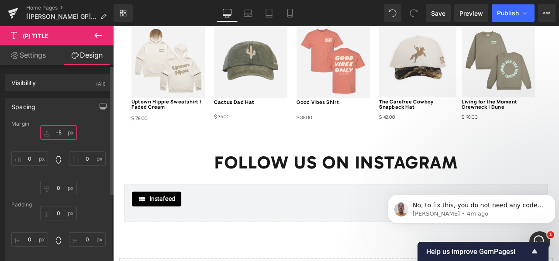
click at [63, 134] on input "-5" at bounding box center [58, 132] width 37 height 14
click at [86, 185] on div "0px 0 0px 0 0px 0" at bounding box center [58, 160] width 94 height 70
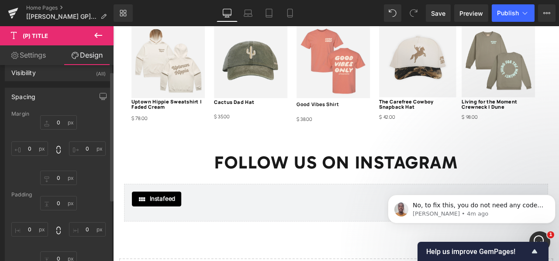
scroll to position [10, 0]
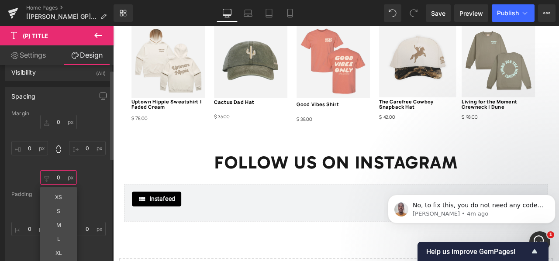
click at [57, 173] on input "0" at bounding box center [58, 177] width 37 height 14
type input "e"
click at [59, 178] on input "text" at bounding box center [58, 177] width 37 height 14
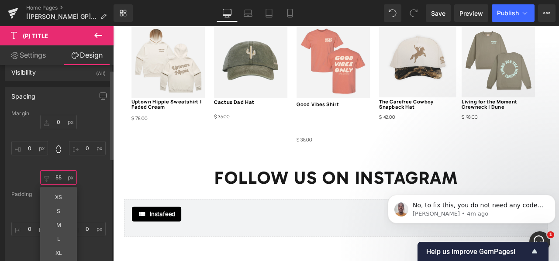
type input "5"
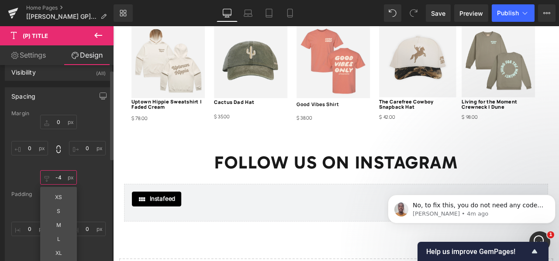
type input "-"
click at [59, 122] on input "text" at bounding box center [58, 122] width 37 height 14
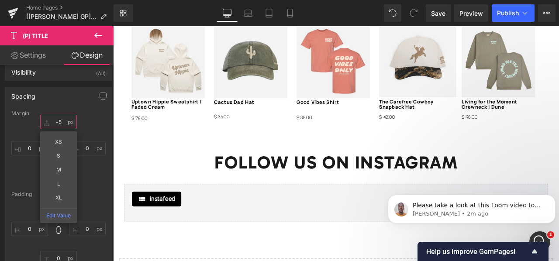
scroll to position [0, 0]
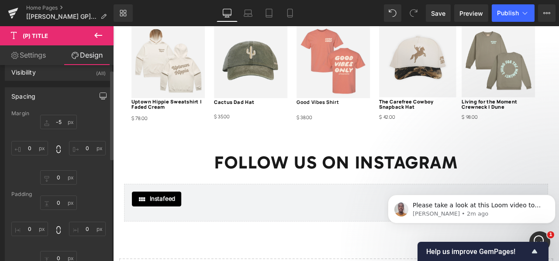
click at [100, 97] on icon "button" at bounding box center [103, 95] width 7 height 5
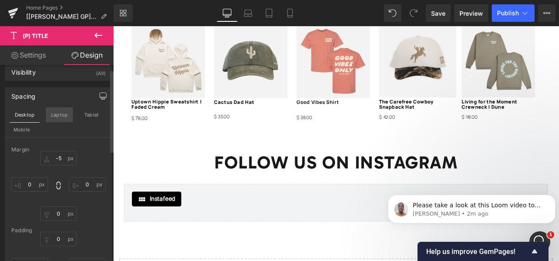
click at [62, 119] on button "Laptop" at bounding box center [59, 114] width 27 height 15
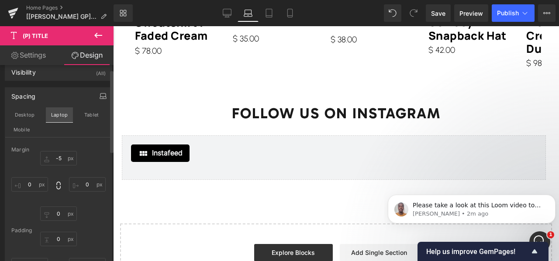
type input "-5"
type input "0"
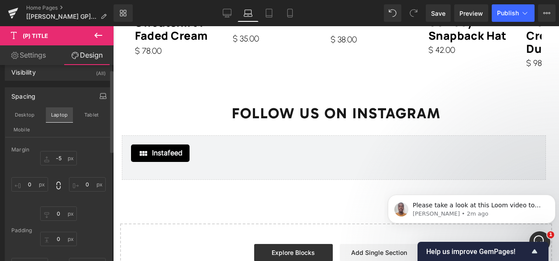
type input "0"
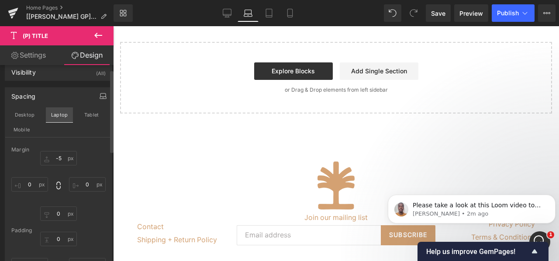
scroll to position [793, 0]
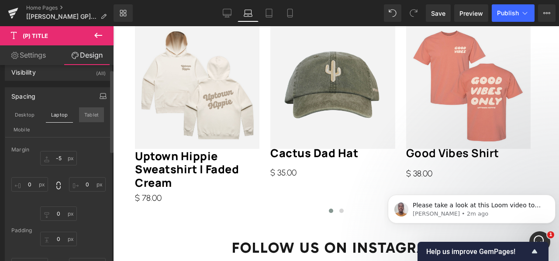
click at [92, 118] on button "Tablet" at bounding box center [91, 114] width 25 height 15
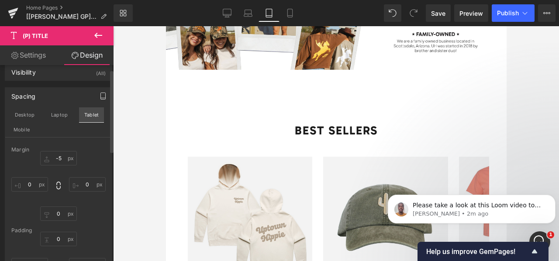
type input "-5"
type input "0"
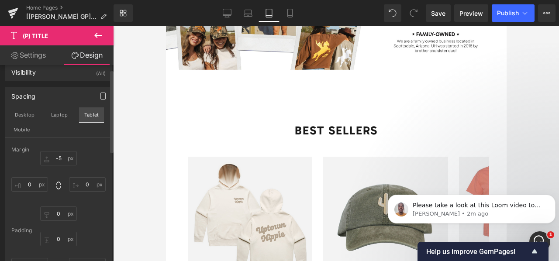
type input "0"
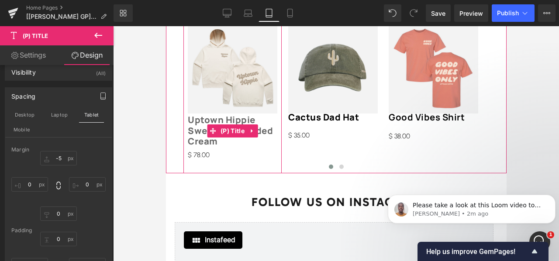
click at [200, 125] on link "Uptown Hippie Sweatshirt | Faded Cream" at bounding box center [232, 130] width 90 height 32
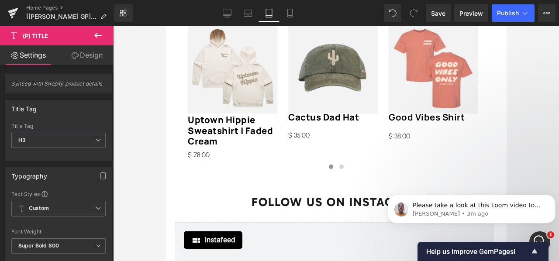
click at [82, 56] on link "Design" at bounding box center [87, 55] width 57 height 20
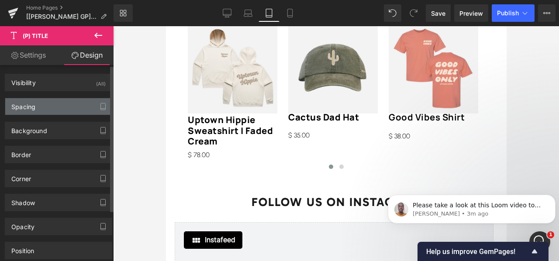
type input "2"
type input "0"
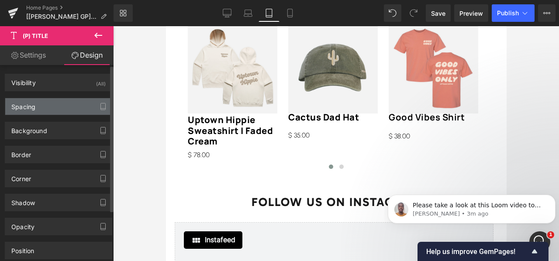
type input "0"
click at [63, 109] on div "Spacing" at bounding box center [58, 106] width 107 height 17
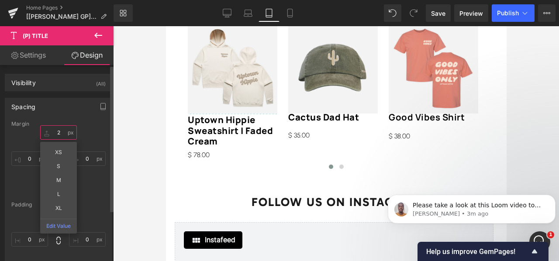
click at [61, 131] on input "2" at bounding box center [58, 132] width 37 height 14
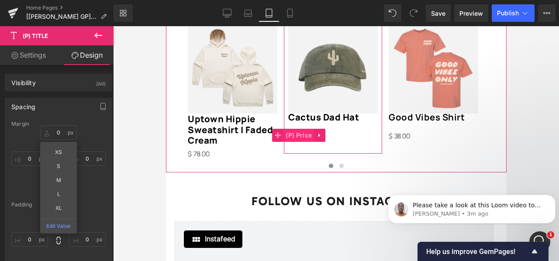
click at [301, 130] on span "(P) Price" at bounding box center [298, 135] width 31 height 13
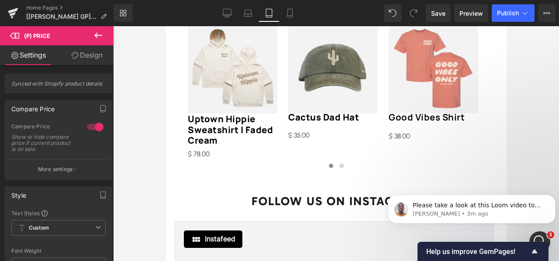
click at [92, 59] on link "Design" at bounding box center [87, 55] width 57 height 20
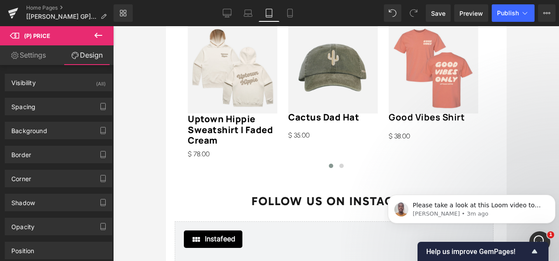
click at [95, 35] on icon at bounding box center [98, 35] width 8 height 5
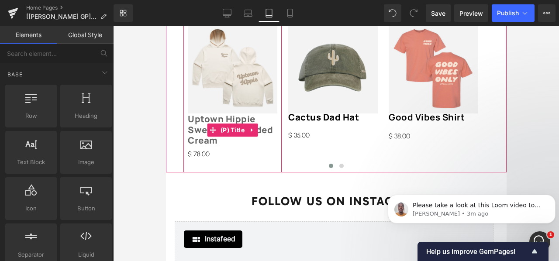
click at [200, 132] on link "Uptown Hippie Sweatshirt | Faded Cream" at bounding box center [232, 130] width 90 height 32
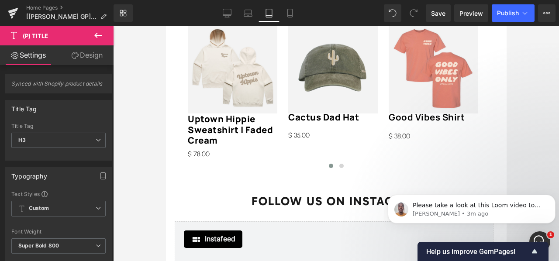
click at [81, 58] on link "Design" at bounding box center [87, 55] width 57 height 20
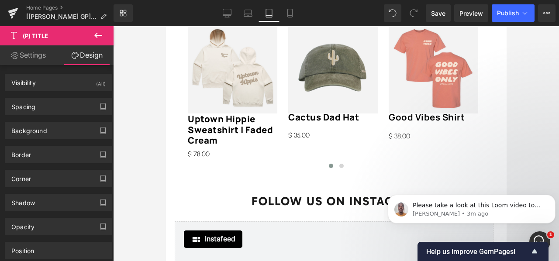
click at [38, 52] on link "Settings" at bounding box center [28, 55] width 57 height 20
type input "100"
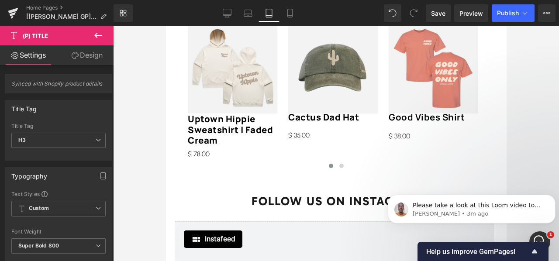
click at [90, 57] on link "Design" at bounding box center [87, 55] width 57 height 20
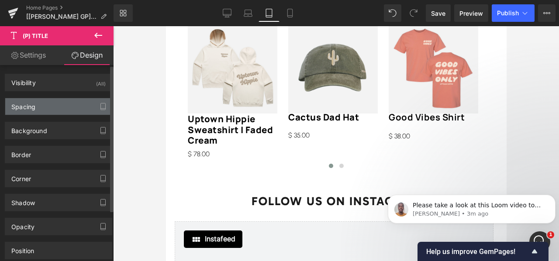
click at [81, 107] on div "Spacing" at bounding box center [58, 106] width 107 height 17
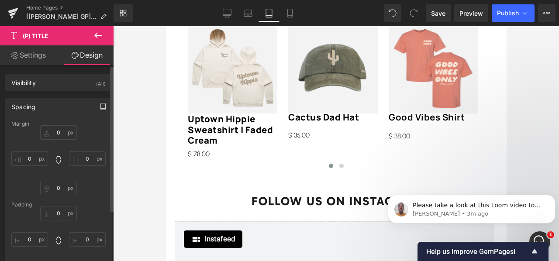
click at [100, 107] on icon "button" at bounding box center [102, 107] width 5 height 7
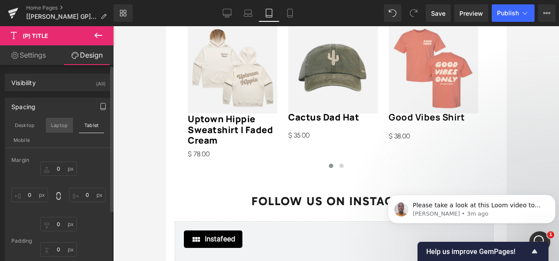
click at [64, 120] on button "Laptop" at bounding box center [59, 125] width 27 height 15
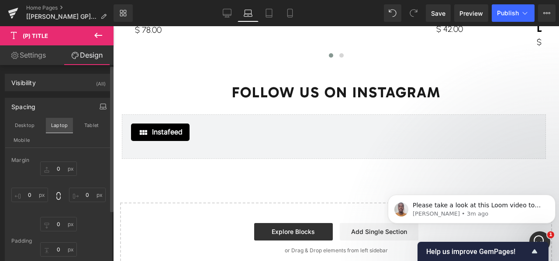
type input "2"
type input "0"
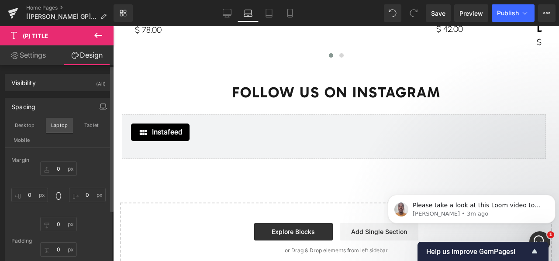
type input "0"
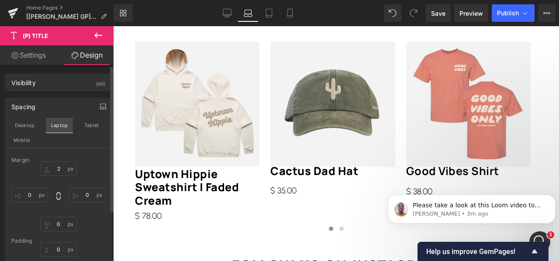
scroll to position [794, 0]
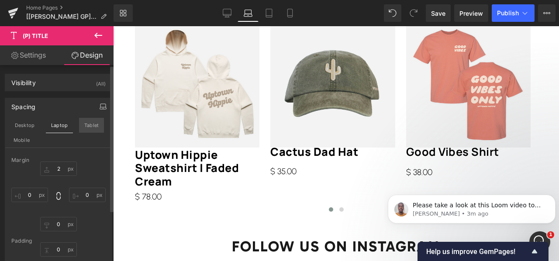
click at [92, 125] on button "Tablet" at bounding box center [91, 125] width 25 height 15
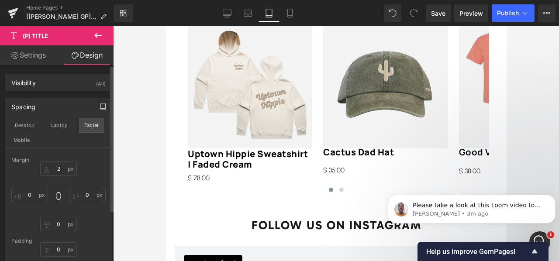
type input "0"
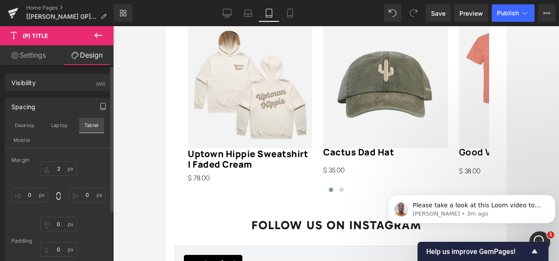
type input "0"
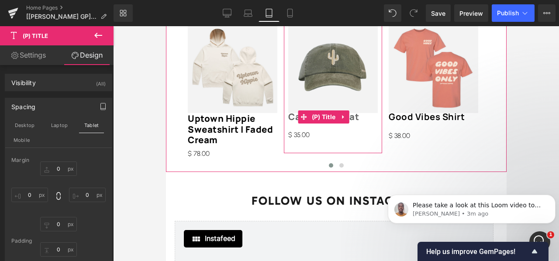
click at [306, 114] on icon at bounding box center [304, 117] width 6 height 7
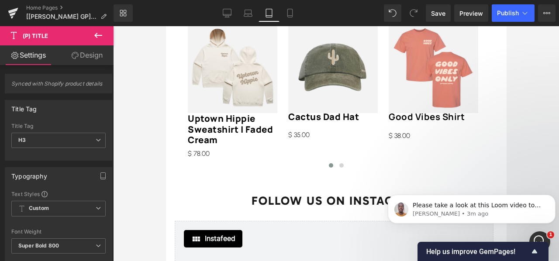
click at [78, 55] on link "Design" at bounding box center [87, 55] width 57 height 20
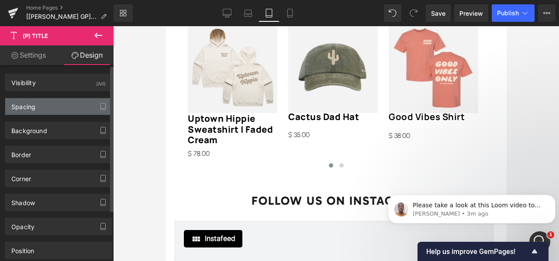
type input "-5"
type input "0"
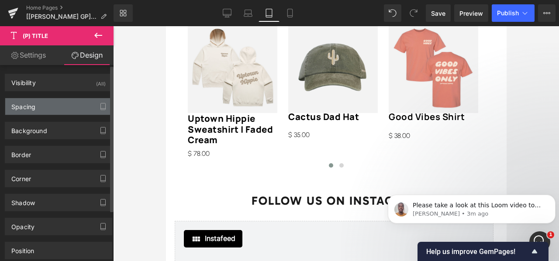
type input "0"
click at [76, 107] on div "Spacing" at bounding box center [58, 106] width 107 height 17
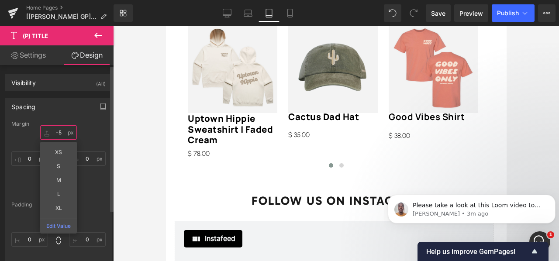
click at [60, 133] on input "-5" at bounding box center [58, 132] width 37 height 14
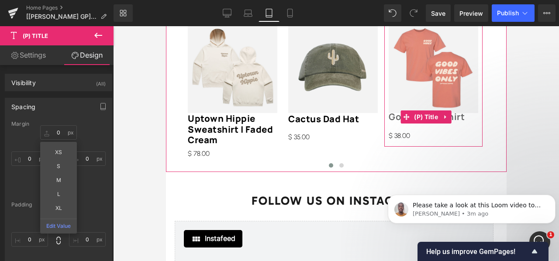
click at [411, 111] on span at bounding box center [405, 117] width 11 height 13
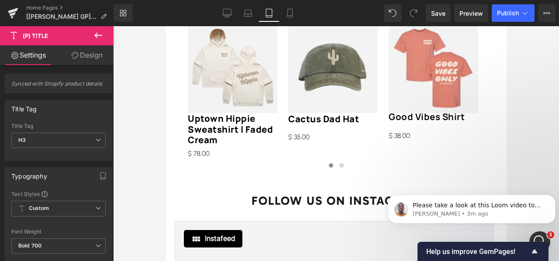
click at [96, 55] on link "Design" at bounding box center [87, 55] width 57 height 20
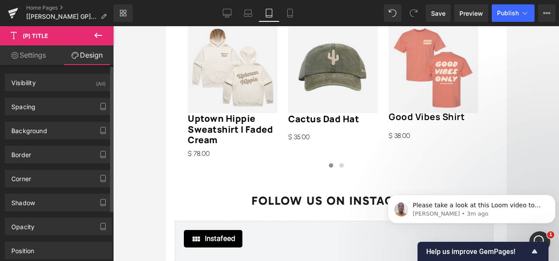
type input "-5"
type input "0"
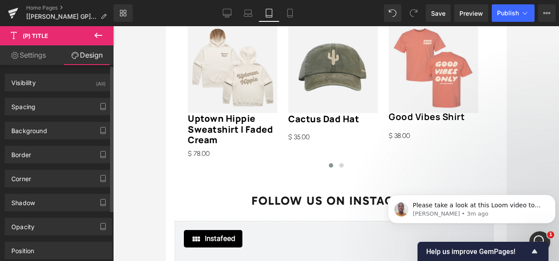
type input "0"
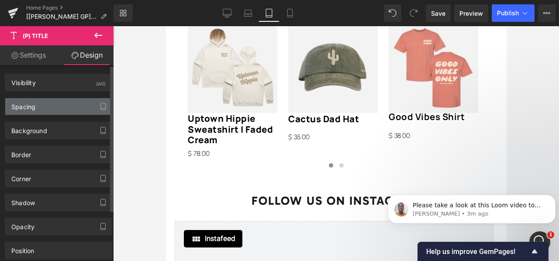
click at [79, 112] on div "Spacing" at bounding box center [58, 106] width 107 height 17
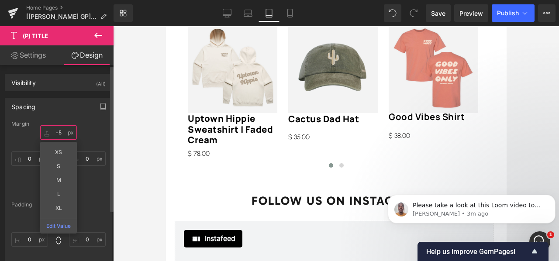
click at [61, 131] on input "-5" at bounding box center [58, 132] width 37 height 14
click at [101, 106] on icon "button" at bounding box center [103, 106] width 7 height 7
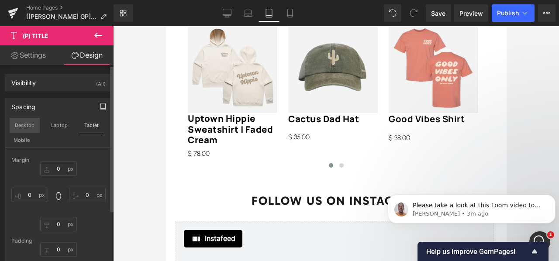
click at [28, 119] on button "Desktop" at bounding box center [25, 125] width 30 height 15
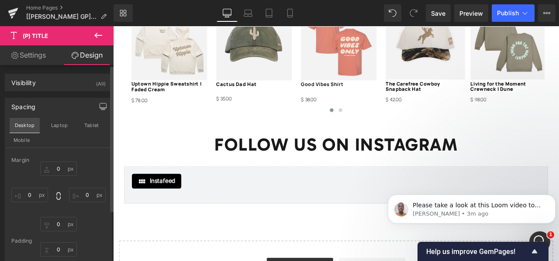
type input "-5"
type input "0"
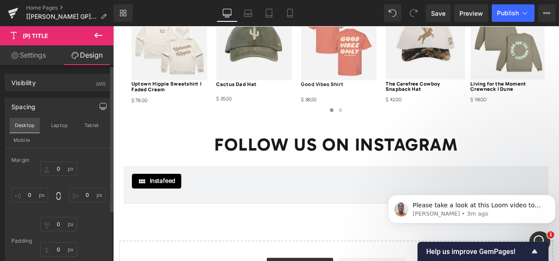
type input "0"
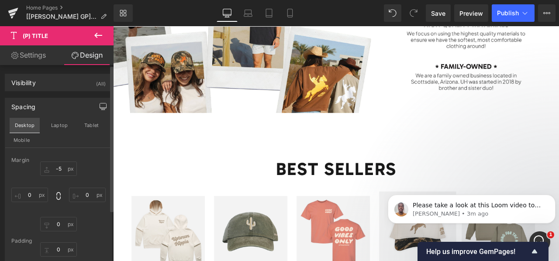
scroll to position [1108, 0]
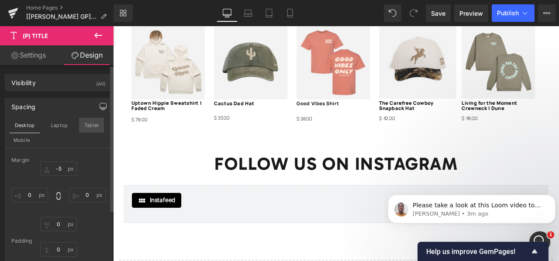
click at [93, 131] on button "Tablet" at bounding box center [91, 125] width 25 height 15
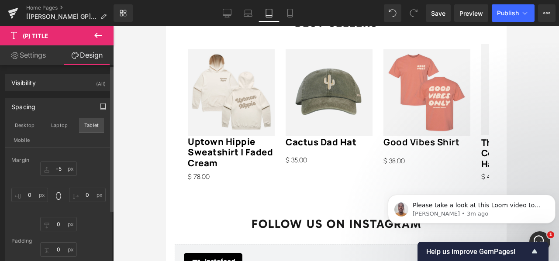
type input "0"
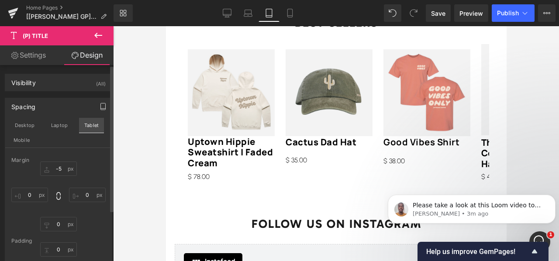
type input "0"
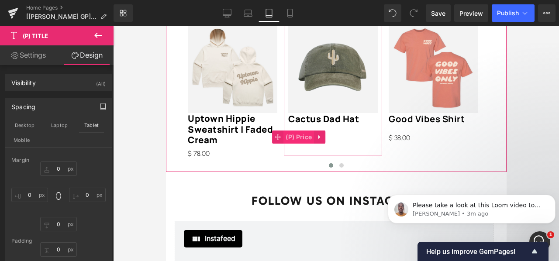
click at [307, 131] on span "(P) Price" at bounding box center [298, 137] width 31 height 13
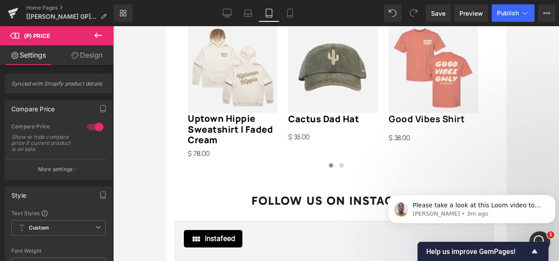
click at [86, 62] on link "Design" at bounding box center [87, 55] width 57 height 20
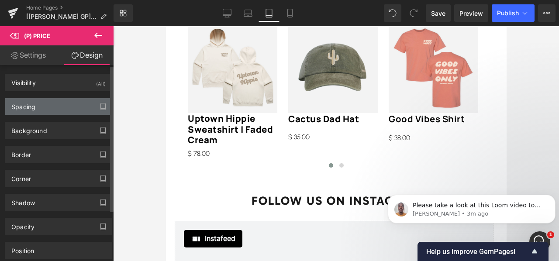
type input "15"
type input "0"
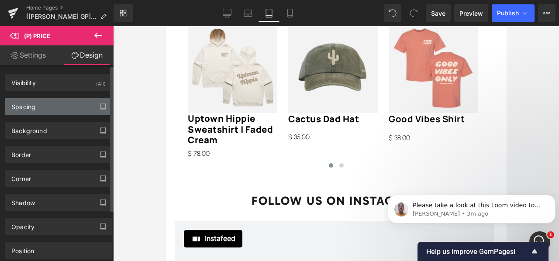
type input "0"
click at [74, 105] on div "Spacing" at bounding box center [58, 106] width 107 height 17
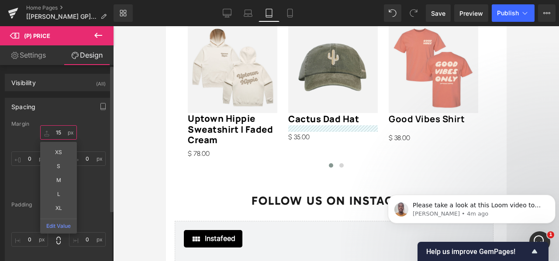
click at [62, 130] on input "15" at bounding box center [58, 132] width 37 height 14
type input "1"
type input "5"
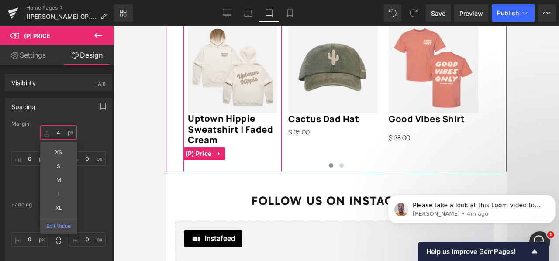
type input "46"
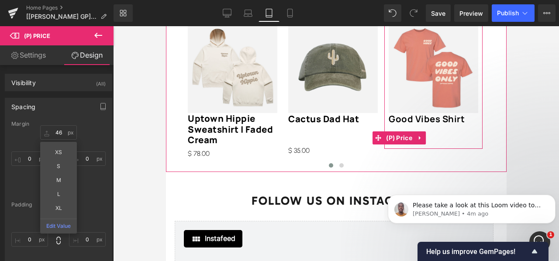
click at [405, 132] on span "(P) Price" at bounding box center [399, 138] width 31 height 13
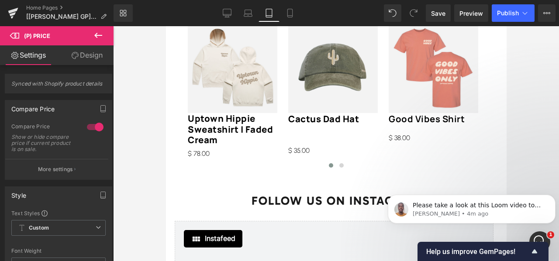
click at [88, 53] on link "Design" at bounding box center [87, 55] width 57 height 20
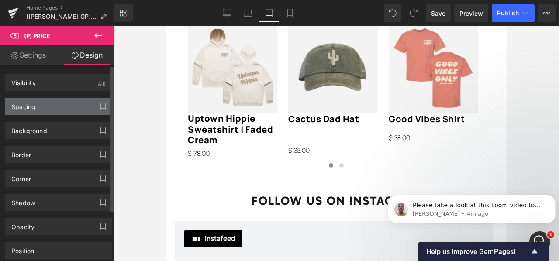
type input "17"
type input "0"
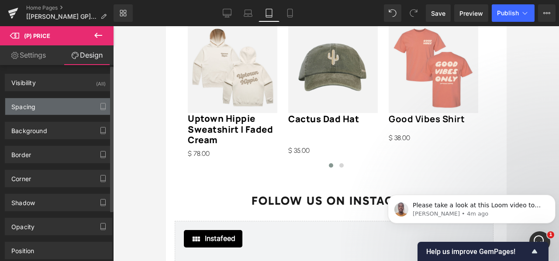
type input "0"
click at [80, 104] on div "Spacing" at bounding box center [58, 106] width 107 height 17
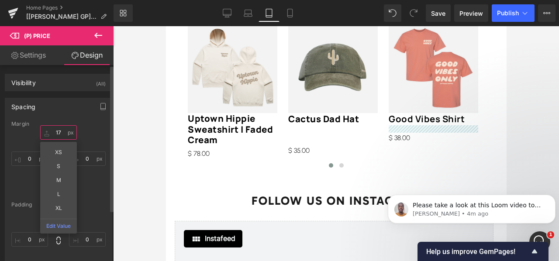
click at [61, 134] on input "17" at bounding box center [58, 132] width 37 height 14
type input "40"
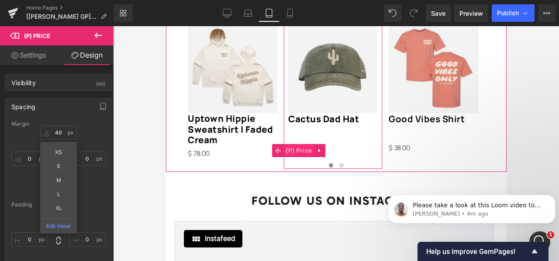
click at [298, 146] on span "(P) Price" at bounding box center [298, 150] width 31 height 13
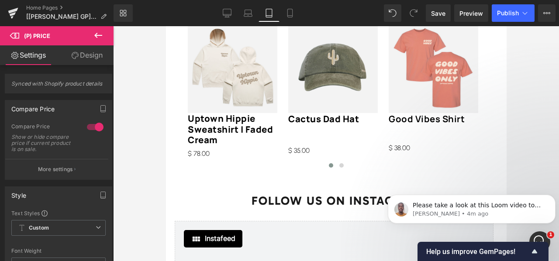
click at [86, 54] on link "Design" at bounding box center [87, 55] width 57 height 20
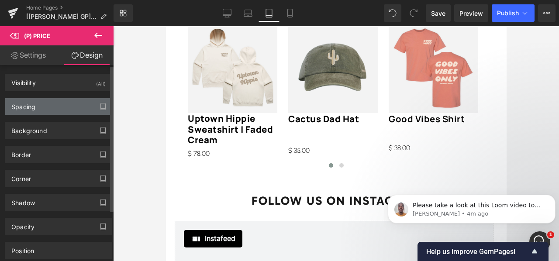
type input "46"
type input "0"
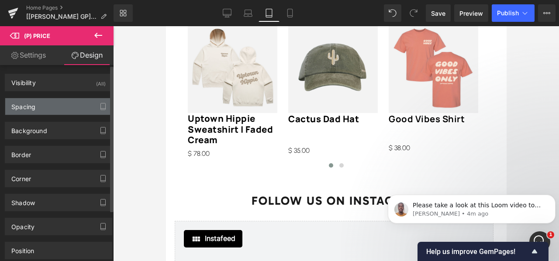
type input "0"
click at [60, 113] on div "Spacing" at bounding box center [58, 106] width 107 height 17
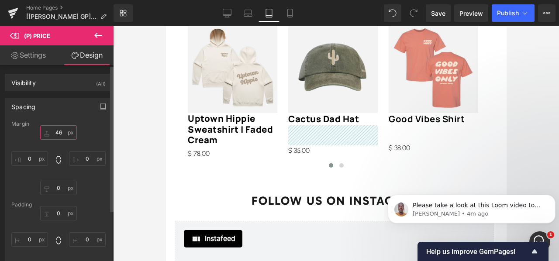
click at [59, 136] on input "46" at bounding box center [58, 132] width 37 height 14
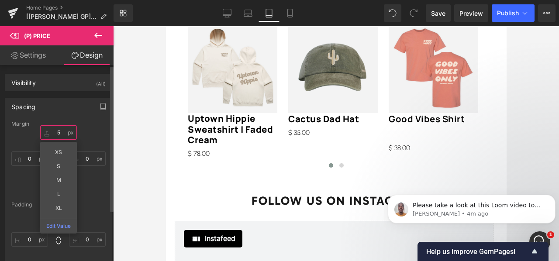
type input "50"
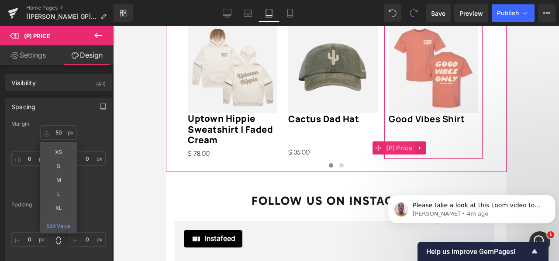
click at [395, 142] on span "(P) Price" at bounding box center [399, 148] width 31 height 13
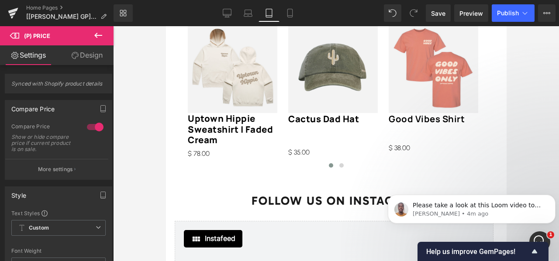
click at [81, 57] on link "Design" at bounding box center [87, 55] width 57 height 20
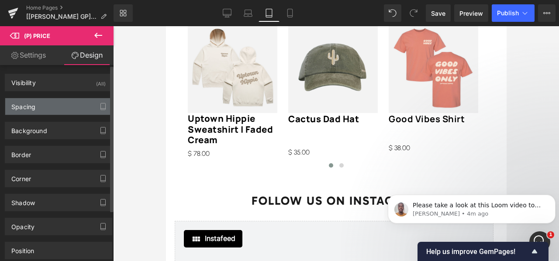
type input "40"
type input "0"
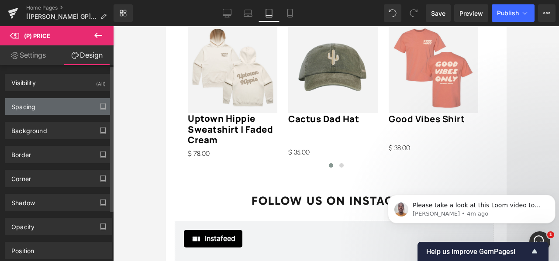
type input "0"
click at [71, 106] on div "Spacing" at bounding box center [58, 106] width 107 height 17
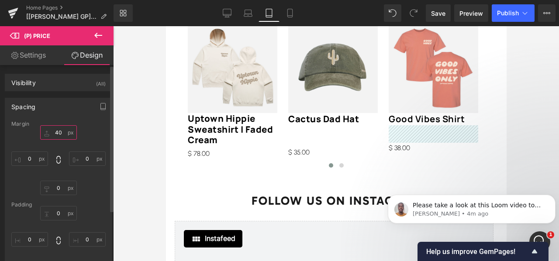
click at [59, 132] on input "40" at bounding box center [58, 132] width 37 height 14
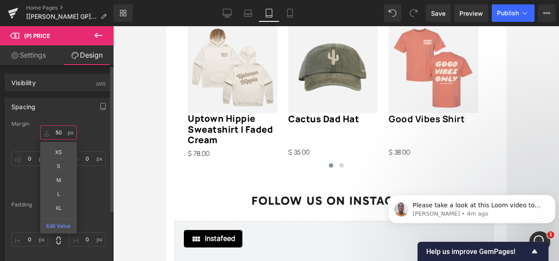
type input "5"
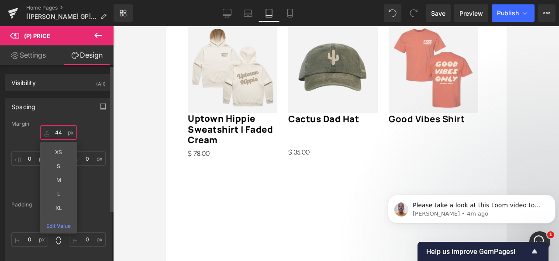
type input "4"
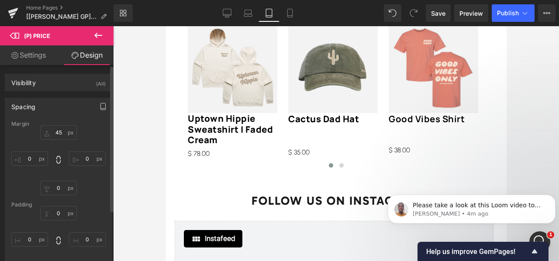
click at [101, 104] on icon "button" at bounding box center [103, 106] width 7 height 7
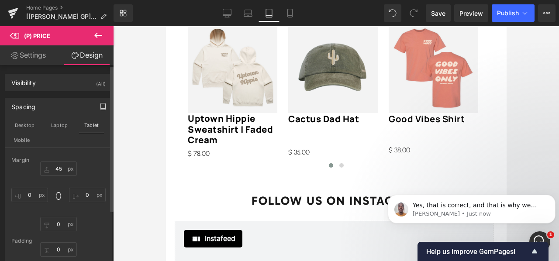
scroll to position [0, 0]
click at [100, 105] on icon "button" at bounding box center [103, 106] width 7 height 7
click at [228, 12] on icon at bounding box center [227, 13] width 9 height 9
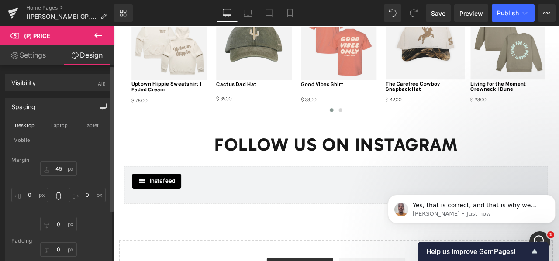
type input "17"
type input "0"
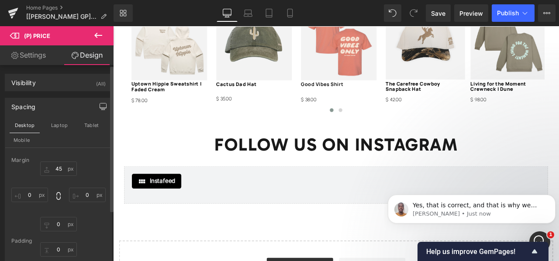
type input "0"
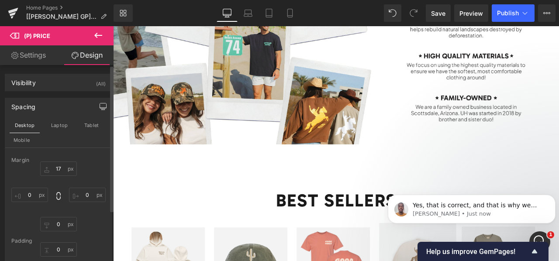
scroll to position [1096, 0]
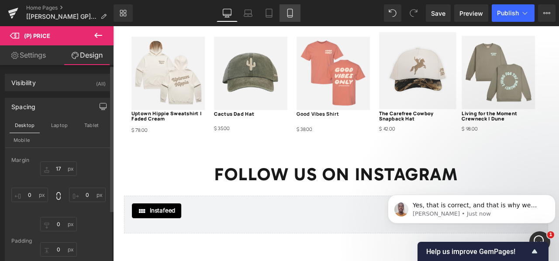
click at [287, 11] on icon at bounding box center [289, 13] width 5 height 8
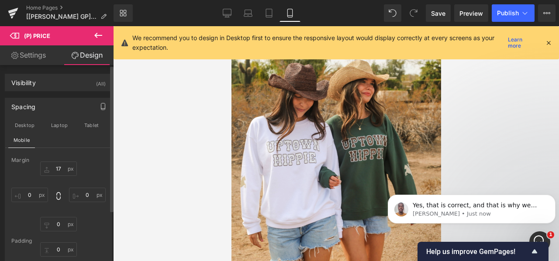
type input "17"
type input "0"
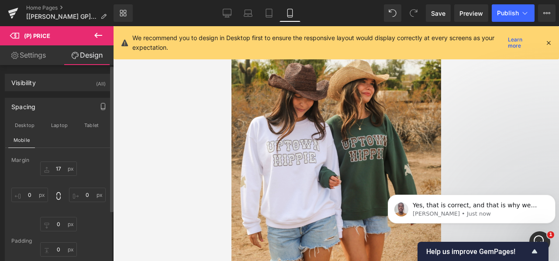
type input "0"
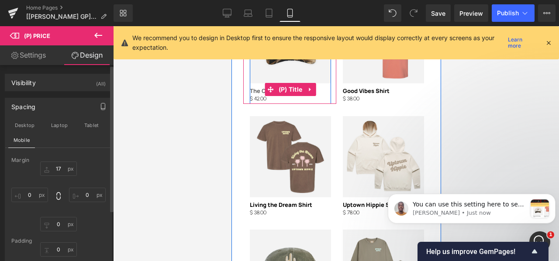
scroll to position [1653, 0]
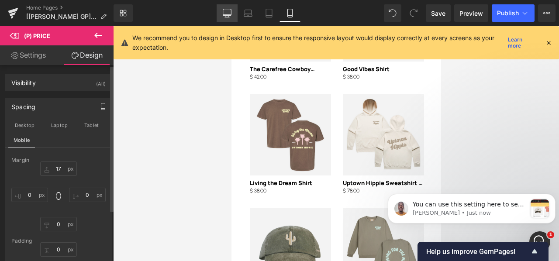
click at [222, 18] on link "Desktop" at bounding box center [227, 12] width 21 height 17
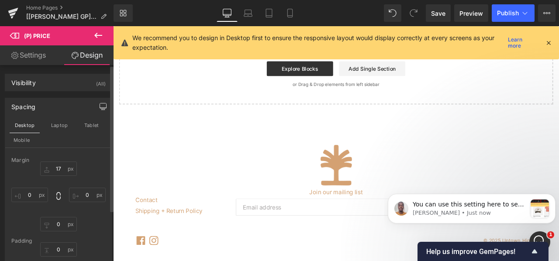
type input "17"
type input "0"
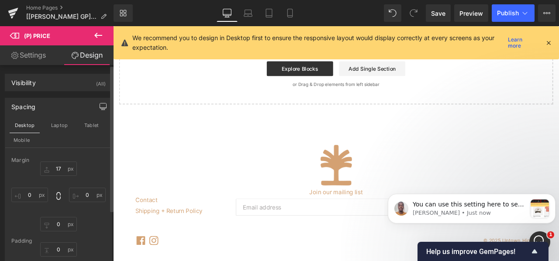
type input "0"
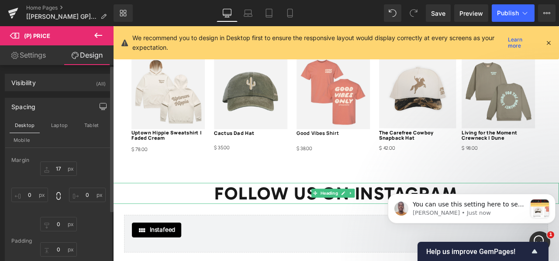
scroll to position [1073, 0]
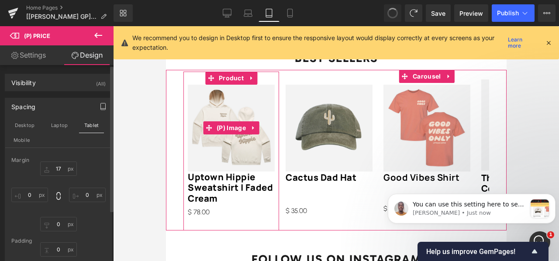
type input "45"
type input "0"
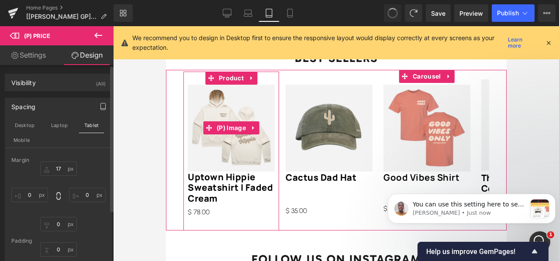
type input "0"
type input "40"
type input "0"
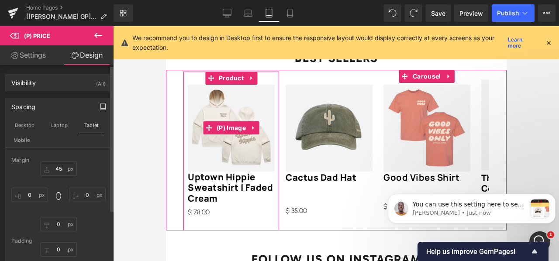
type input "0"
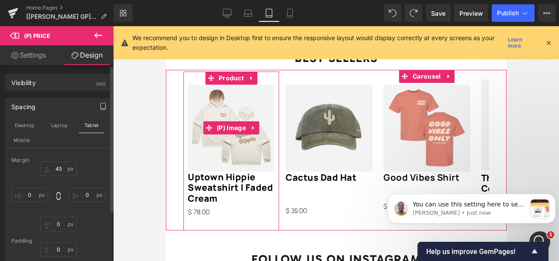
type input "0"
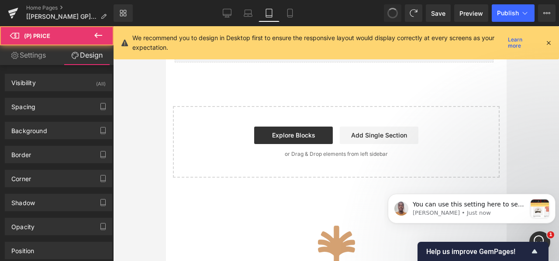
scroll to position [883, 0]
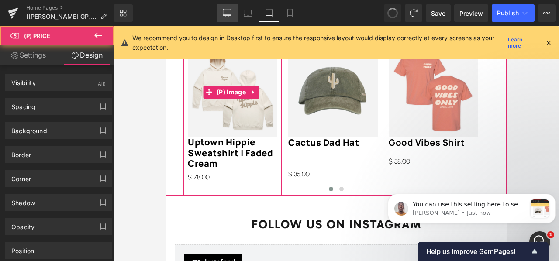
click at [225, 18] on link "Desktop" at bounding box center [227, 12] width 21 height 17
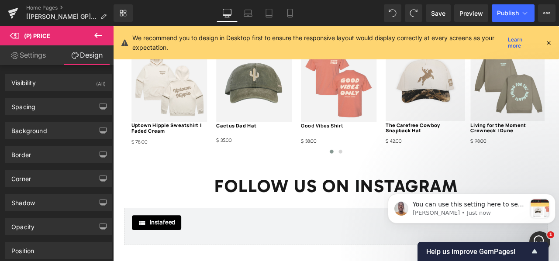
click at [225, 18] on link "Desktop" at bounding box center [227, 12] width 21 height 17
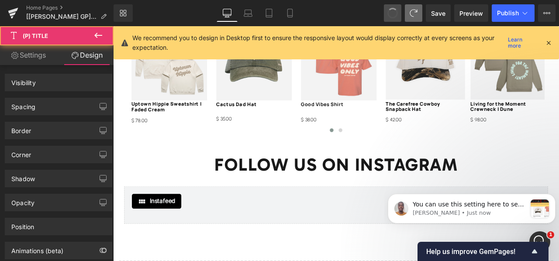
click at [413, 13] on icon at bounding box center [414, 13] width 8 height 8
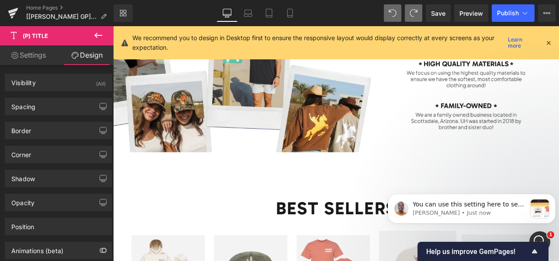
scroll to position [1087, 0]
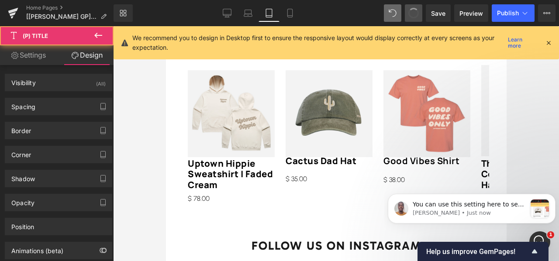
click at [413, 13] on span at bounding box center [414, 13] width 14 height 14
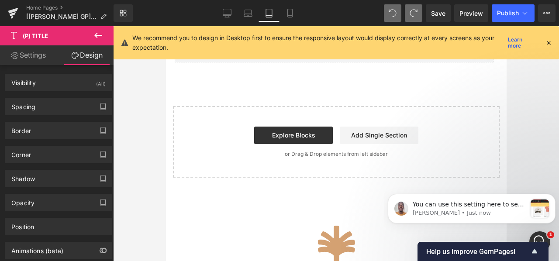
scroll to position [883, 0]
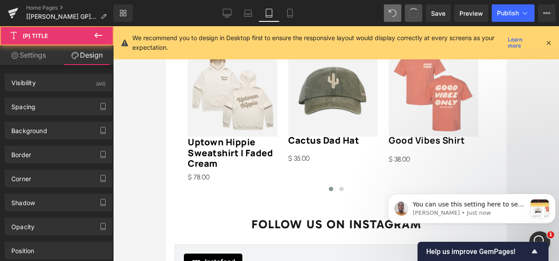
click at [413, 13] on span at bounding box center [413, 12] width 11 height 11
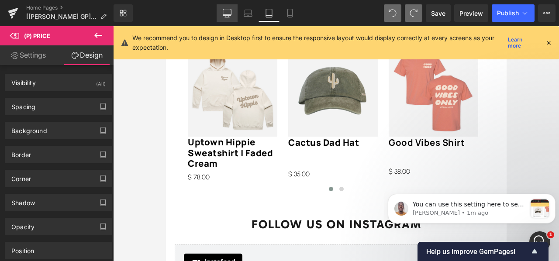
click at [225, 13] on icon at bounding box center [227, 13] width 9 height 9
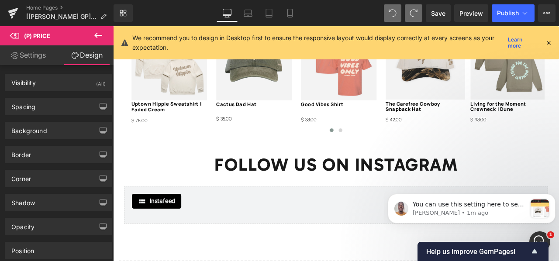
scroll to position [1075, 0]
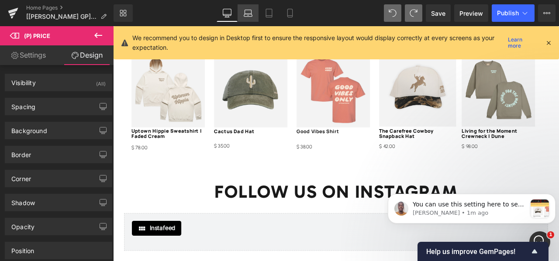
click at [248, 17] on icon at bounding box center [248, 13] width 9 height 9
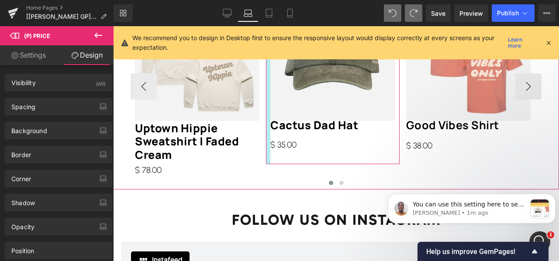
scroll to position [821, 0]
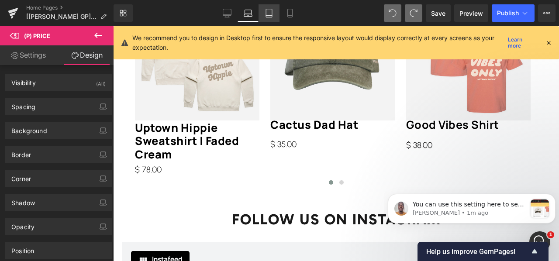
click at [272, 7] on link "Tablet" at bounding box center [269, 12] width 21 height 17
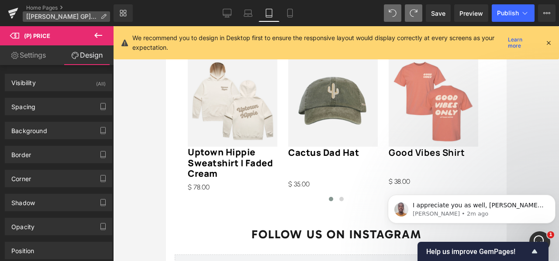
scroll to position [0, 0]
click at [231, 16] on icon at bounding box center [227, 13] width 9 height 9
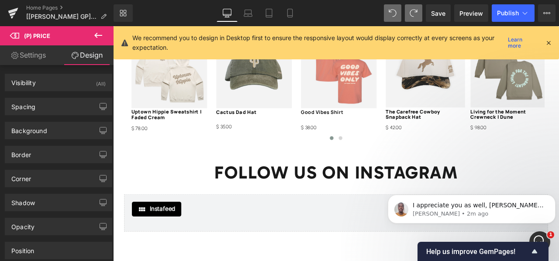
scroll to position [1065, 0]
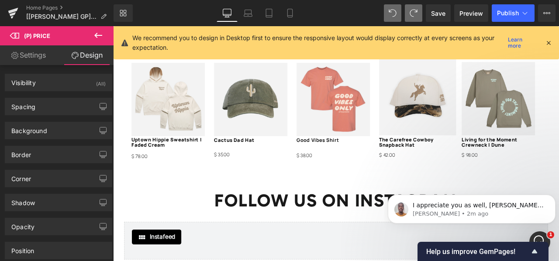
click at [550, 43] on icon at bounding box center [549, 43] width 8 height 8
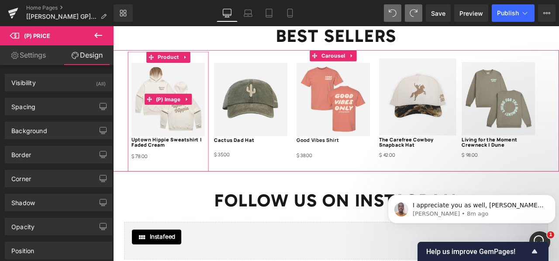
click at [183, 141] on img at bounding box center [178, 112] width 87 height 87
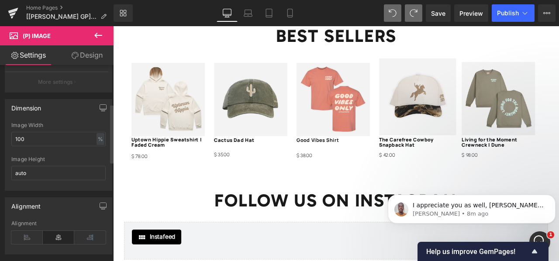
scroll to position [129, 0]
click at [45, 132] on input "100" at bounding box center [58, 139] width 94 height 14
click at [38, 170] on input "auto" at bounding box center [58, 173] width 94 height 14
type input "a"
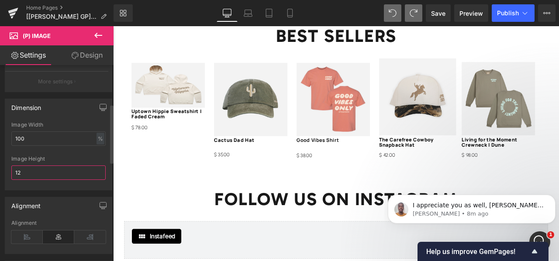
type input "1"
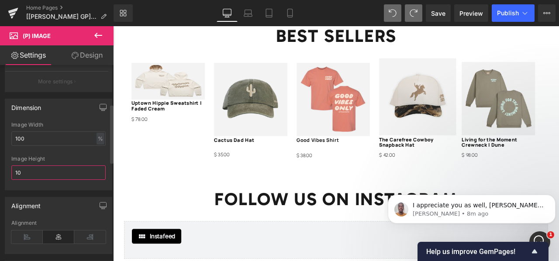
type input "1"
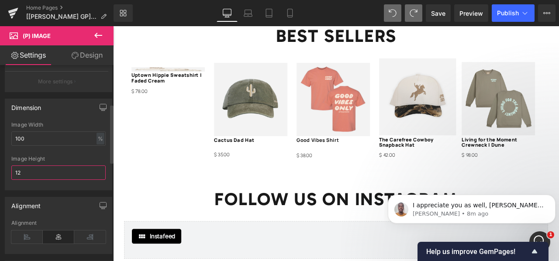
type input "1"
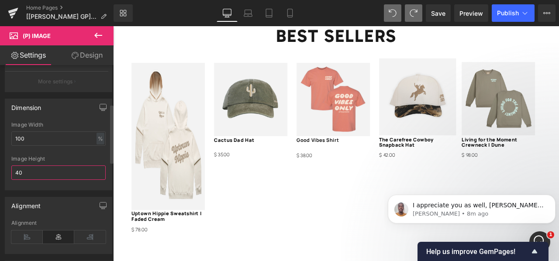
type input "4"
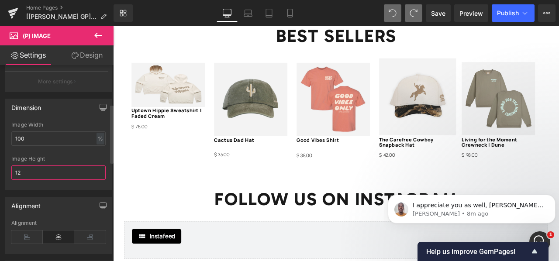
type input "1"
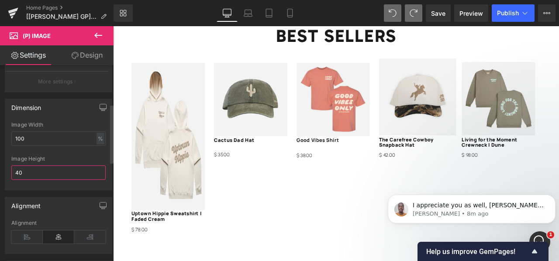
type input "4"
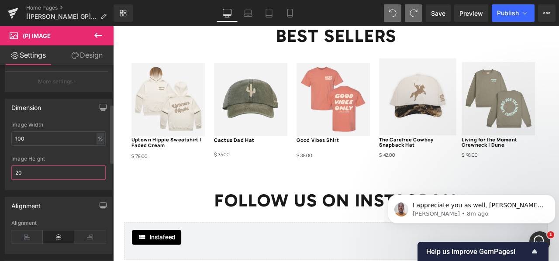
type input "2"
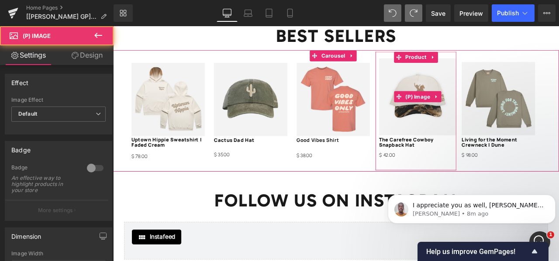
click at [474, 118] on img at bounding box center [474, 109] width 91 height 91
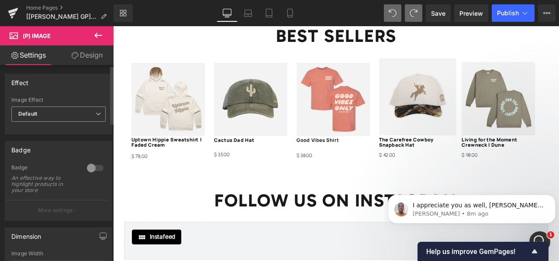
click at [87, 113] on span "Default" at bounding box center [58, 114] width 94 height 15
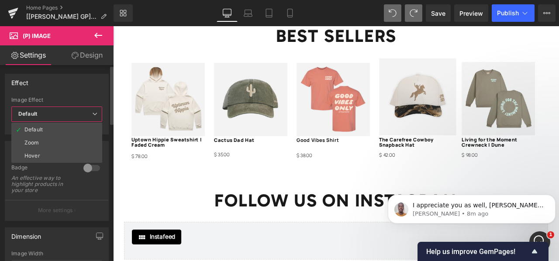
click at [87, 113] on span "Default" at bounding box center [56, 114] width 91 height 15
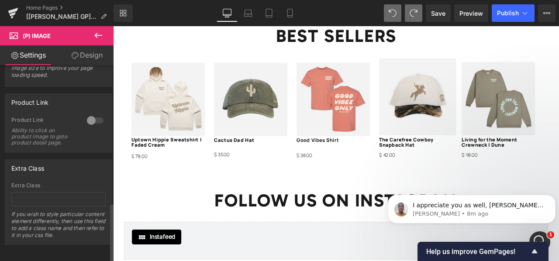
scroll to position [459, 0]
